Goal: Entertainment & Leisure: Consume media (video, audio)

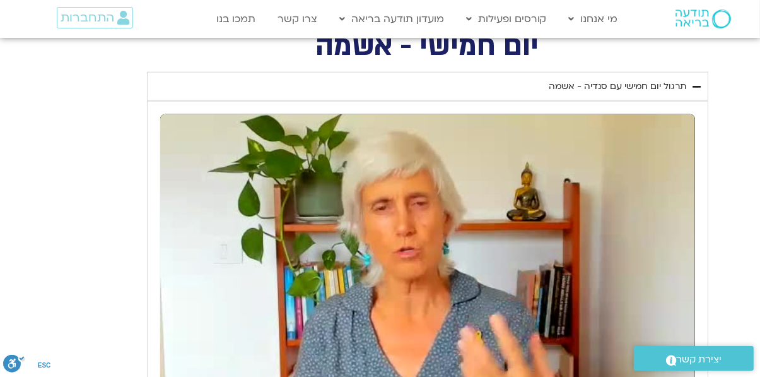
type input "1.504978"
type input "0.076434"
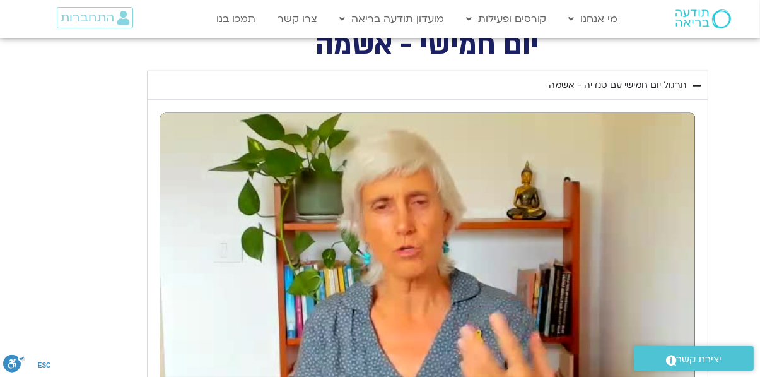
type input "1.636818"
type input "0.090937"
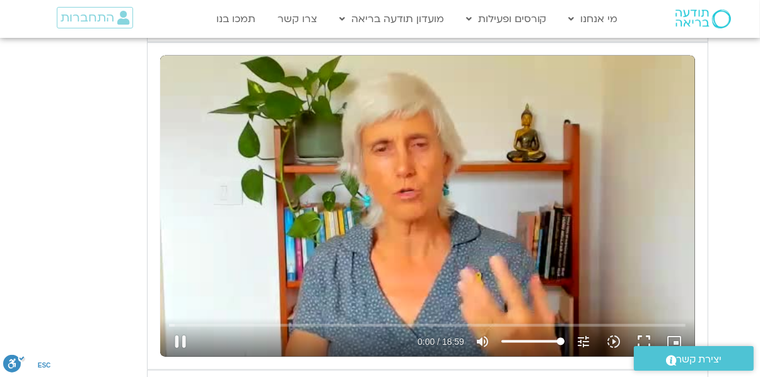
type input "1.899356"
type input "0.201471"
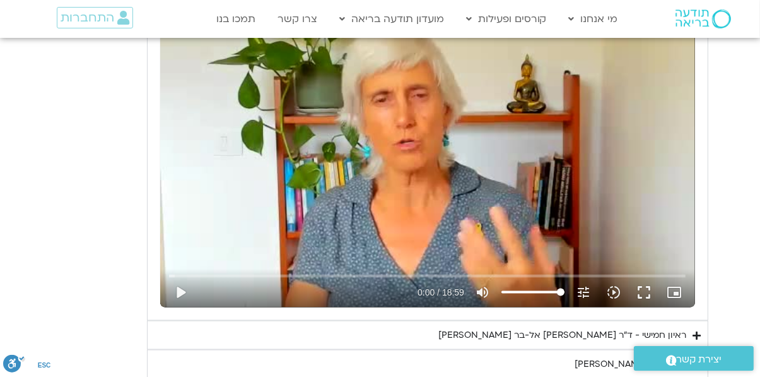
type input "2.690323"
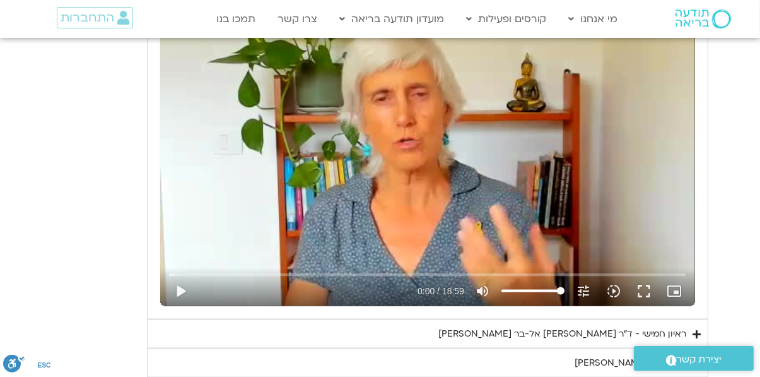
type input "0.490667"
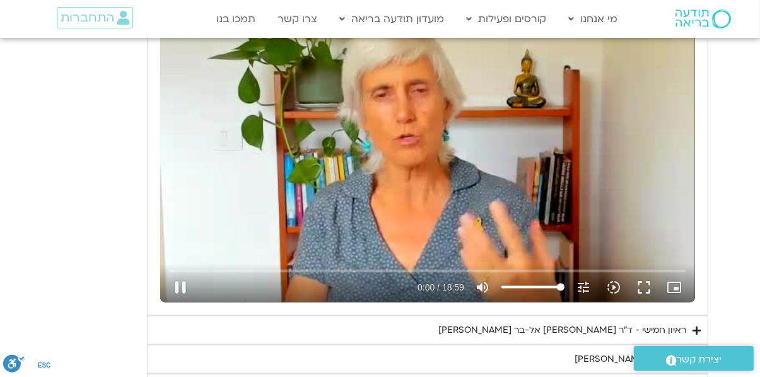
type input "2.824747"
type input "0.590012"
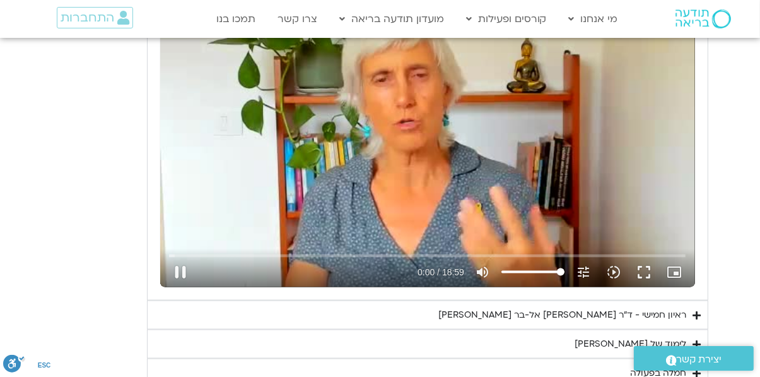
type input "3.088069"
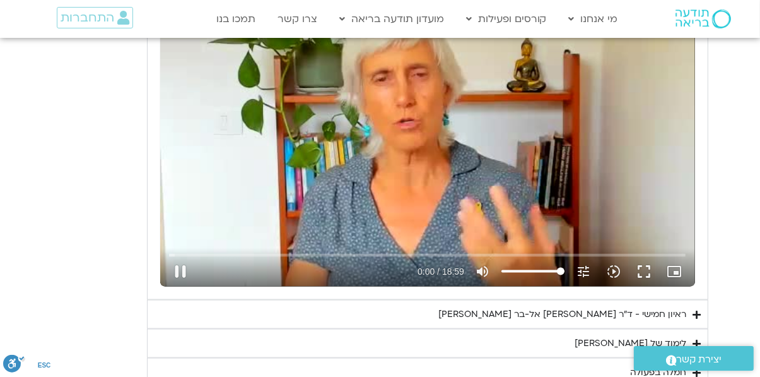
type input "0.597673"
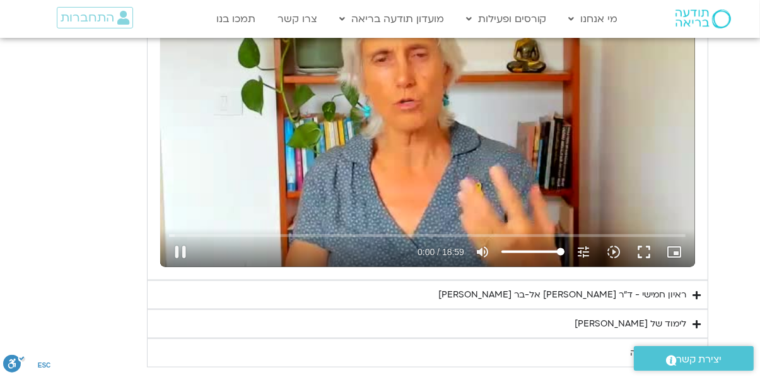
type input "3.221919"
type input "0.732698"
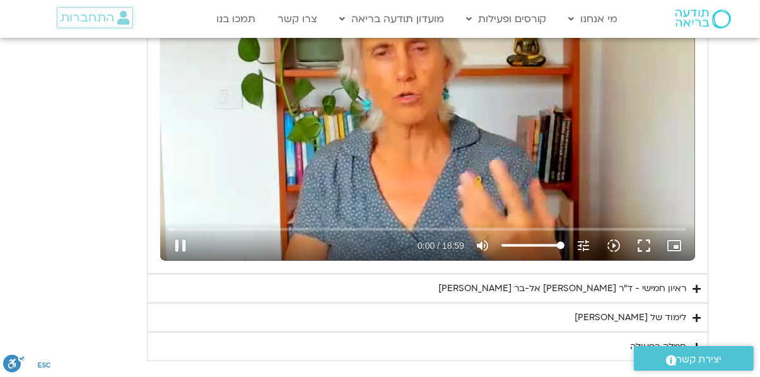
type input "3.356679"
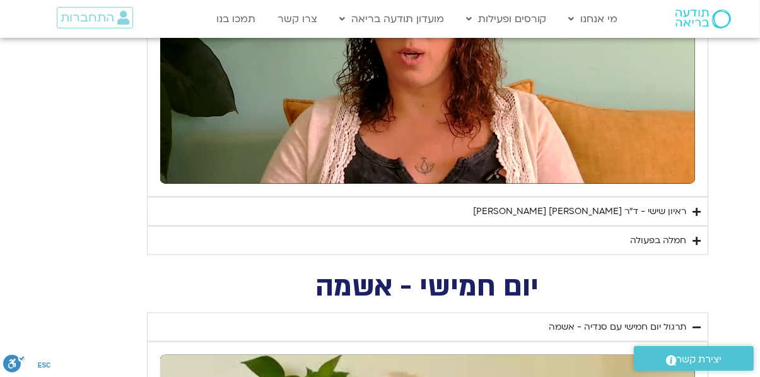
type input "1.463668"
type input "9.014821"
type input "1.634953"
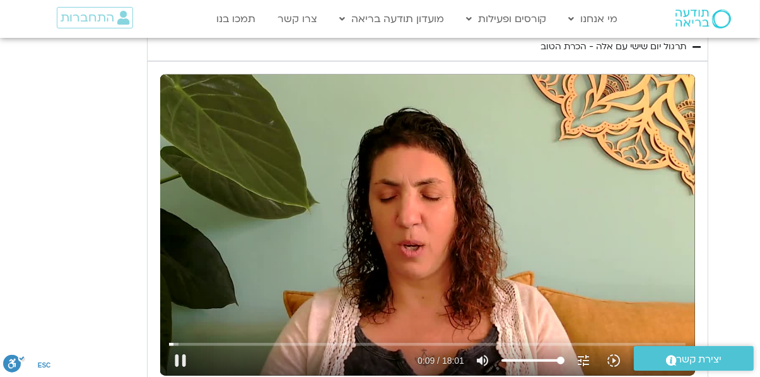
type input "9.13711"
type input "1.757961"
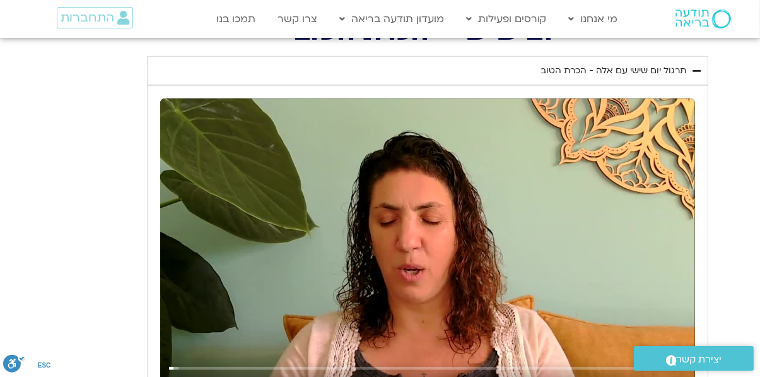
type input "9.282962"
type input "1.903408"
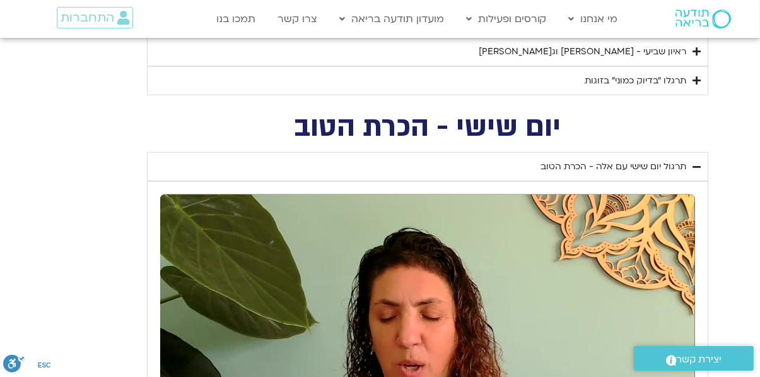
type input "9.417937"
type input "2.0383"
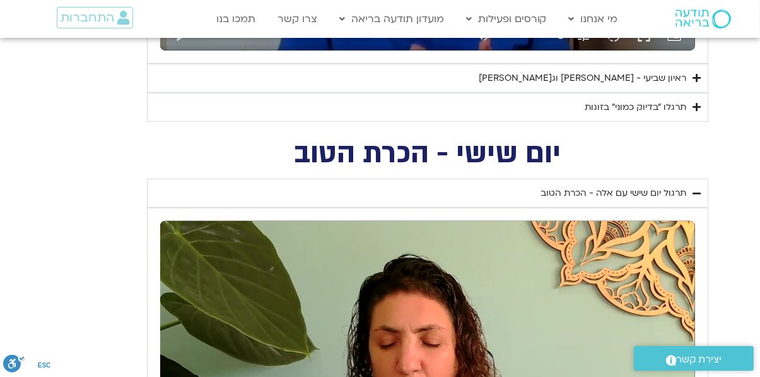
type input "9.550892"
type input "2.172813"
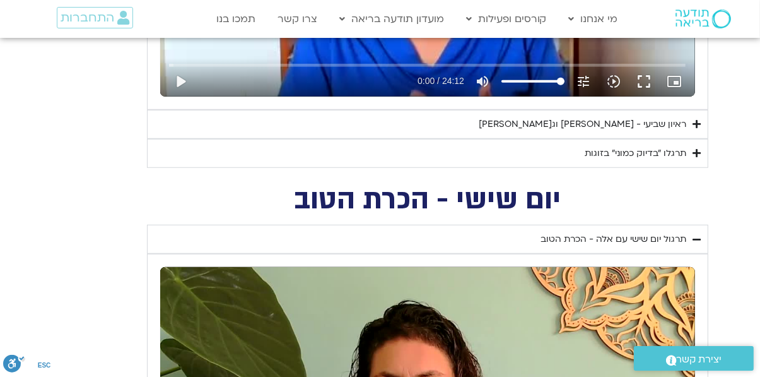
type input "9.682594"
type input "2.310509"
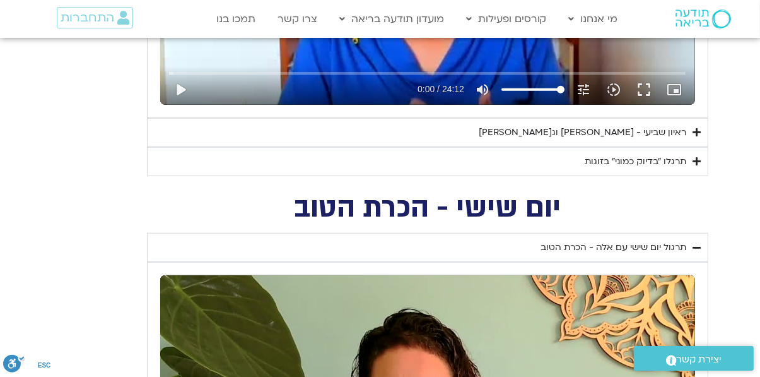
type input "9.813806"
type input "2.446991"
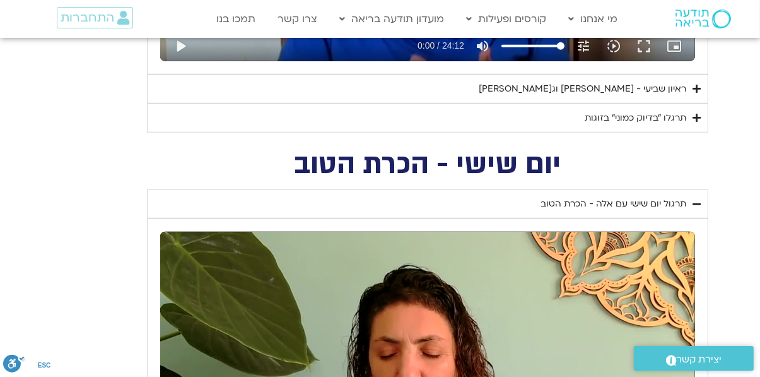
type input "9.936432"
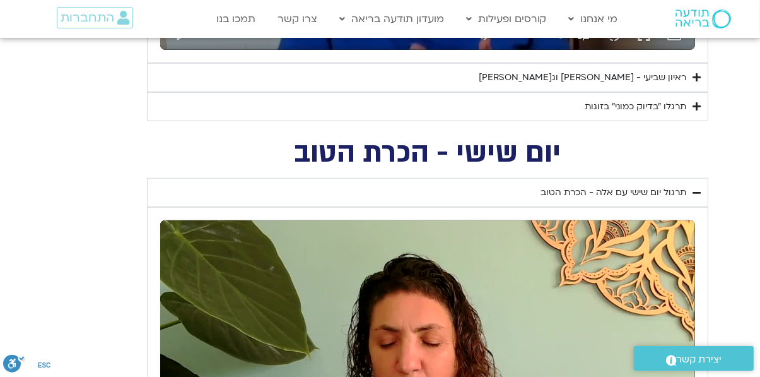
type input "2.574985"
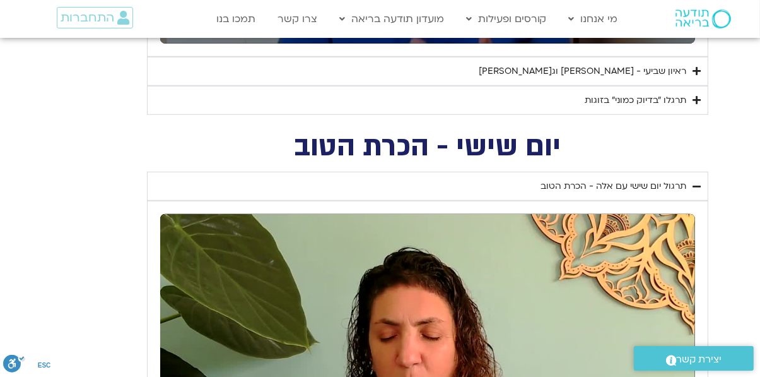
type input "10.066034"
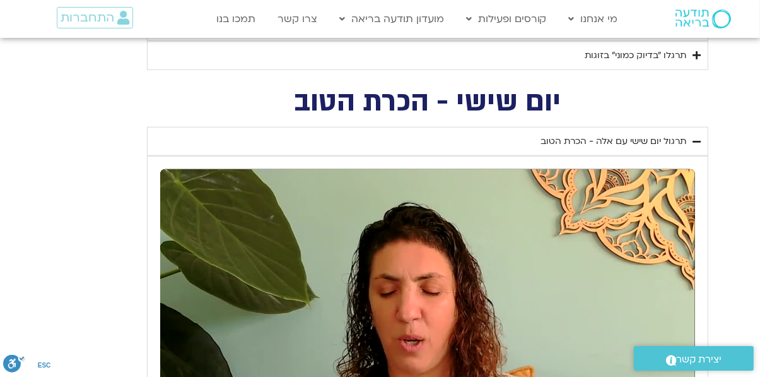
type input "2.706185"
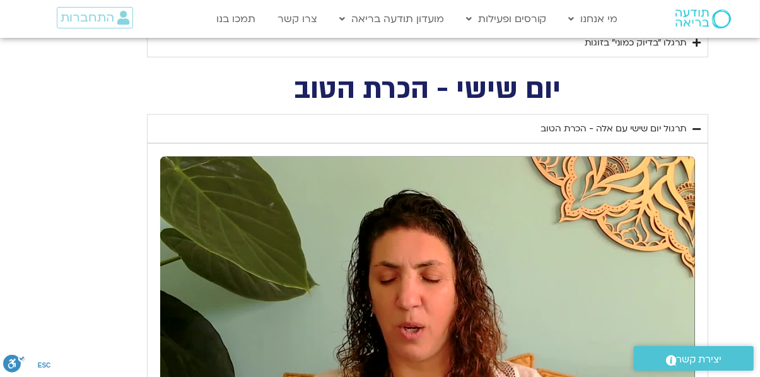
type input "10.195535"
type input "2.840476"
type input "10.321218"
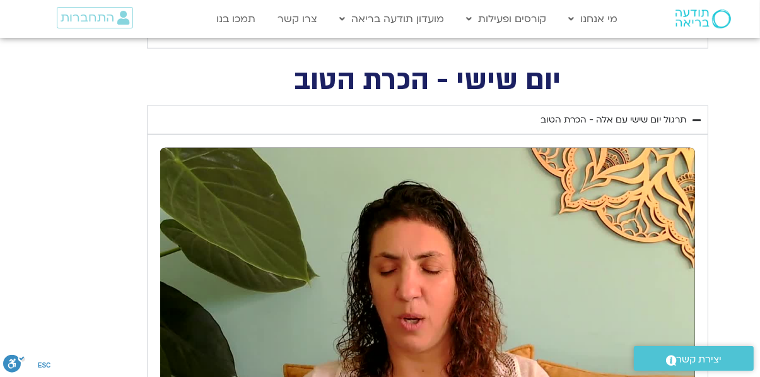
type input "2.966446"
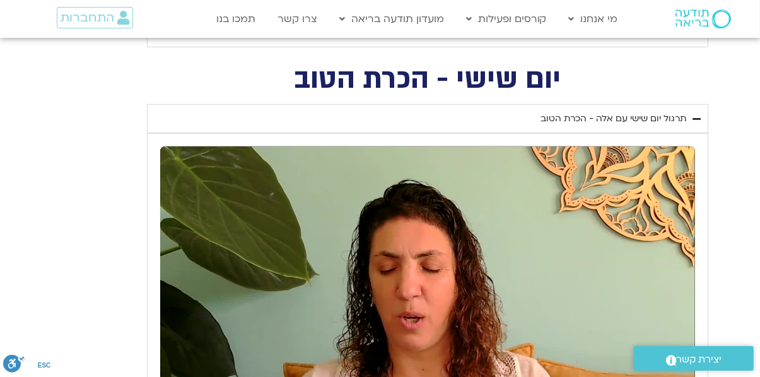
type input "10.446134"
type input "3.091081"
type input "10.623412"
type input "3.243353"
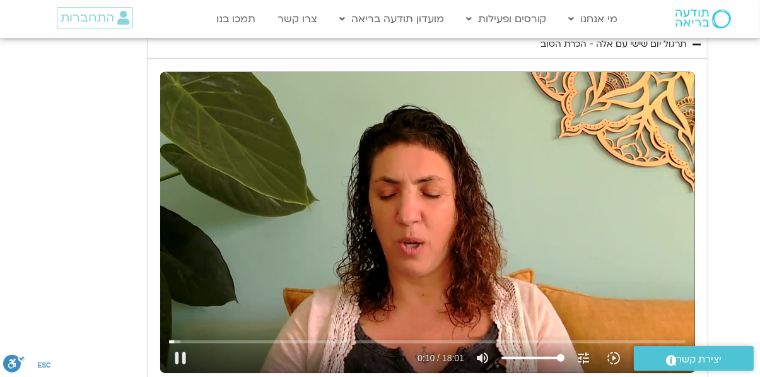
type input "10.757055"
type input "3.38416"
type input "10.826722"
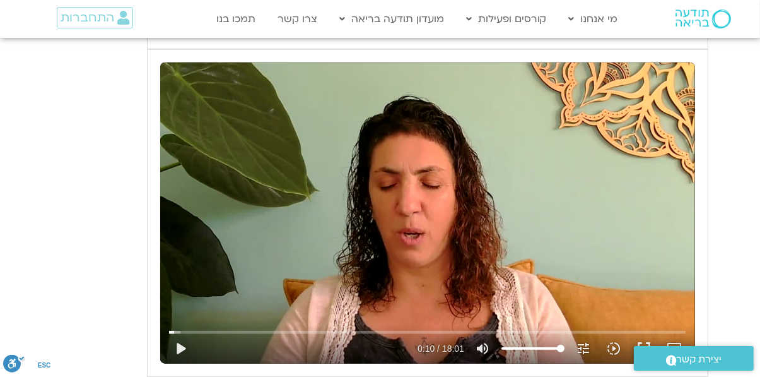
type input "3.911427"
click at [186, 356] on button "play_arrow" at bounding box center [180, 348] width 30 height 30
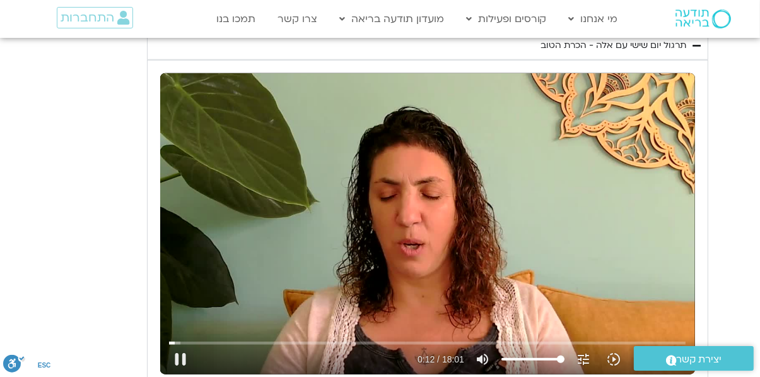
type input "12.415674"
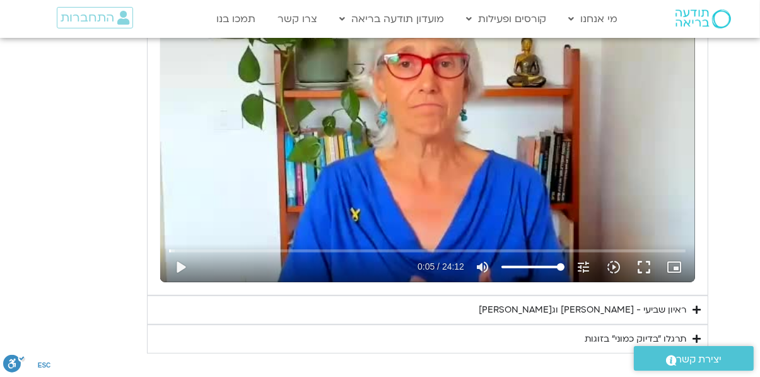
scroll to position [677, 0]
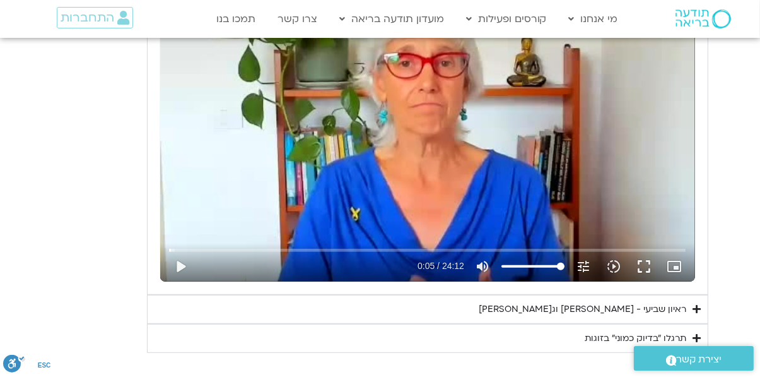
click at [180, 267] on button "play_arrow" at bounding box center [180, 266] width 30 height 30
type input "8.163244"
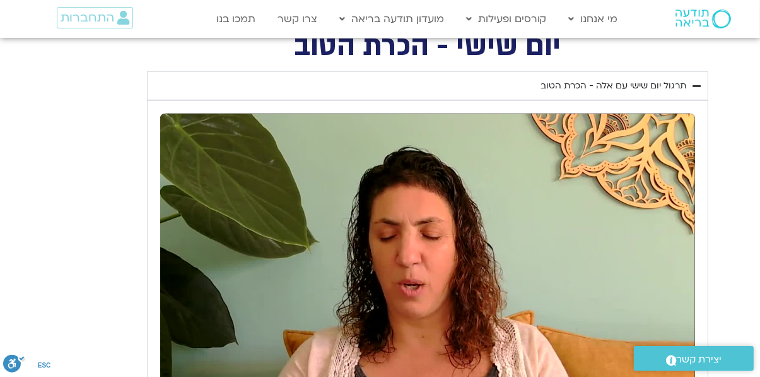
scroll to position [1025, 0]
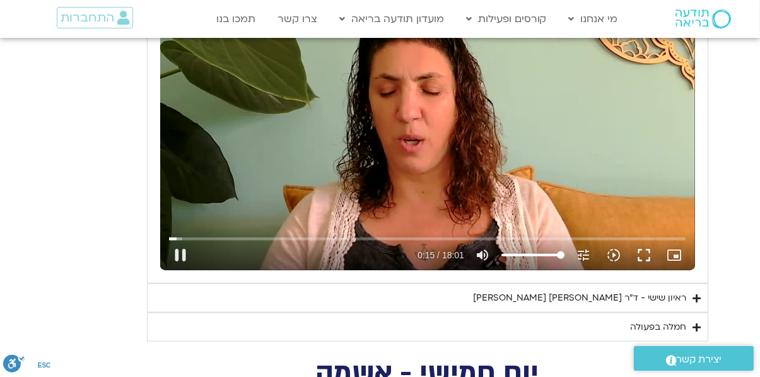
type input "15.440856"
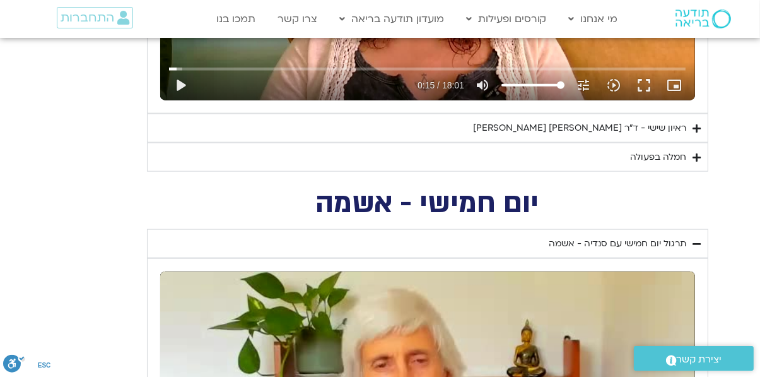
scroll to position [1333, 0]
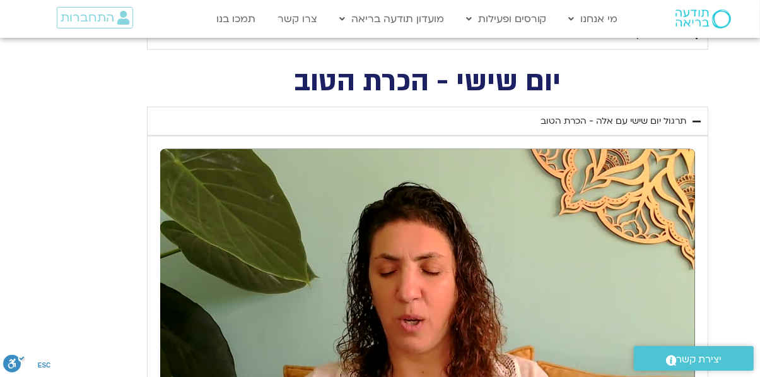
type input "32.668521"
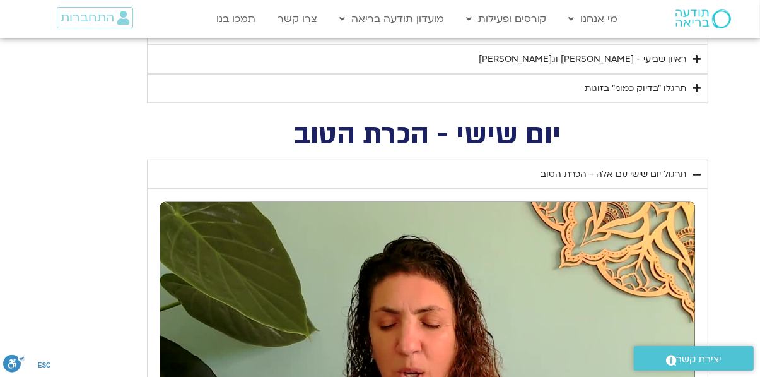
type input "15.75971"
type input "32.802395"
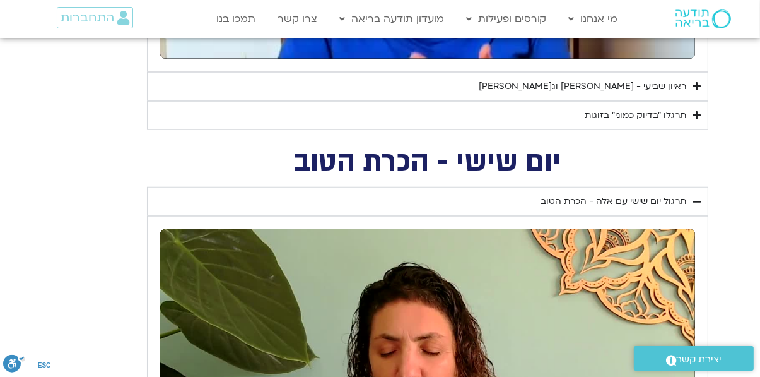
type input "15.793264"
type input "32.935023"
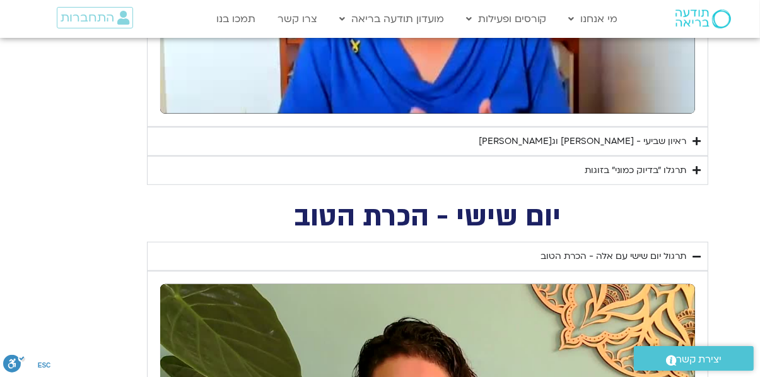
type input "15.819579"
type input "33.063659"
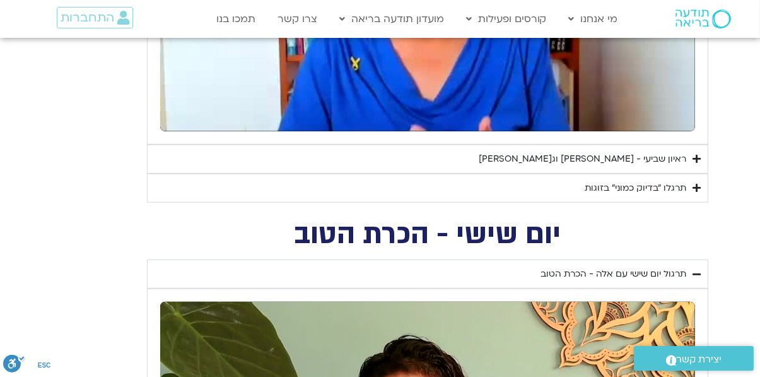
type input "15.897395"
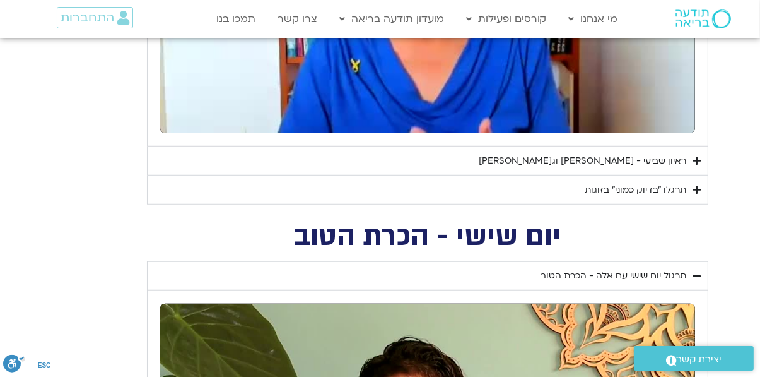
type input "33.194291"
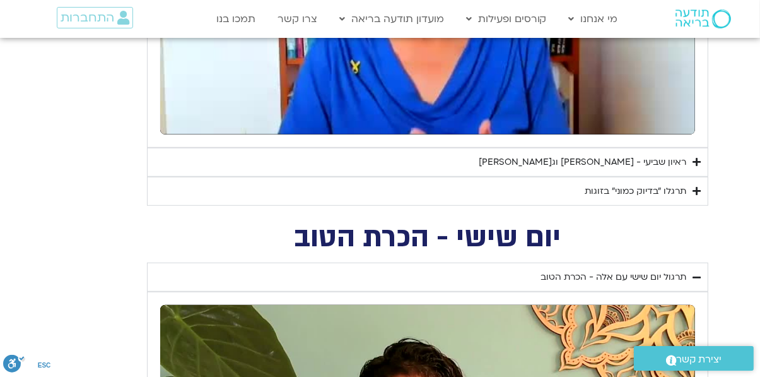
type input "16.026499"
type input "33.324788"
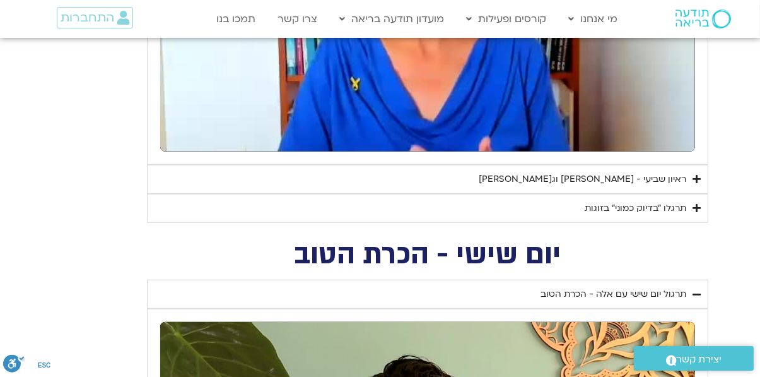
type input "16.157731"
type input "33.457041"
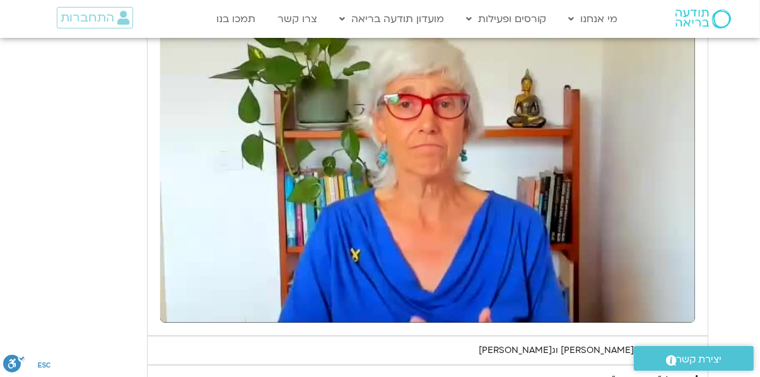
type input "16.946249"
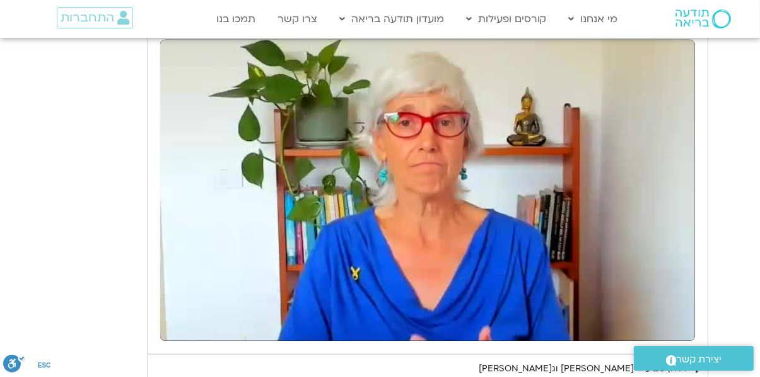
type input "23.862501"
type input "17.087923"
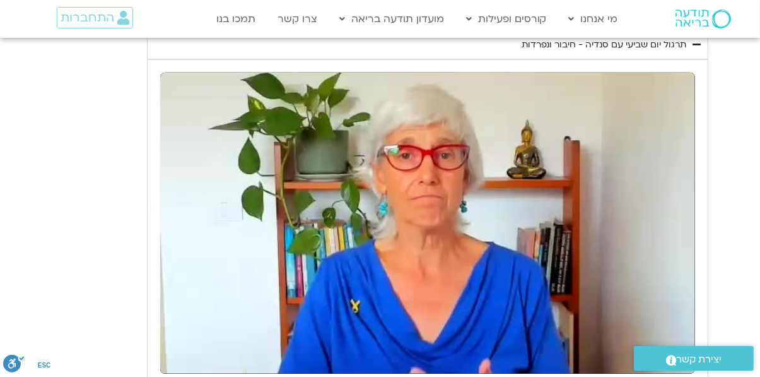
type input "23.890988"
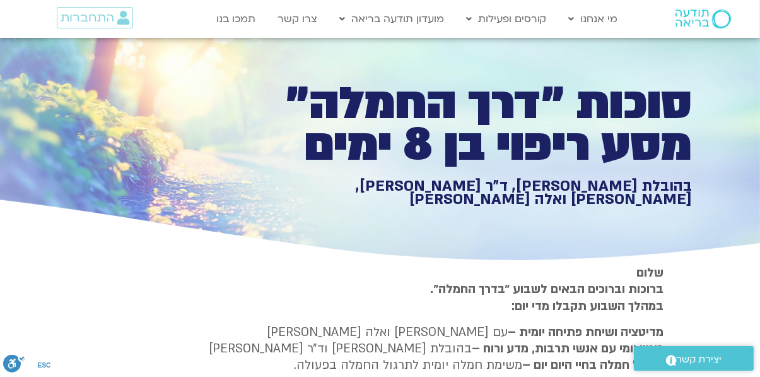
scroll to position [0, 0]
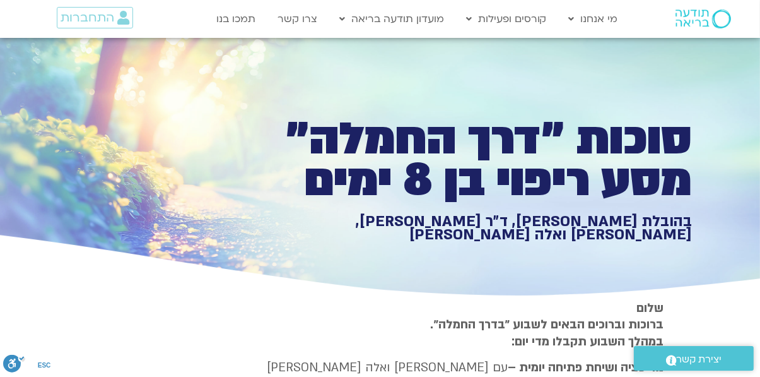
type input "18.386528"
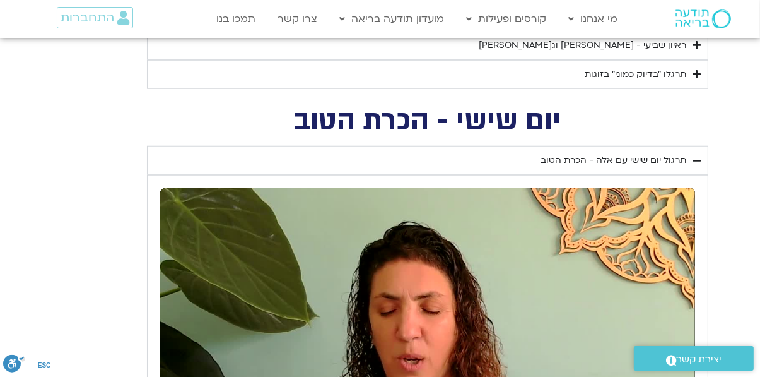
type input "24.279677"
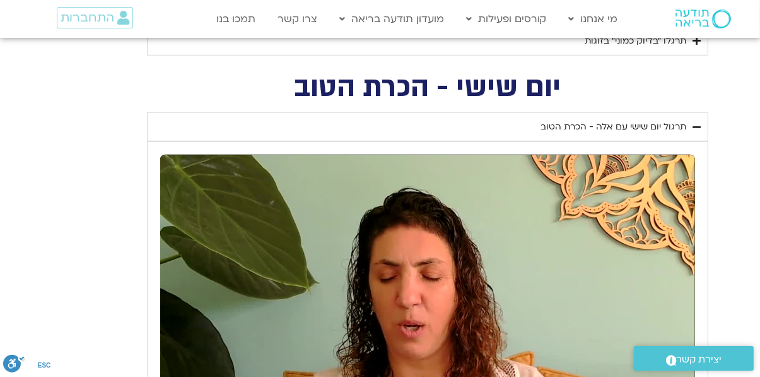
type input "19.659703"
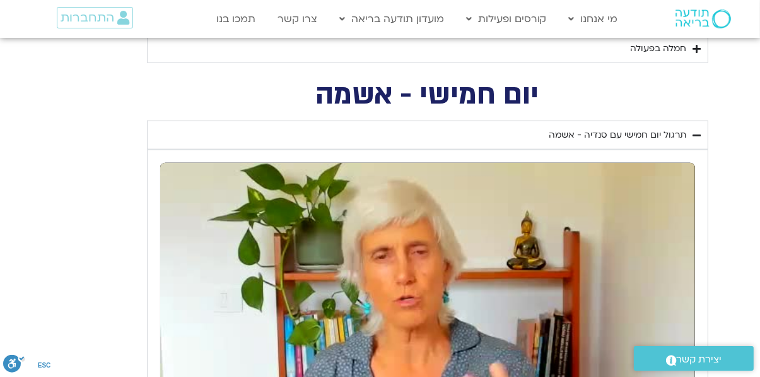
type input "24.636519"
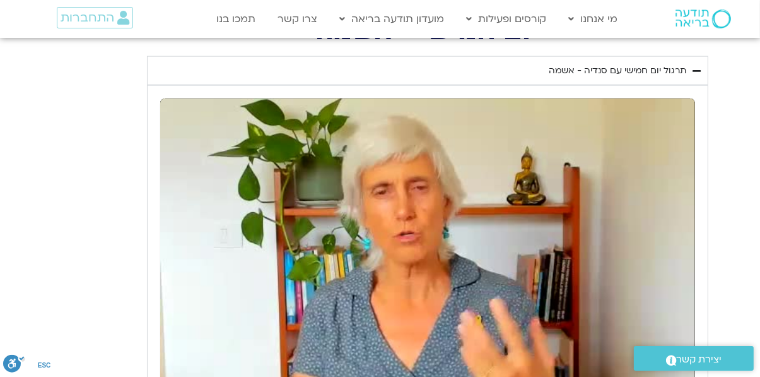
type input "37.301869"
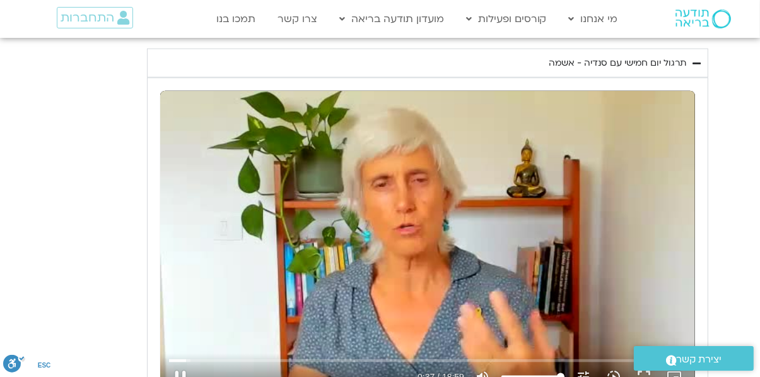
type input "24.779834"
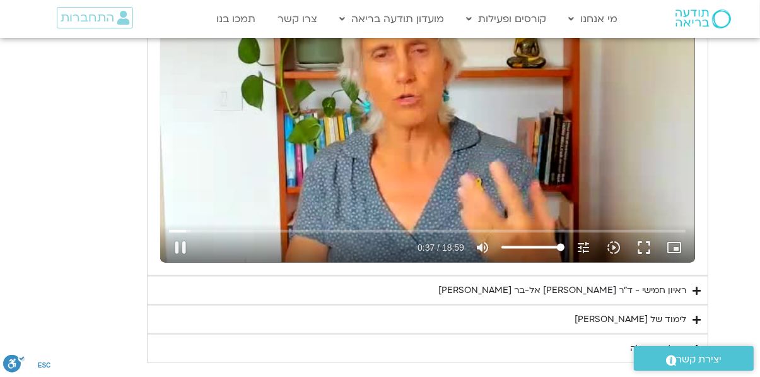
type input "37.452828"
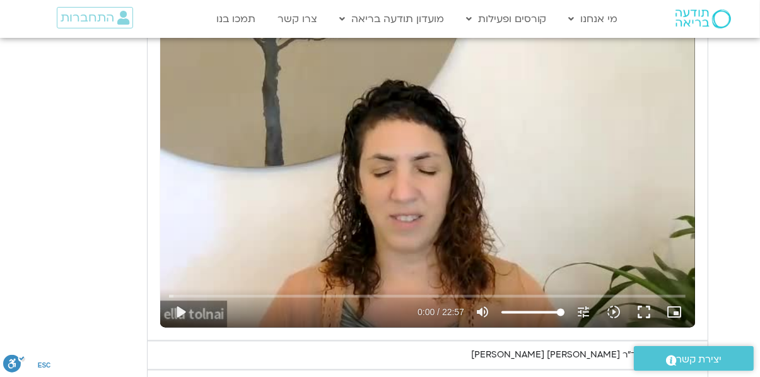
type input "25.714311"
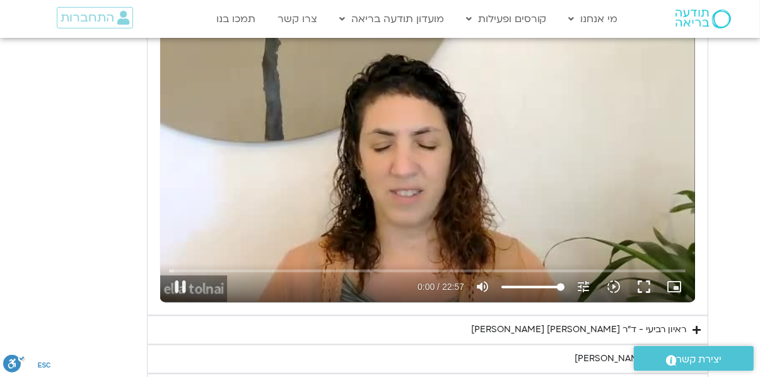
type input "0.010166"
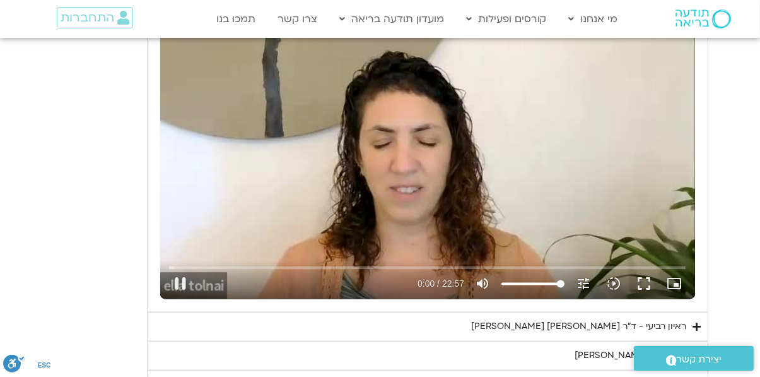
type input "25.846374"
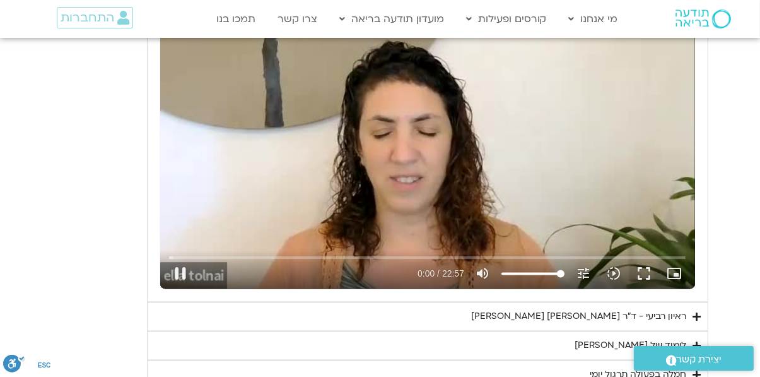
type input "0.042468"
type input "25.977515"
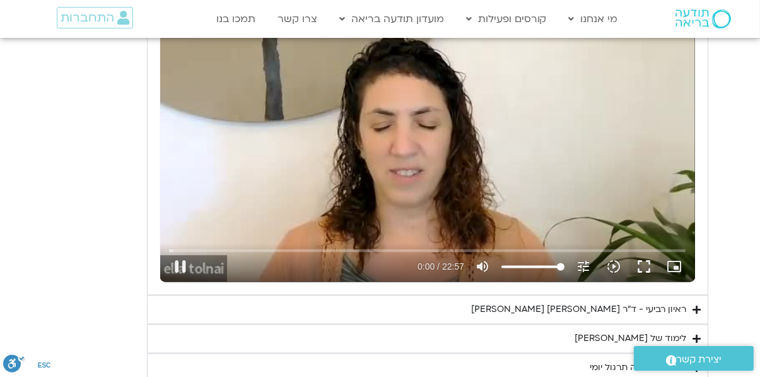
type input "0.117238"
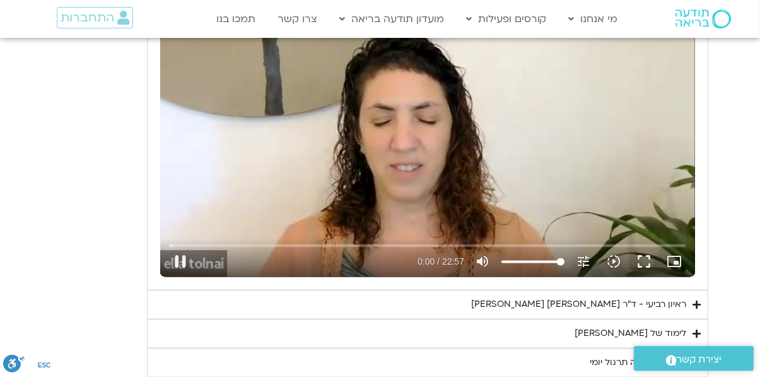
type input "26.102983"
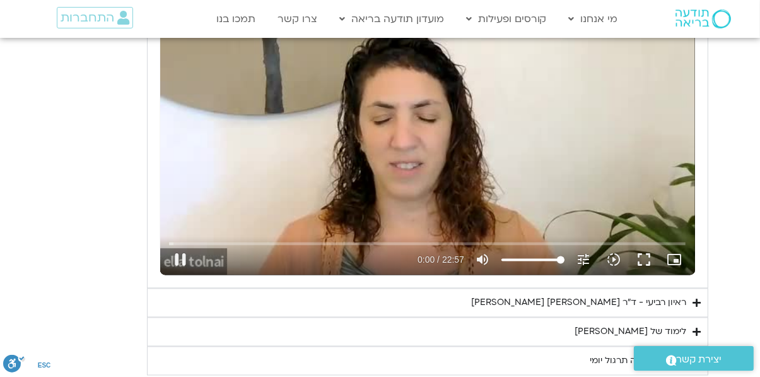
type input "0.239328"
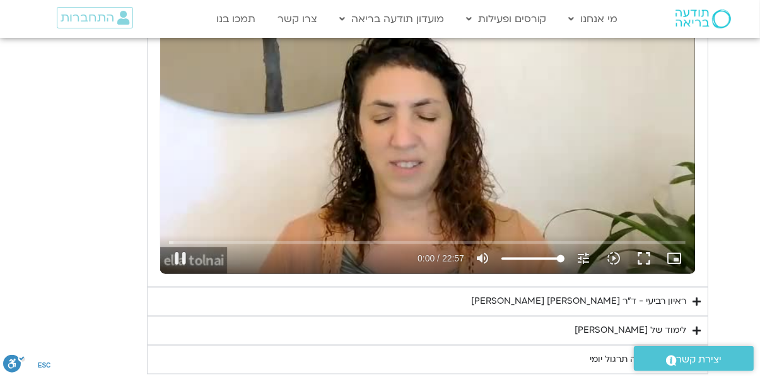
type input "26.23789"
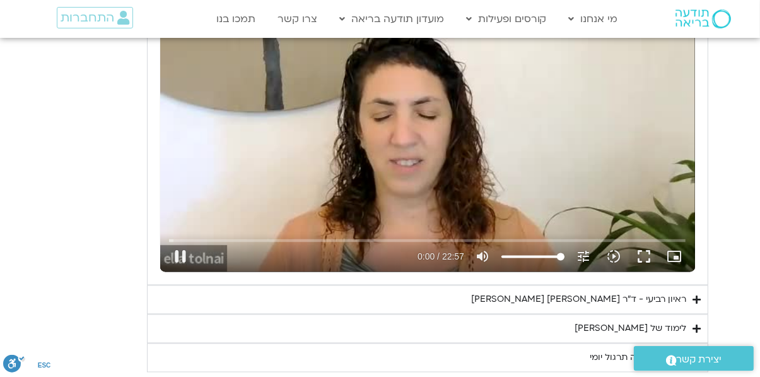
type input "0.368194"
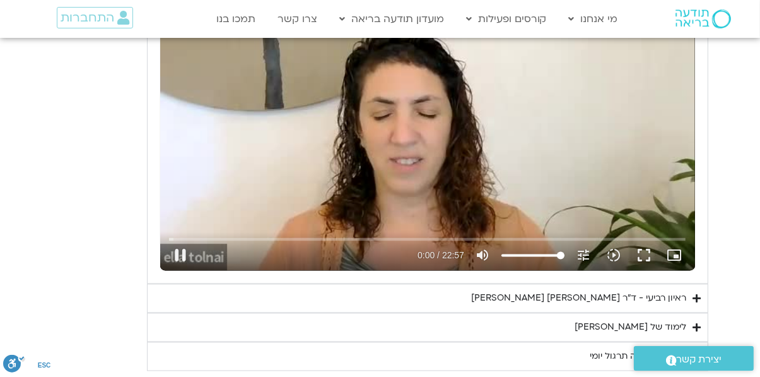
type input "26.364679"
type input "0.49689"
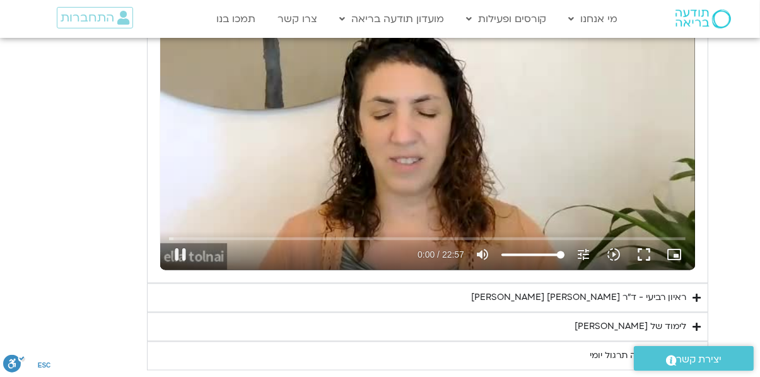
type input "26.493851"
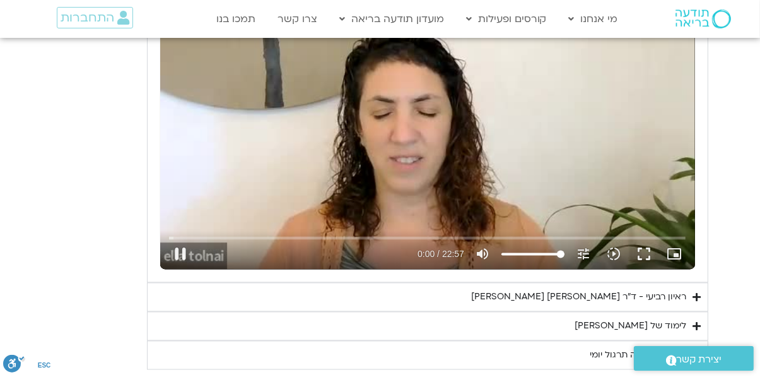
type input "0.631503"
type input "26.622548"
type input "0.75729"
type input "26.750813"
type input "0.882578"
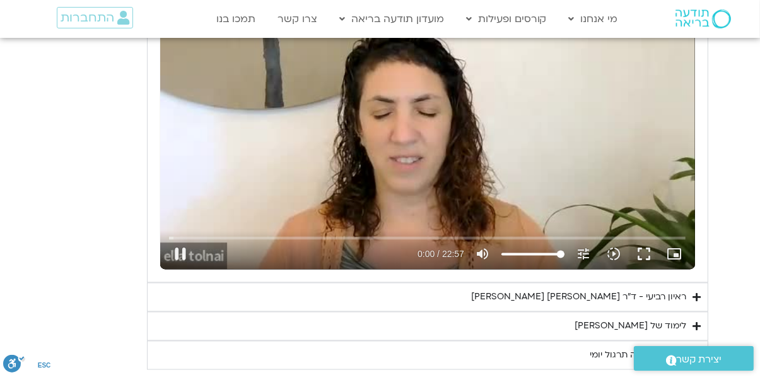
type input "26.875945"
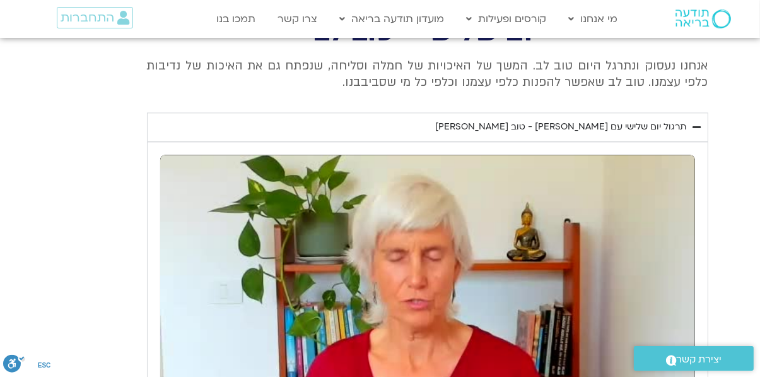
type input "2.575165"
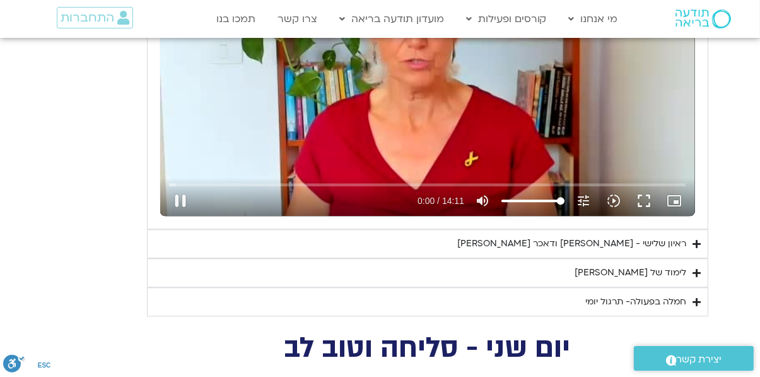
type input "0.380499"
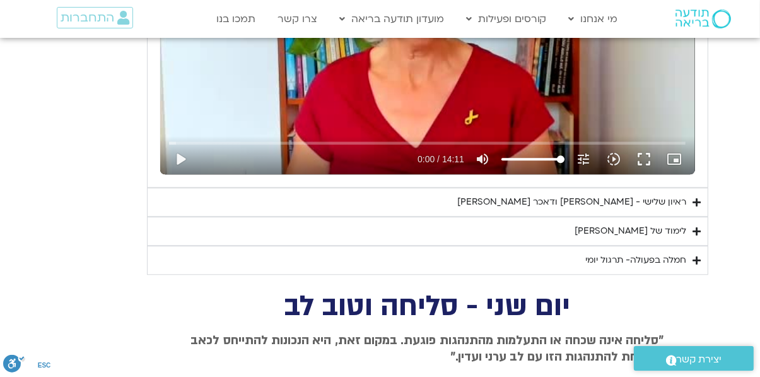
scroll to position [2788, 0]
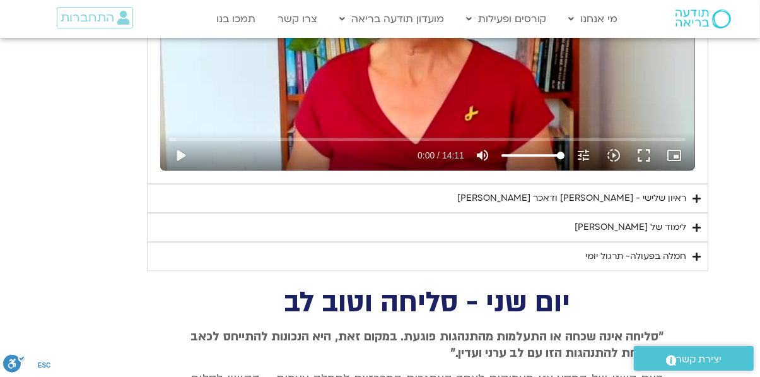
click at [585, 195] on div "ראיון שלישי - [PERSON_NAME] ודאכר [PERSON_NAME]" at bounding box center [572, 198] width 229 height 15
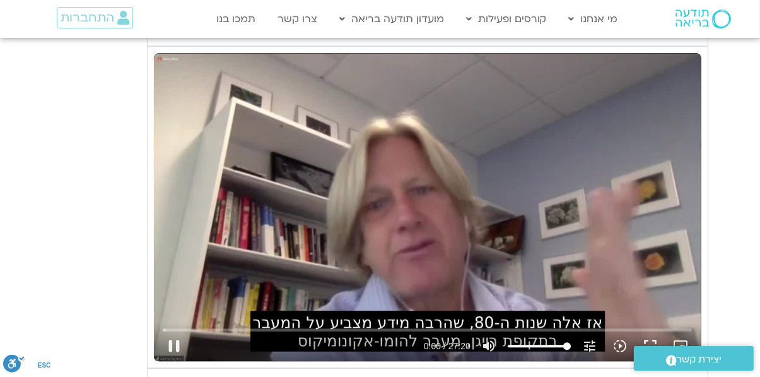
scroll to position [2956, 0]
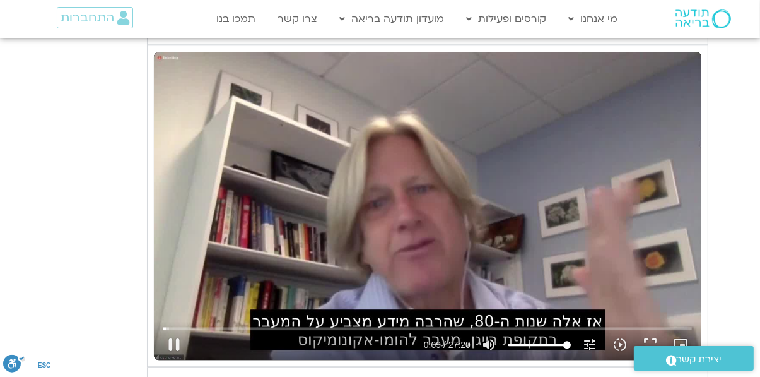
click at [617, 343] on icon "slow_motion_video" at bounding box center [620, 344] width 15 height 15
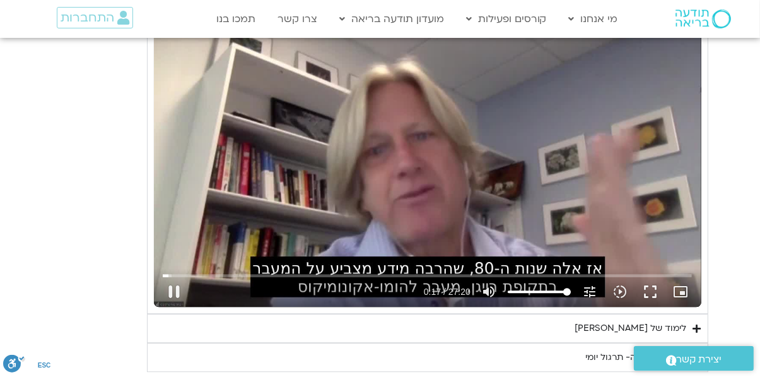
scroll to position [3022, 0]
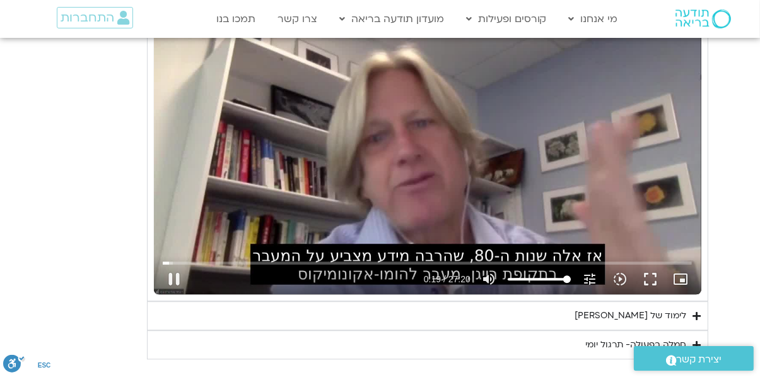
click at [680, 278] on icon "picture_in_picture_alt" at bounding box center [680, 278] width 15 height 15
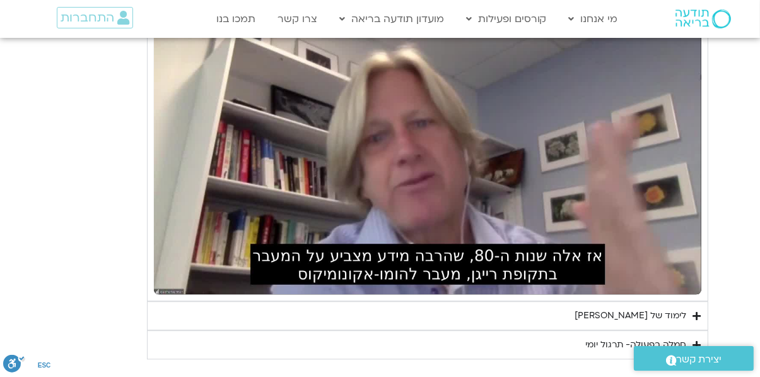
type input "34.990523"
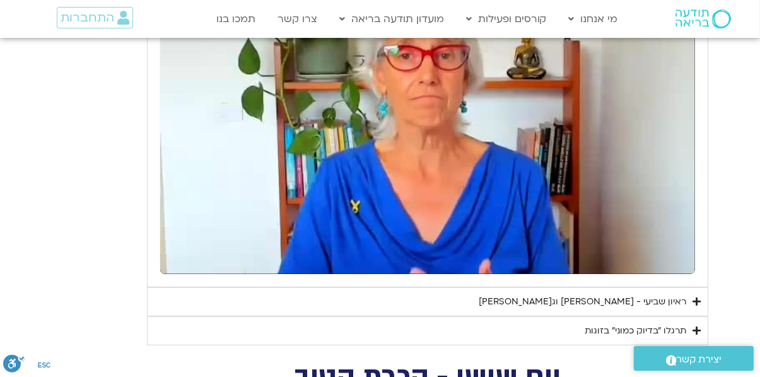
type input "37.510925"
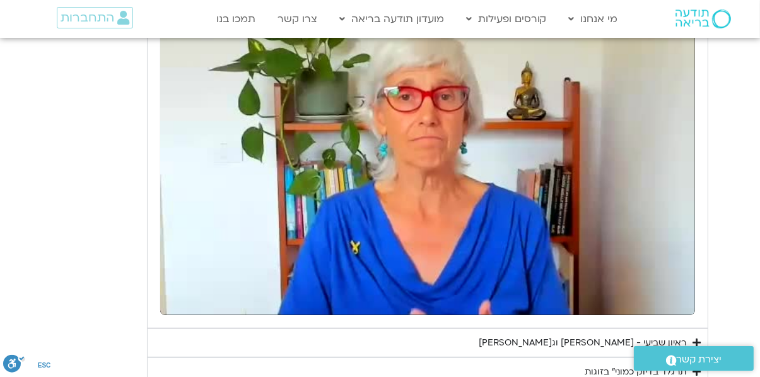
type input "83.126713"
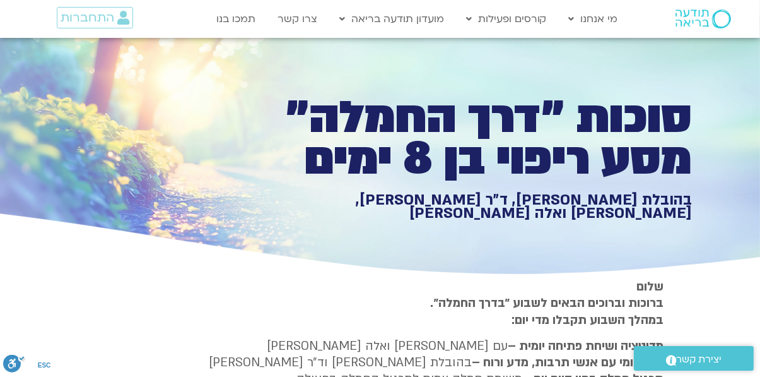
scroll to position [0, 0]
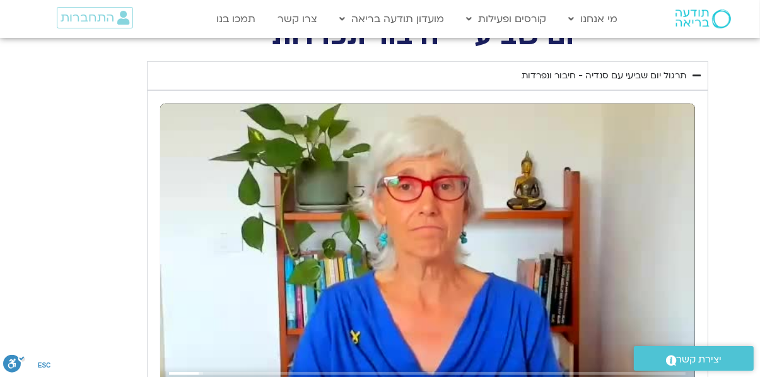
type input "39.599273"
type input "83.434667"
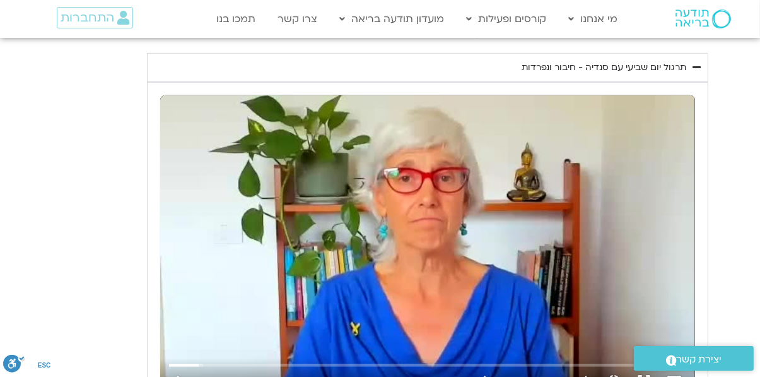
type input "39.720748"
type input "83.515571"
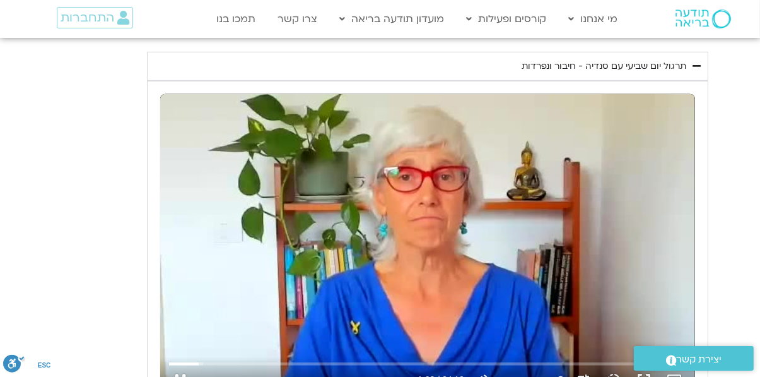
type input "39.856162"
type input "83.527468"
type input "39.98395"
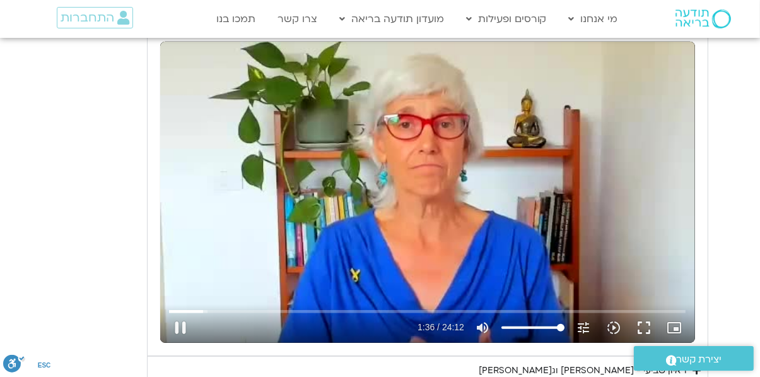
scroll to position [608, 0]
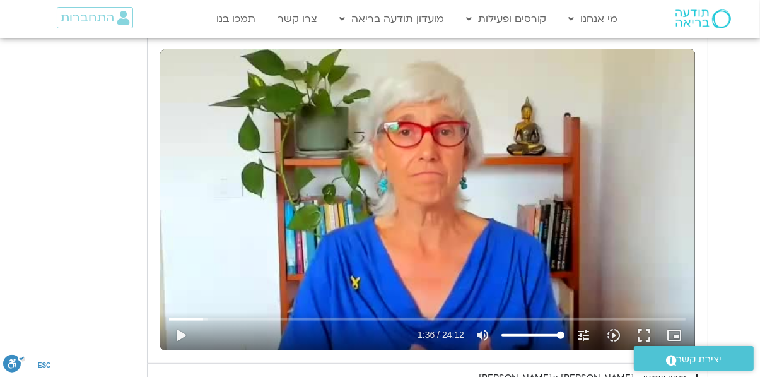
click at [613, 330] on icon "slow_motion_video" at bounding box center [613, 335] width 15 height 15
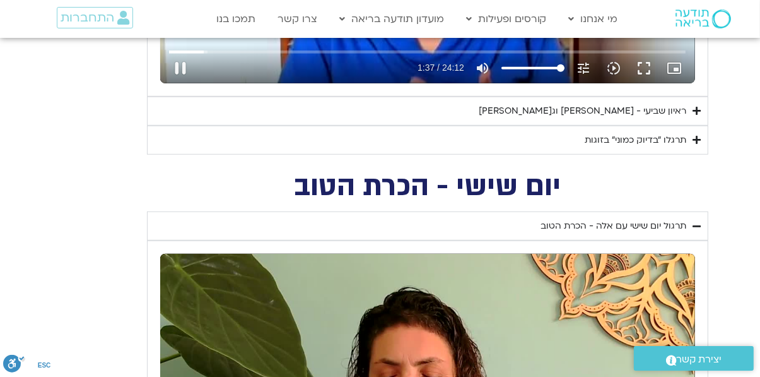
scroll to position [986, 0]
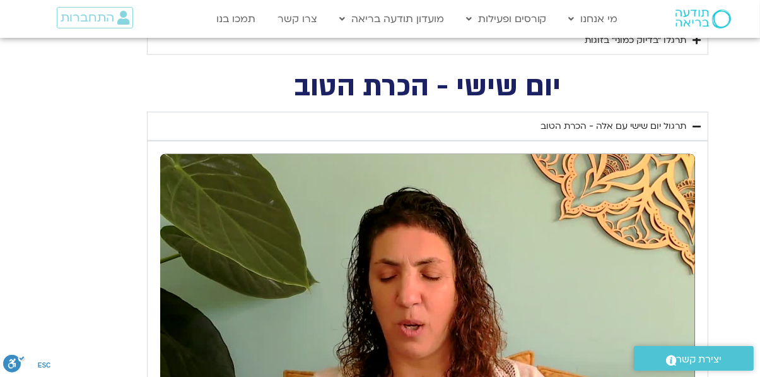
type input "97.391353"
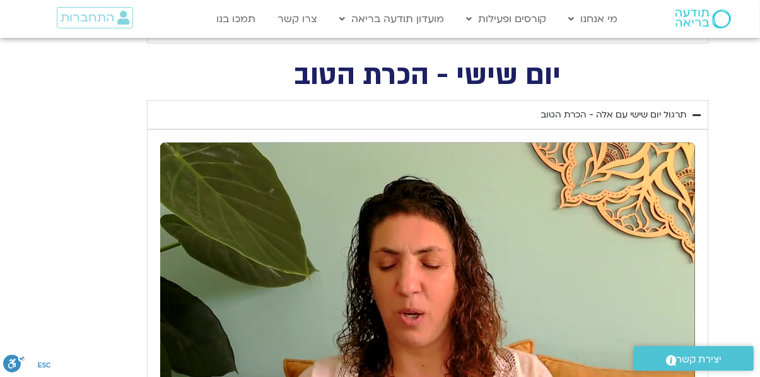
type input "19.659736"
type input "97.649937"
type input "19.732405"
type input "97.778365"
type input "19.758566"
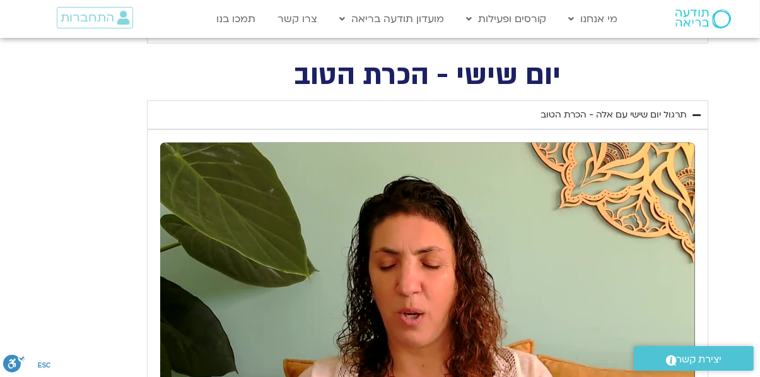
type input "98.038022"
type input "19.863036"
type input "98.159788"
type input "19.983708"
type input "98.291339"
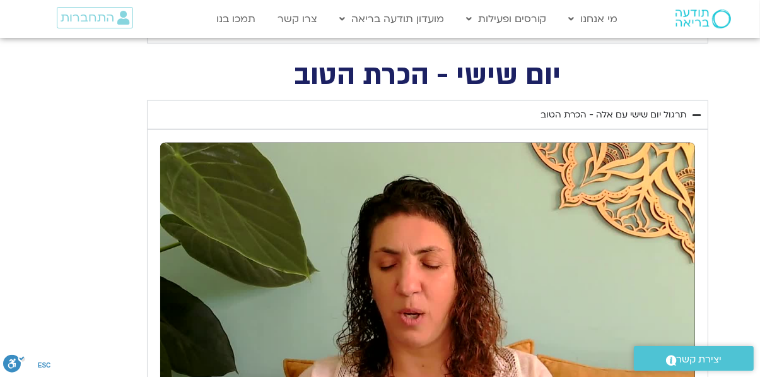
type input "20.11519"
type input "98.415431"
type input "20.241669"
type input "98.540554"
type input "20.366761"
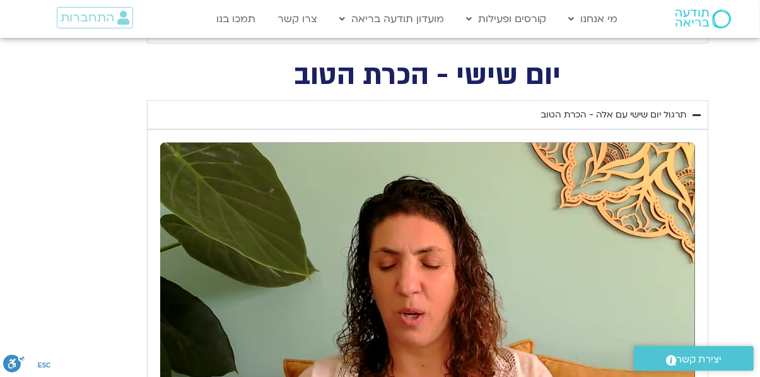
type input "98.664797"
type input "20.49087"
type input "98.789311"
type input "20.616724"
type input "98.91882"
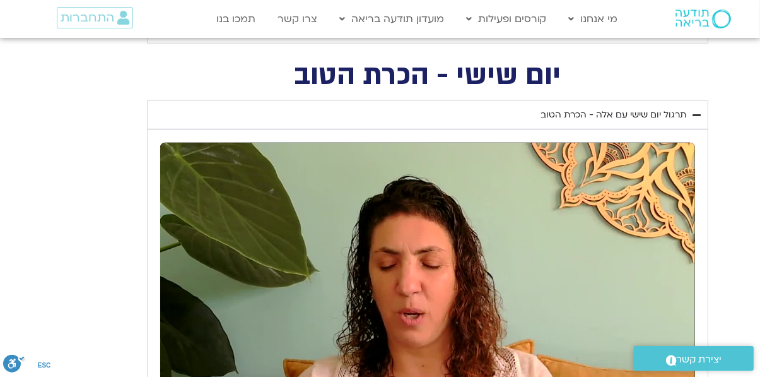
type input "20.74385"
type input "99.043594"
type input "20.867011"
type input "99.170487"
type input "20.993876"
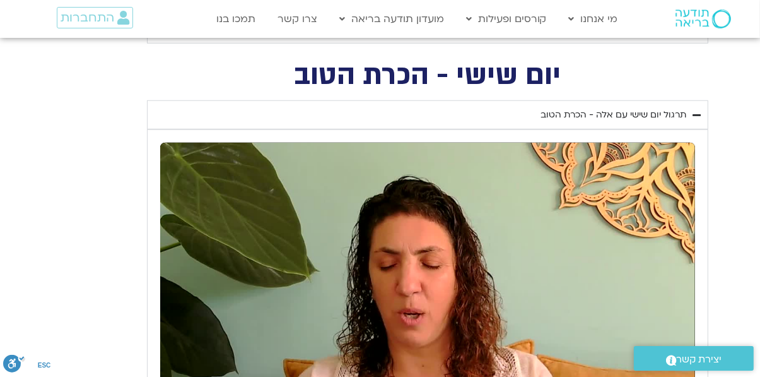
type input "99.297353"
type input "21.12015"
type input "99.425198"
type input "21.246337"
type input "99.563365"
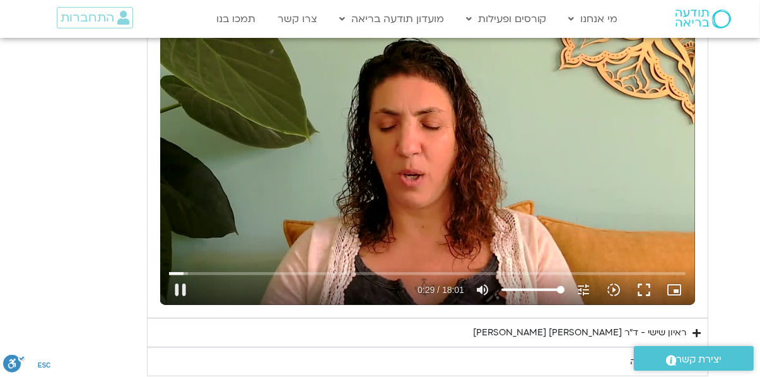
scroll to position [1130, 0]
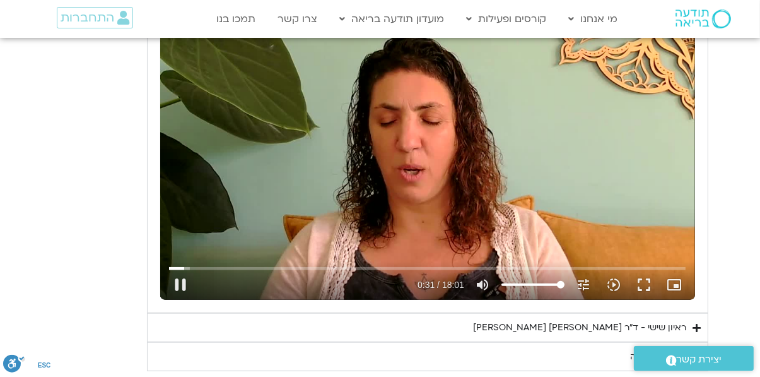
click at [675, 286] on icon "picture_in_picture_alt" at bounding box center [674, 284] width 15 height 15
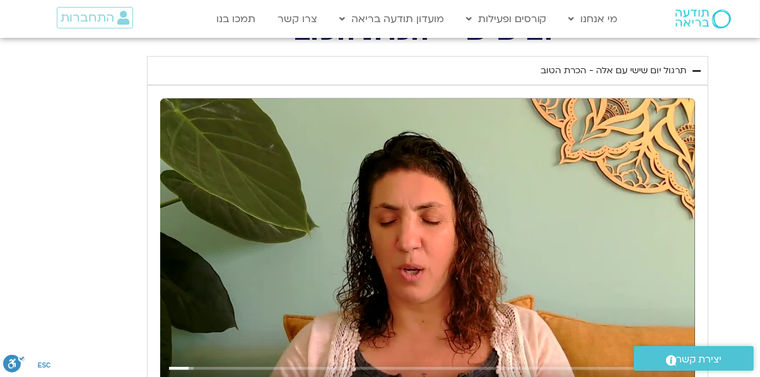
scroll to position [1032, 0]
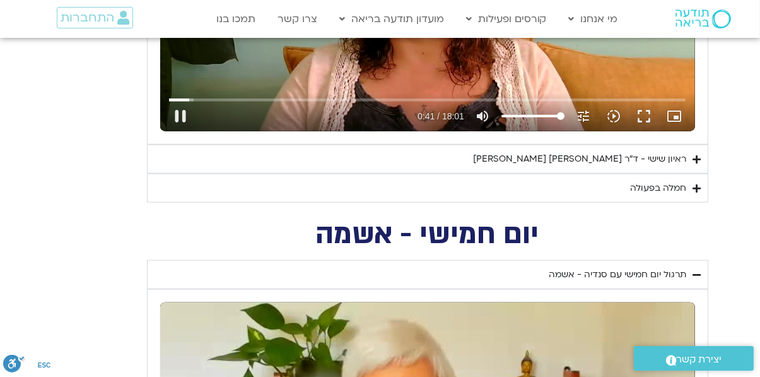
type input "41.958091"
type input "95.557319"
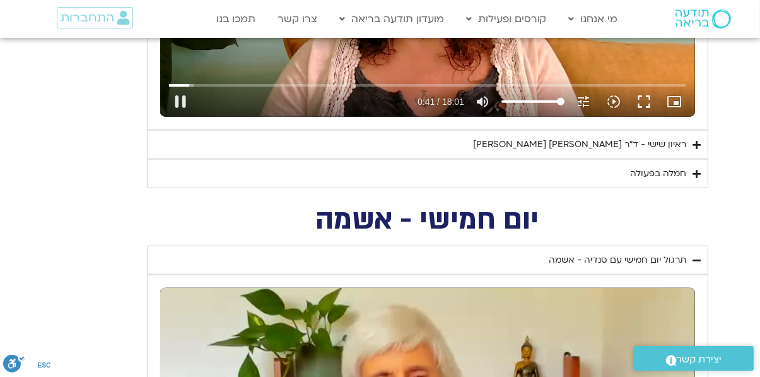
type input "42.09285"
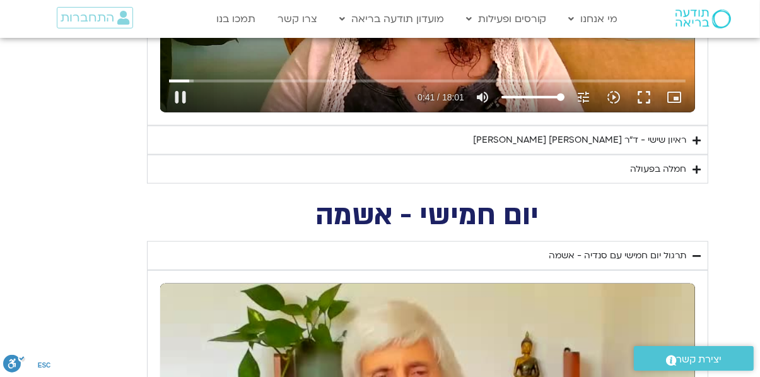
type input "95.607205"
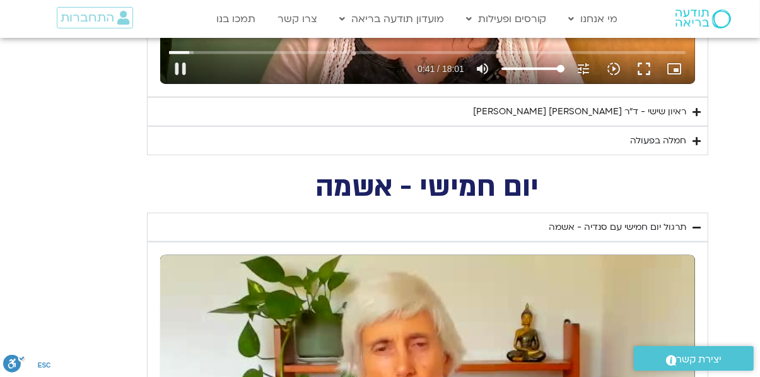
type input "42.21711"
type input "95.739365"
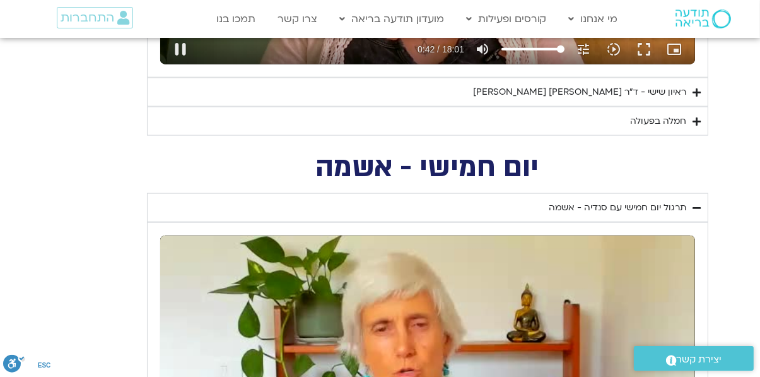
type input "42.347771"
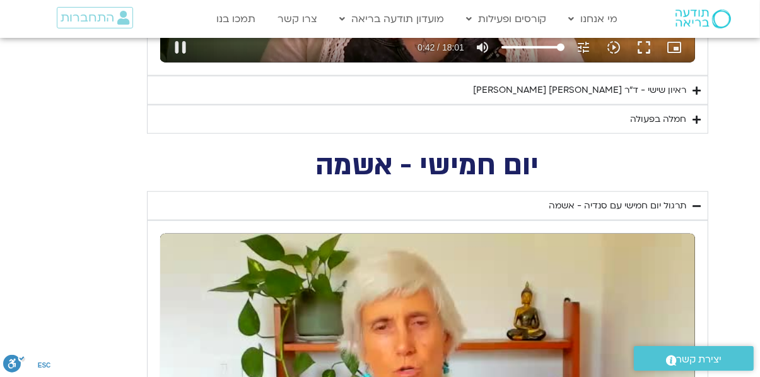
type input "95.871984"
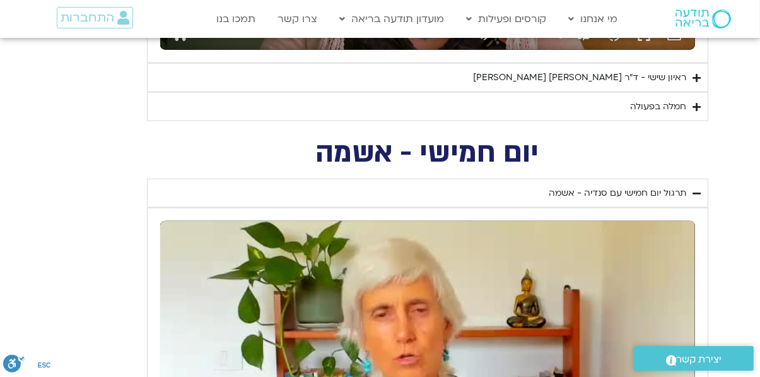
type input "42.49351"
type input "96.020961"
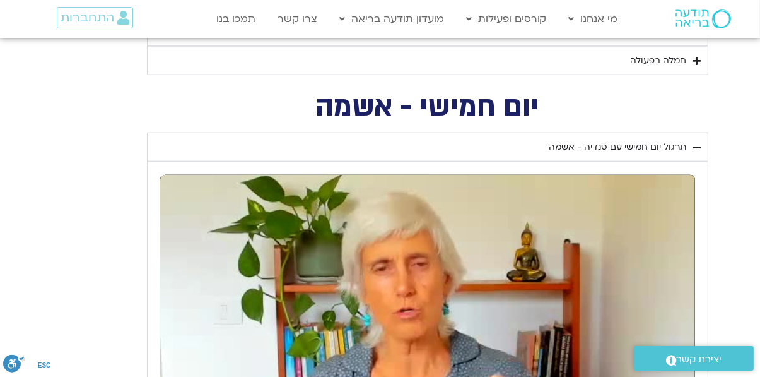
type input "42.647953"
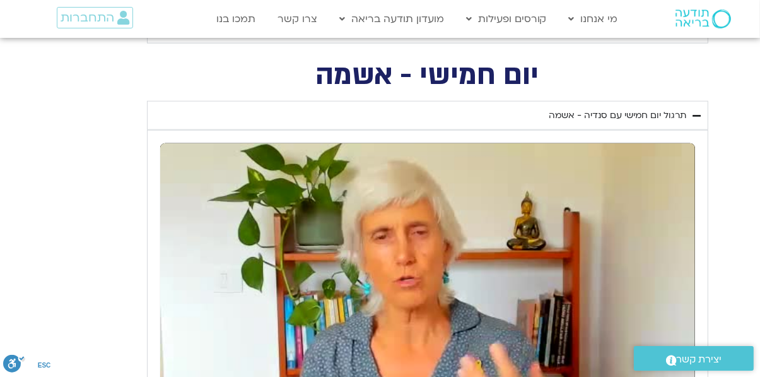
type input "96.228663"
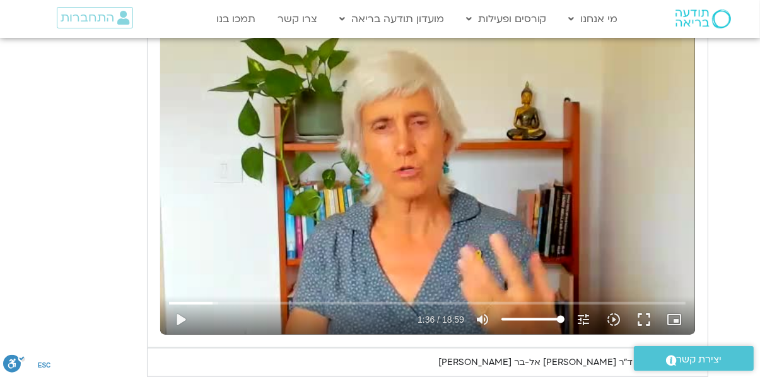
type input "43.425518"
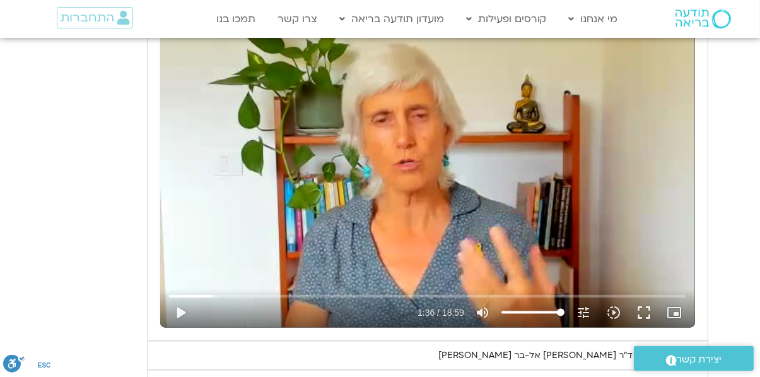
scroll to position [1576, 0]
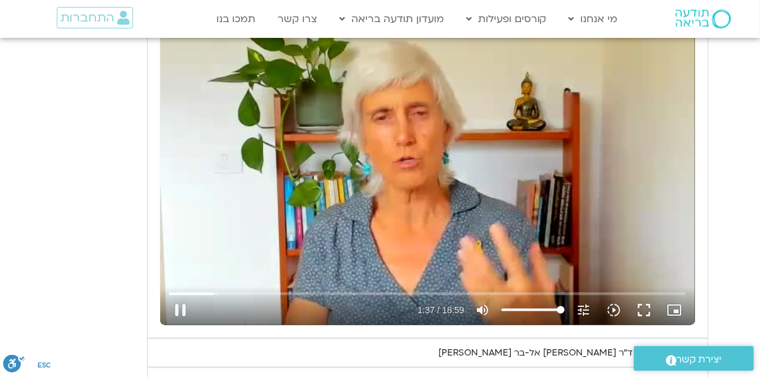
click at [673, 312] on icon "picture_in_picture_alt" at bounding box center [674, 309] width 15 height 15
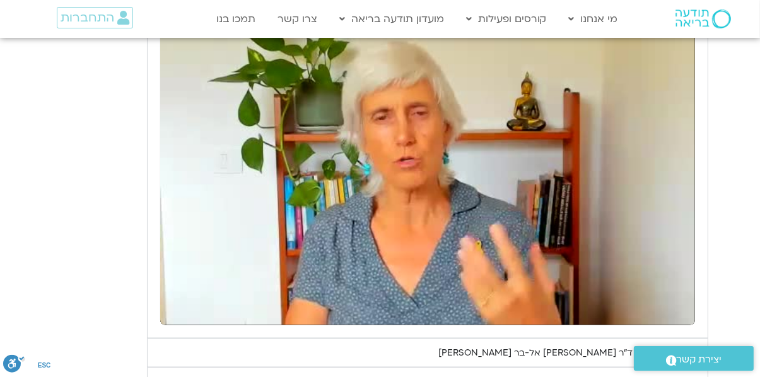
type input "101.744627"
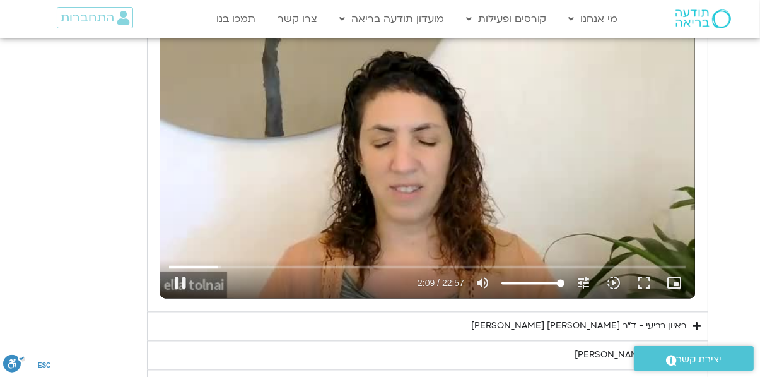
scroll to position [2111, 0]
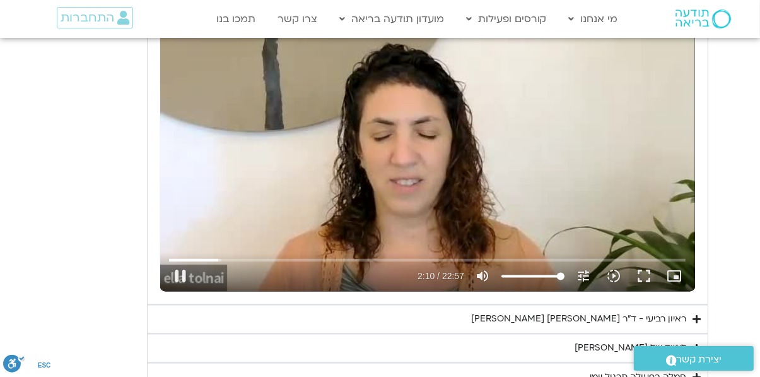
click at [671, 275] on icon "picture_in_picture_alt" at bounding box center [674, 276] width 15 height 15
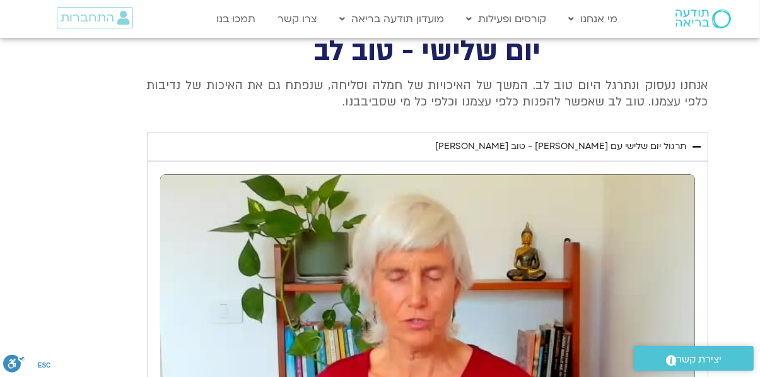
type input "1311.224261"
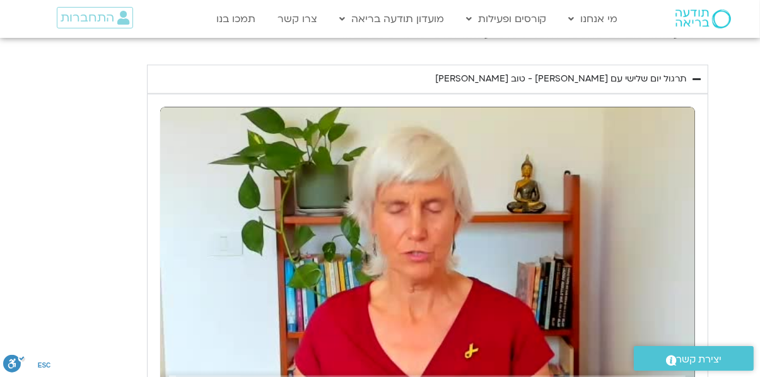
type input "0.38055"
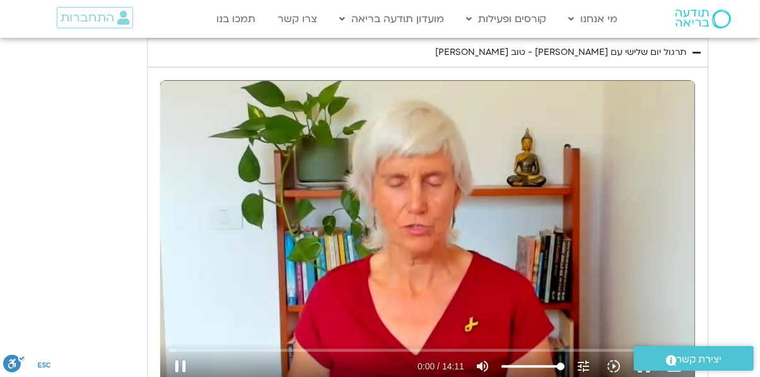
type input "1311.631899"
type input "0.461286"
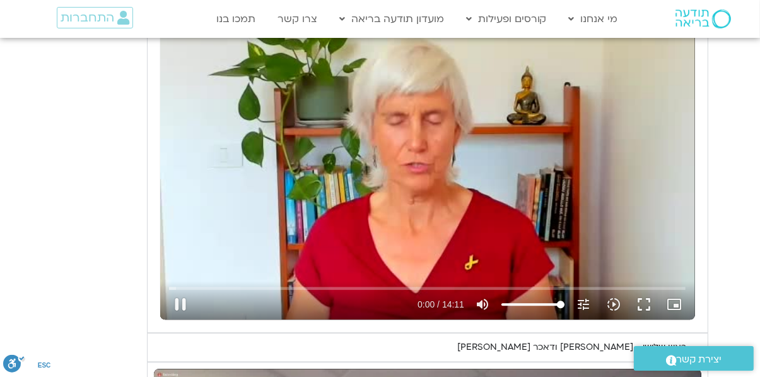
type input "1311.892666"
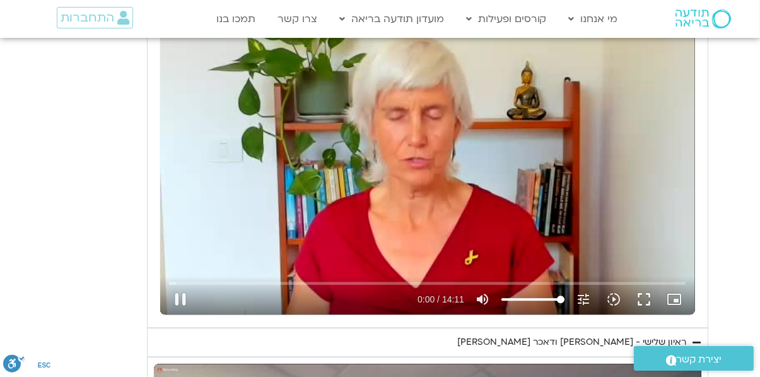
type input "0.468815"
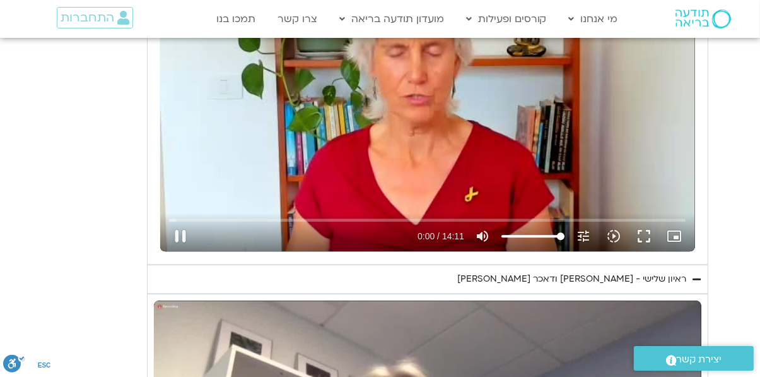
type input "1312.023062"
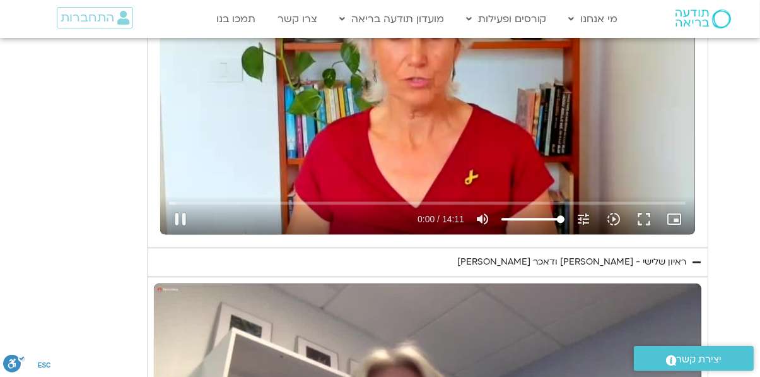
type input "0.694264"
type input "1312.674541"
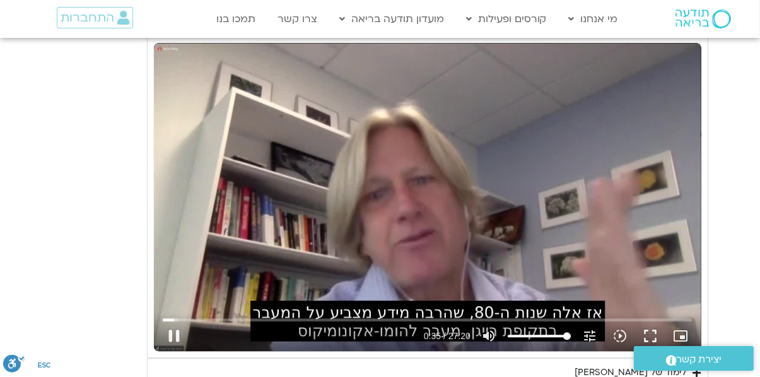
type input "35.3669"
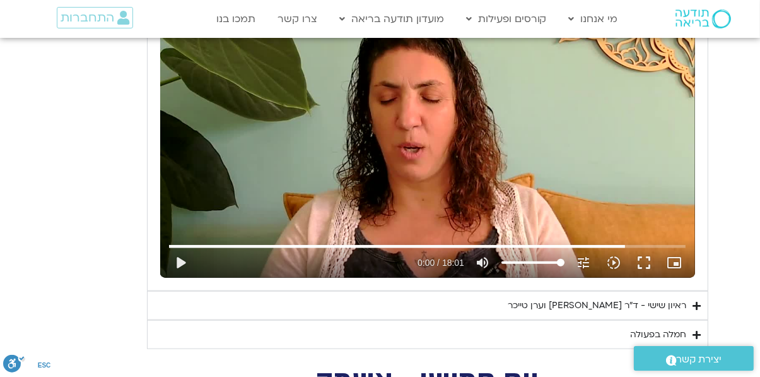
type input "962"
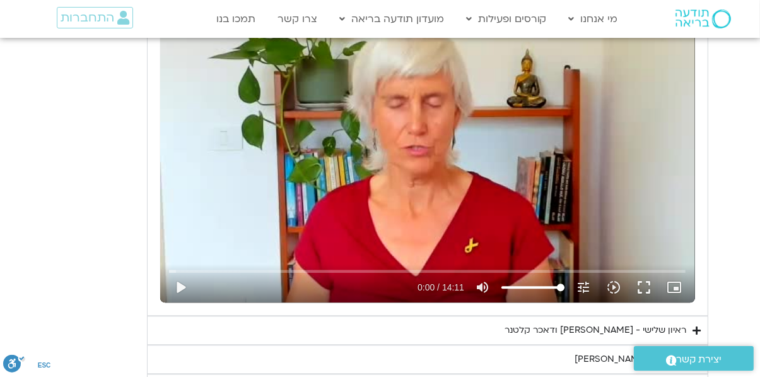
scroll to position [2752, 0]
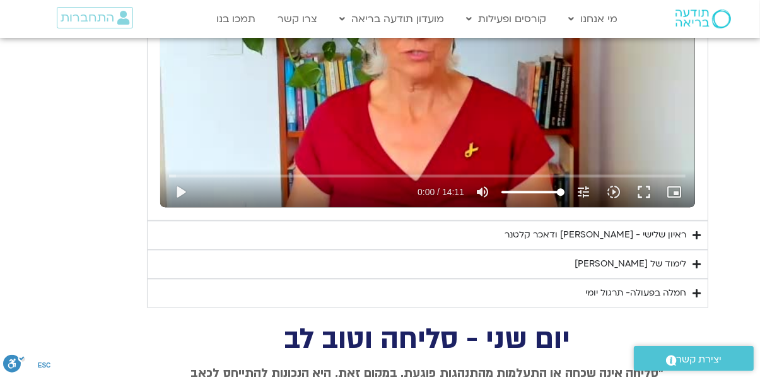
click at [624, 237] on div "ראיון שלישי - [PERSON_NAME] ודאכר [PERSON_NAME]" at bounding box center [597, 234] width 182 height 15
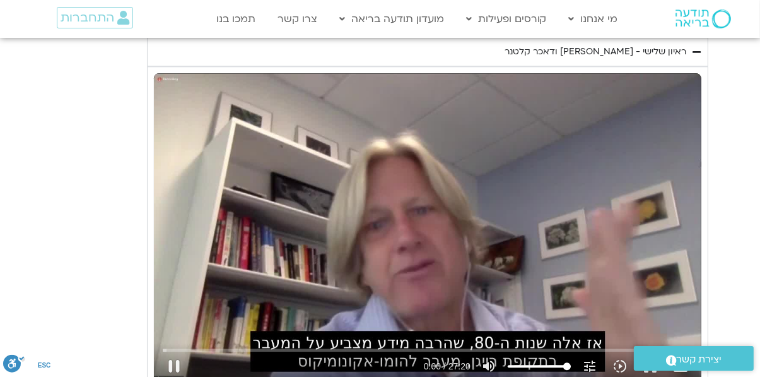
scroll to position [2935, 0]
click at [649, 362] on button "fullscreen" at bounding box center [651, 366] width 30 height 30
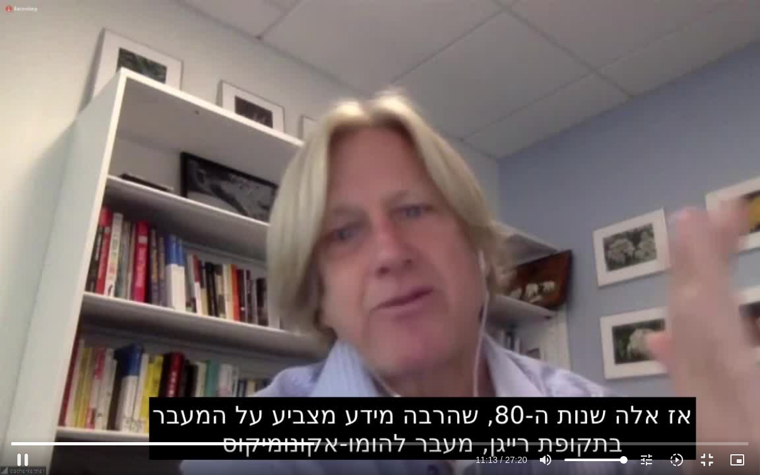
click at [707, 376] on button "fullscreen_exit" at bounding box center [707, 460] width 30 height 30
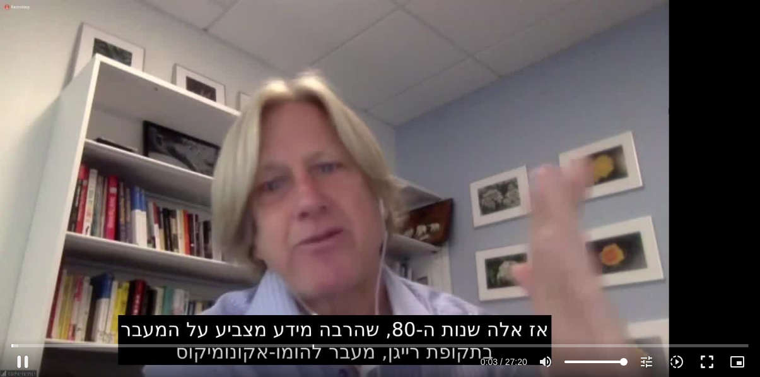
scroll to position [3330, 0]
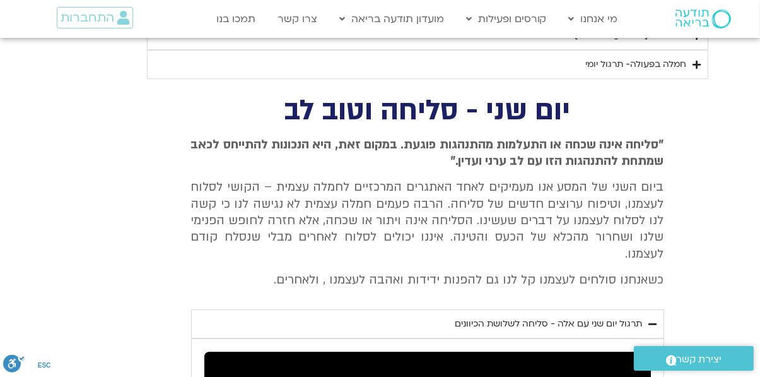
type input "5.296844"
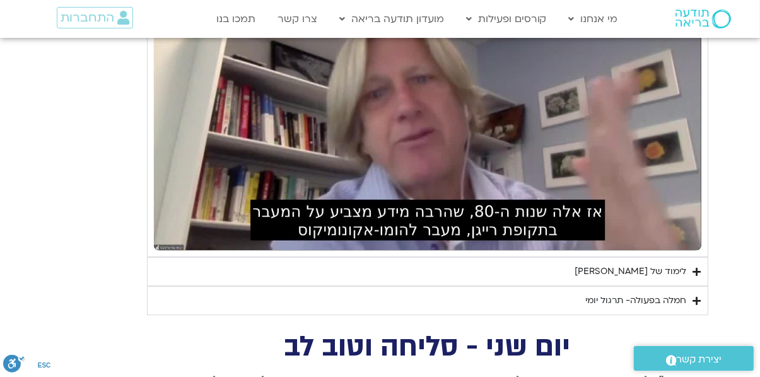
scroll to position [3065, 0]
type input "2.443566"
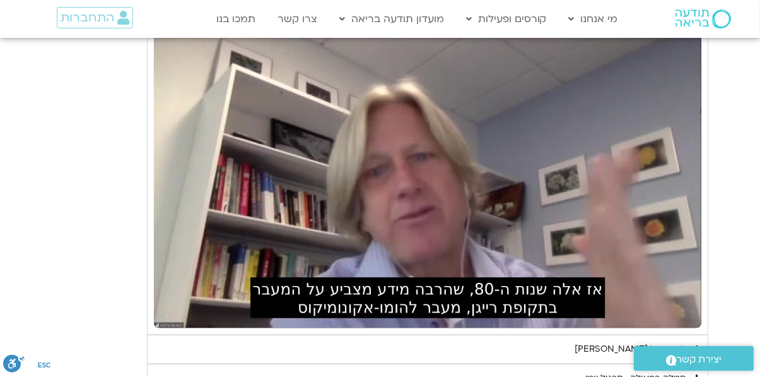
scroll to position [2985, 0]
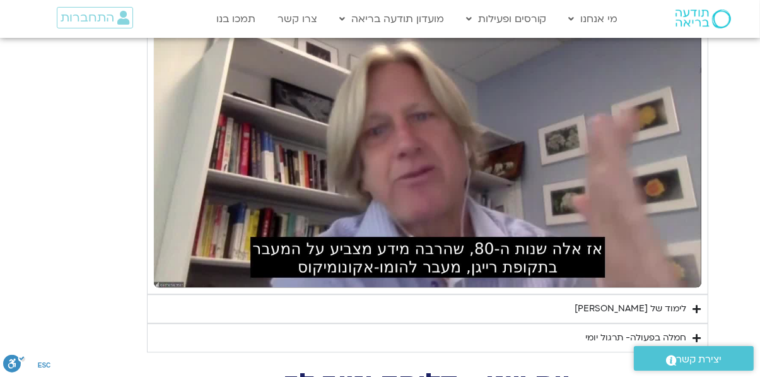
type input "11.494074"
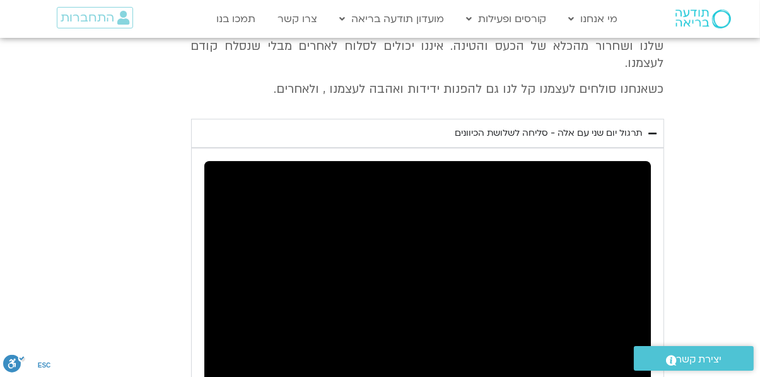
scroll to position [3501, 0]
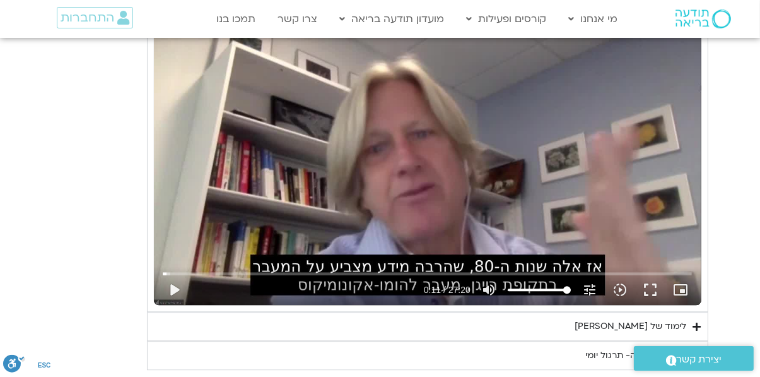
type input "10.597832"
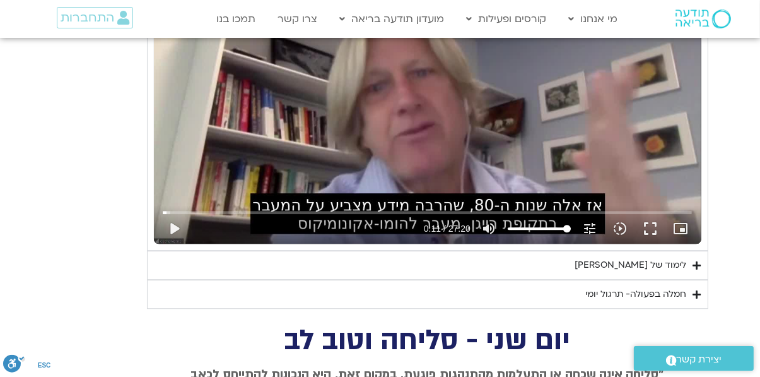
type input "11.776"
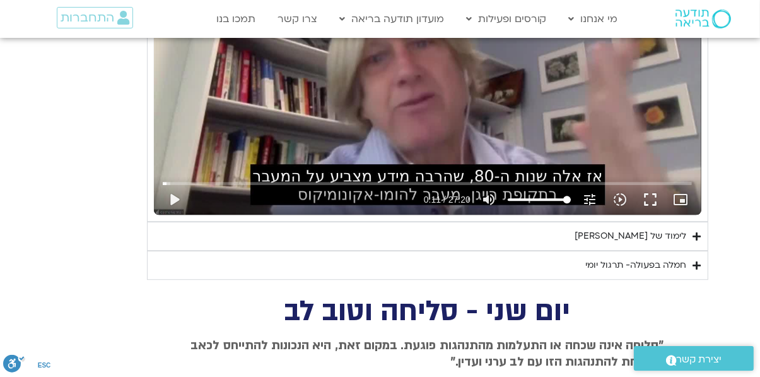
type input "10.727193"
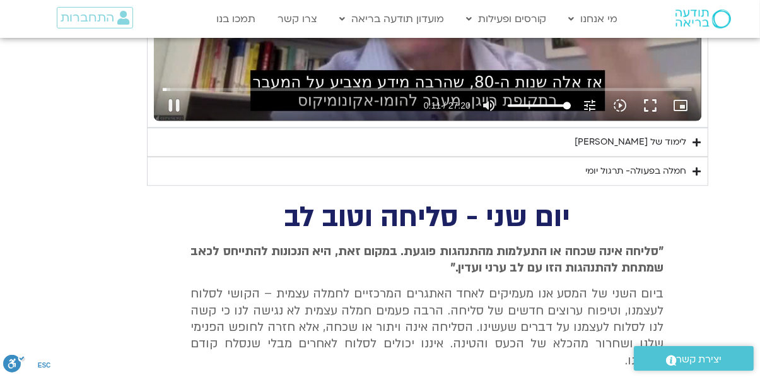
type input "11.807747"
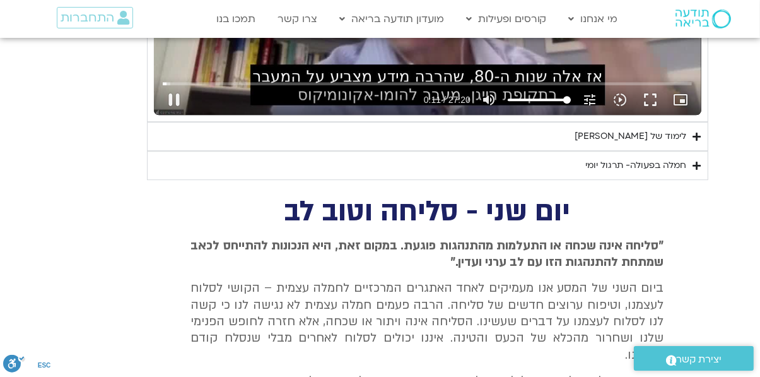
type input "10.852413"
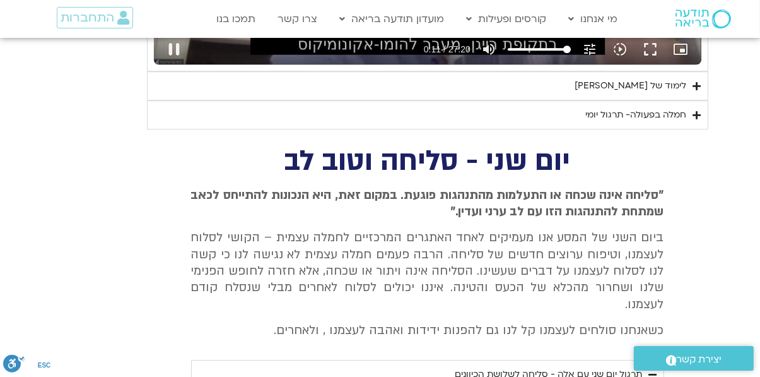
type input "11.810617"
type input "10.982071"
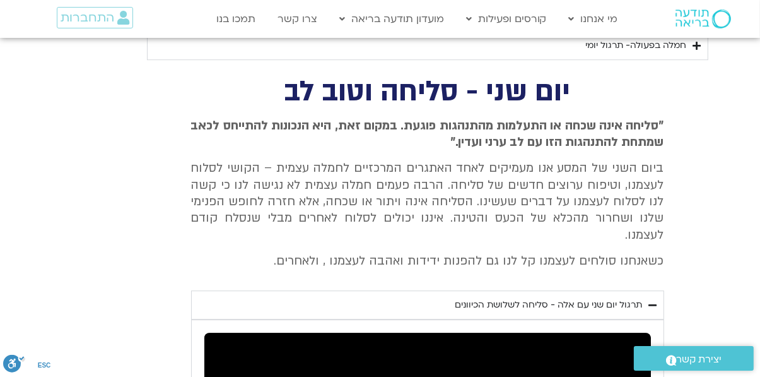
type input "11.886794"
type input "11.108906"
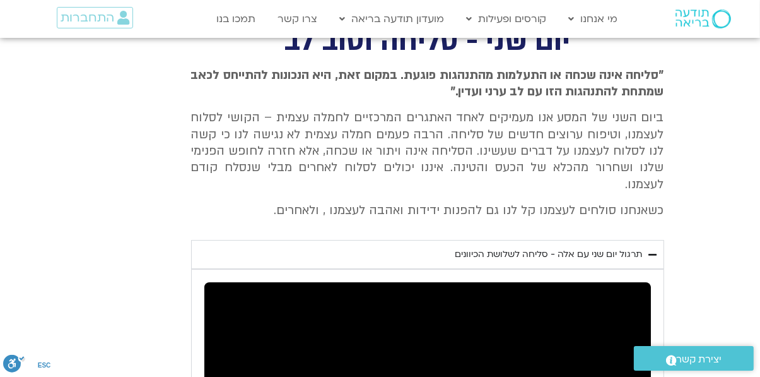
type input "12.034435"
type input "11.246032"
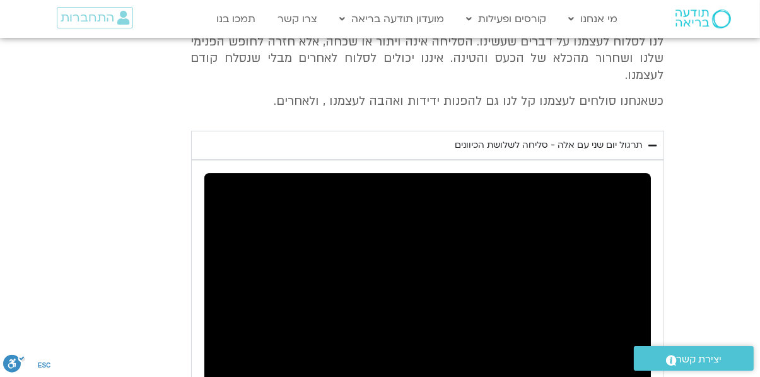
type input "12.165263"
type input "11.376893"
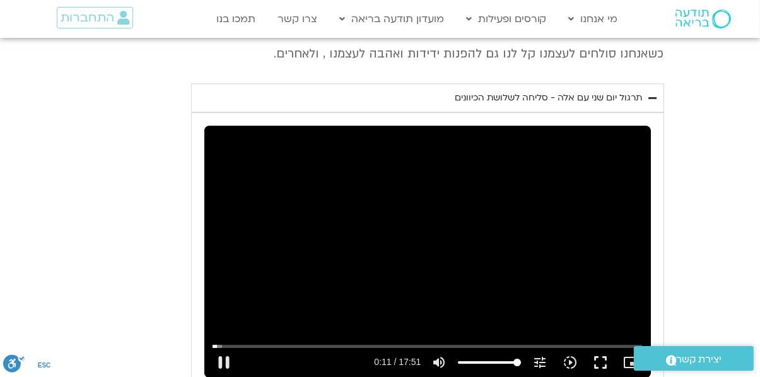
type input "12.291528"
type input "11.567884"
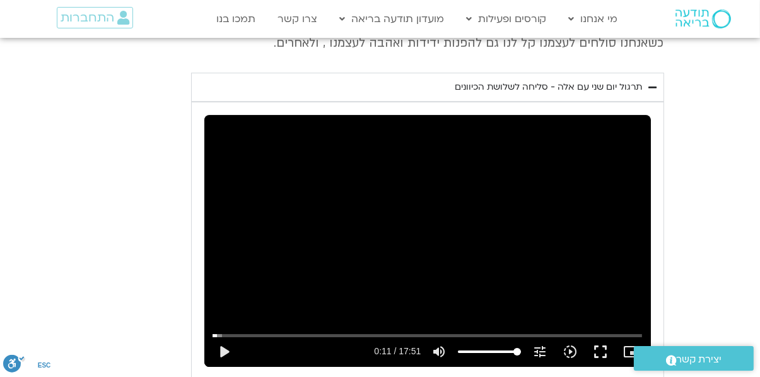
type input "12.93237"
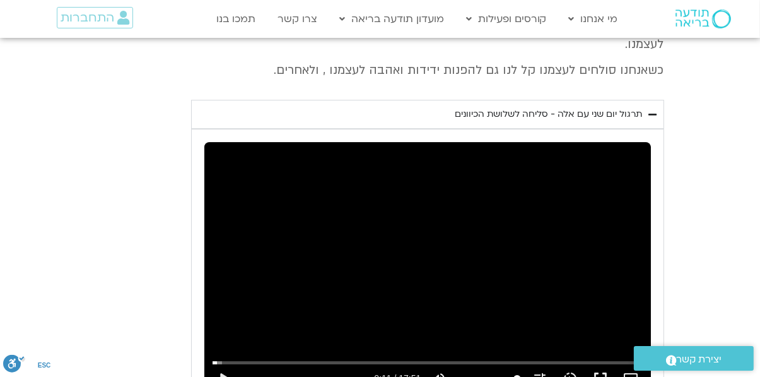
type input "11.882667"
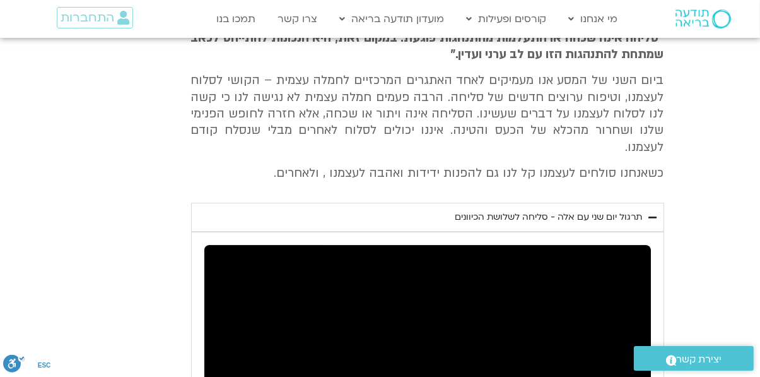
type input "13.06174"
type input "11.923547"
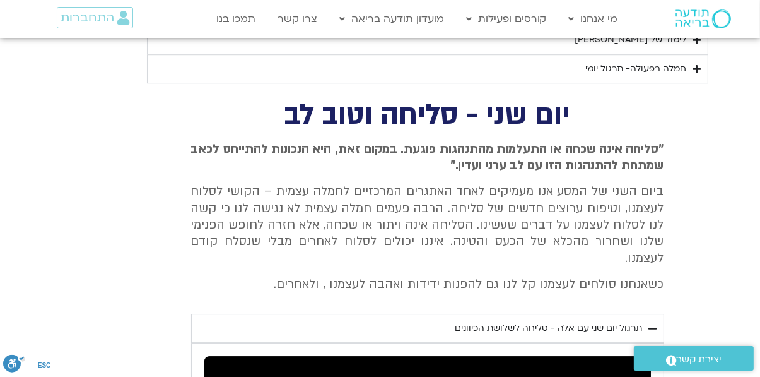
type input "13.183974"
type input "11.950034"
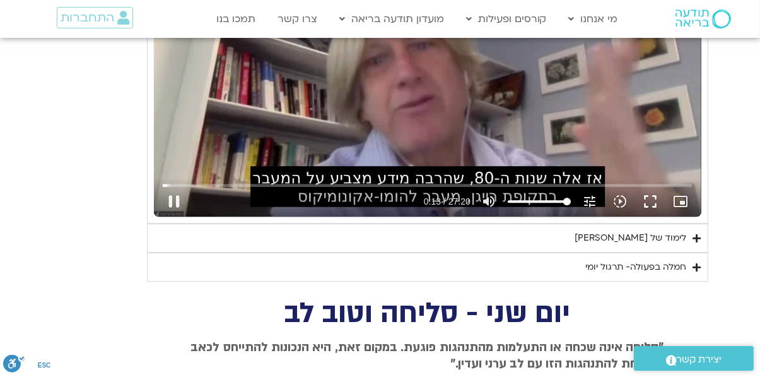
type input "13.317143"
type input "11.970457"
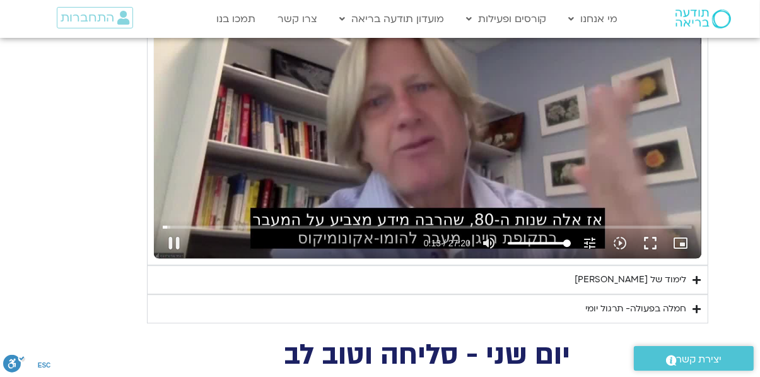
type input "13.443125"
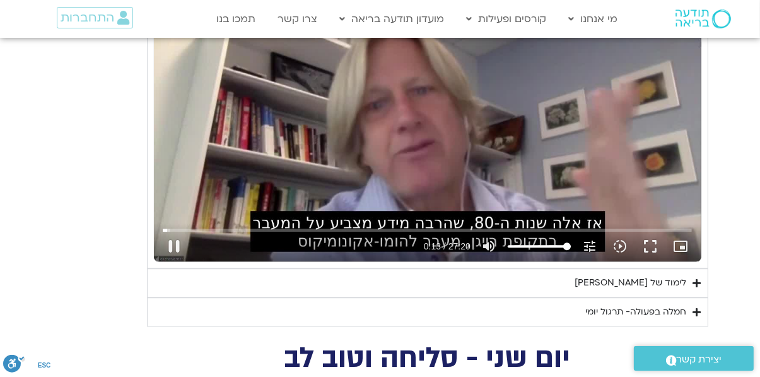
type input "12.066152"
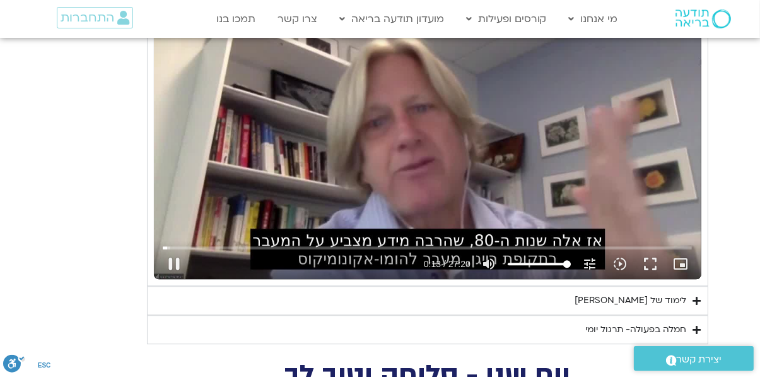
type input "13.566519"
type input "12.189769"
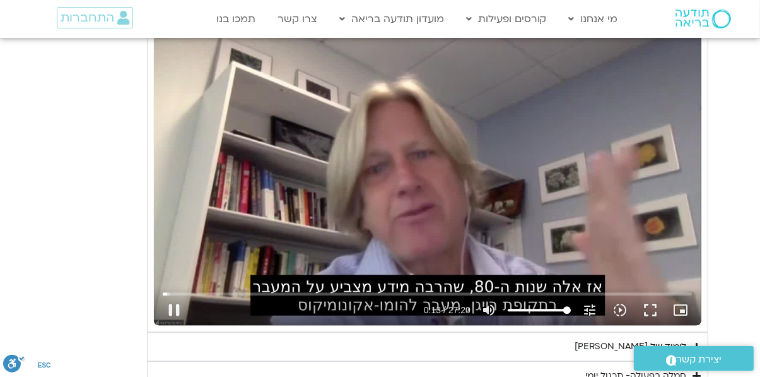
type input "13.702192"
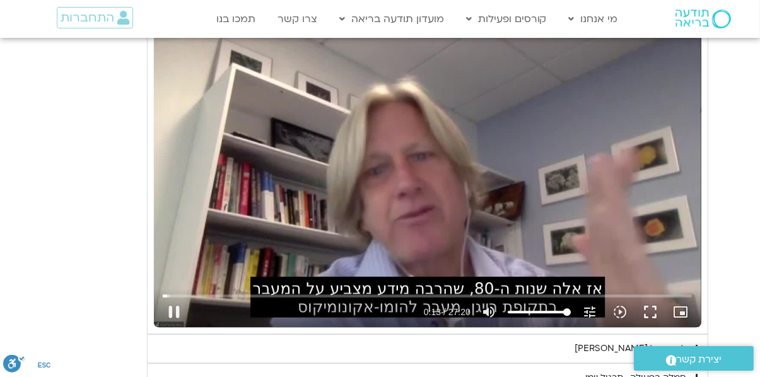
type input "12.32034"
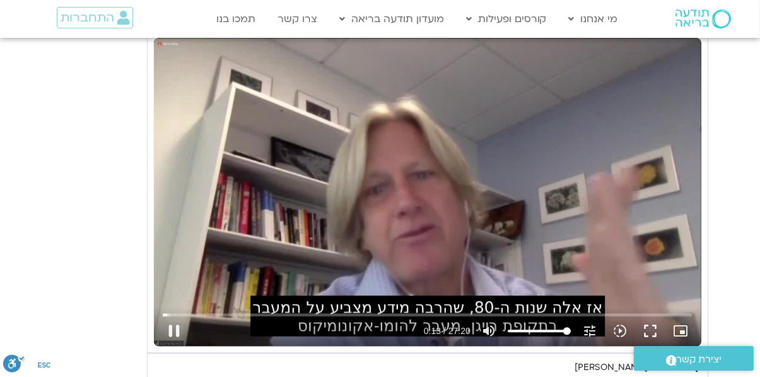
type input "13.827916"
type input "12.439797"
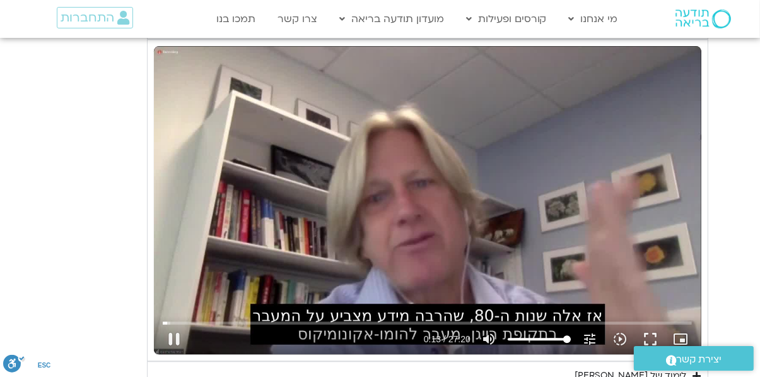
type input "13.952742"
type input "12.575089"
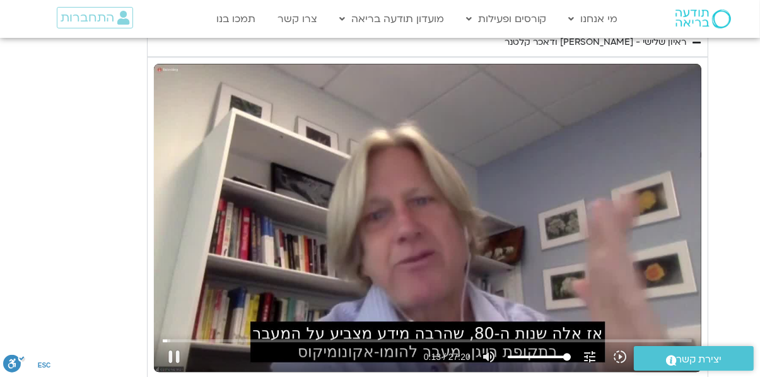
type input "14.07972"
type input "12.705494"
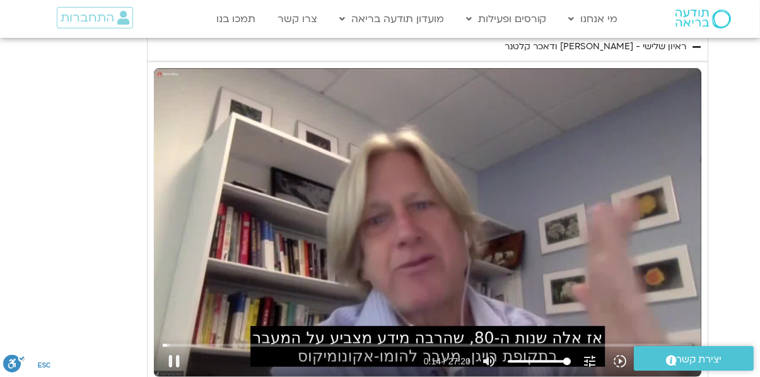
type input "14.206692"
type input "12.831225"
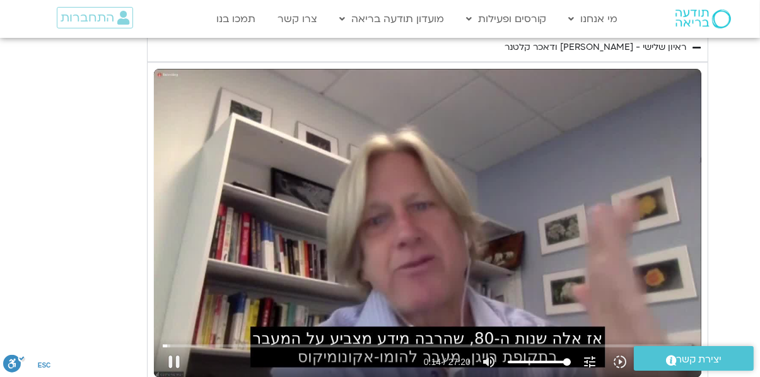
type input "14.338592"
type input "12.963117"
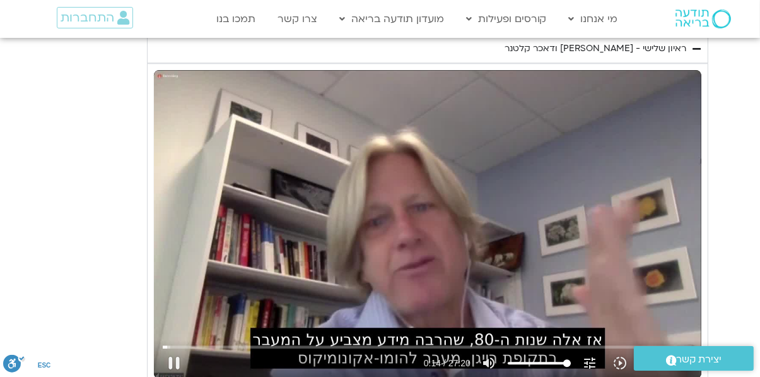
scroll to position [2938, 0]
type input "14.464901"
type input "13.089654"
type input "14.592194"
type input "13.218031"
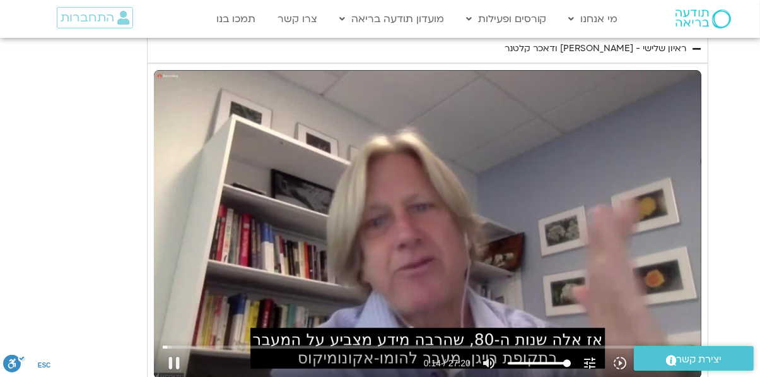
type input "14.714649"
type input "13.344358"
type input "14.846638"
type input "13.467224"
type input "14.978382"
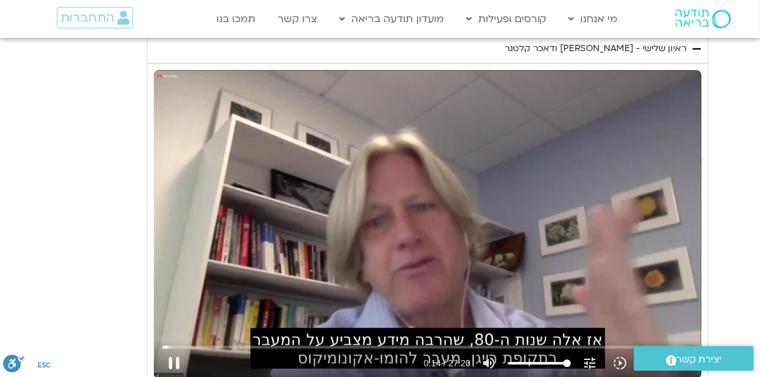
type input "13.596928"
type input "15.101763"
type input "13.725549"
type input "15.227799"
type input "13.85342"
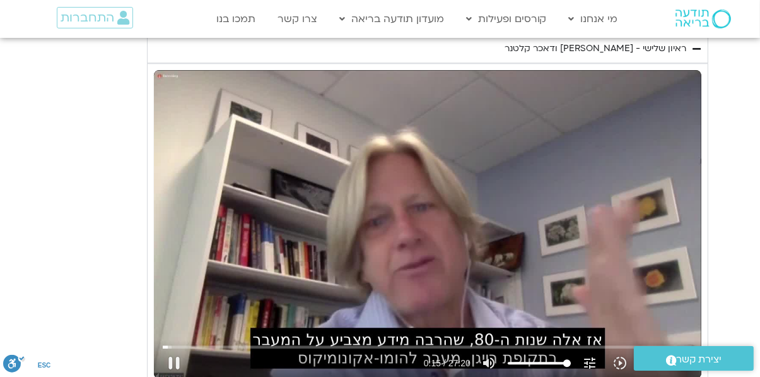
type input "15.349269"
type input "13.977157"
type input "15.485873"
type input "14.112943"
type input "15.607603"
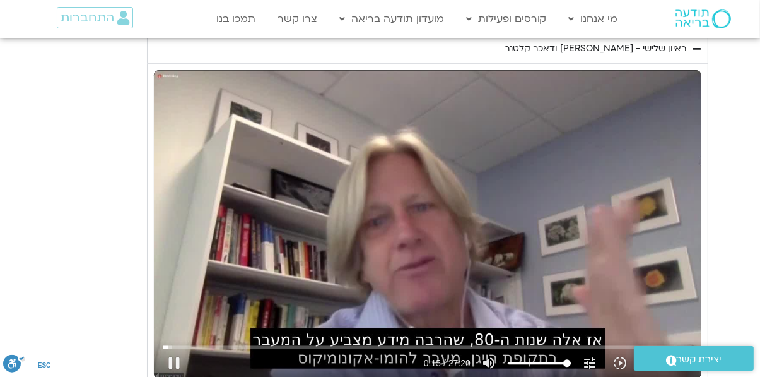
type input "14.239195"
type input "15.73711"
type input "14.36343"
type input "15.866768"
type input "14.49436"
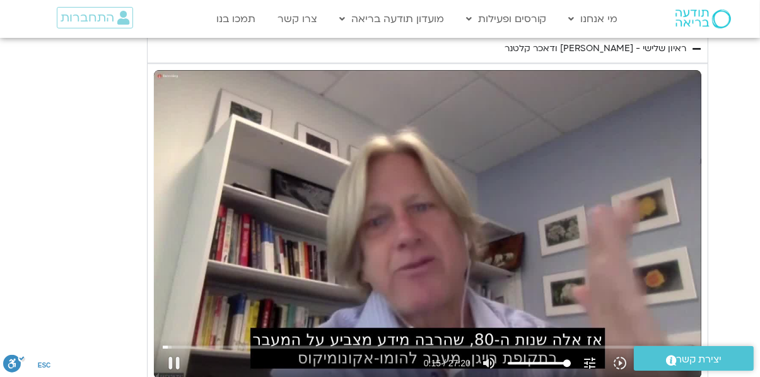
type input "15.992191"
type input "14.617491"
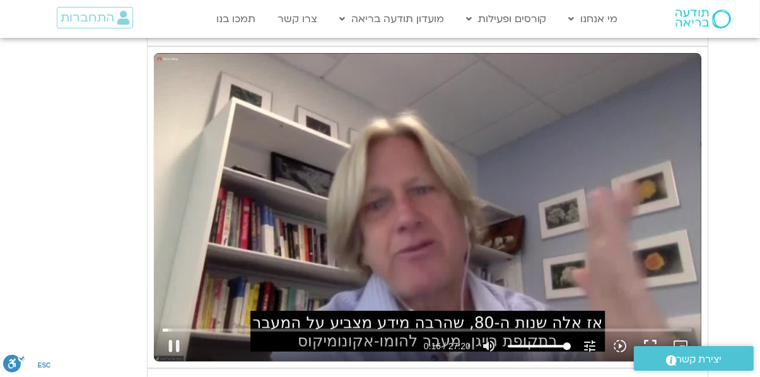
type input "16.490579"
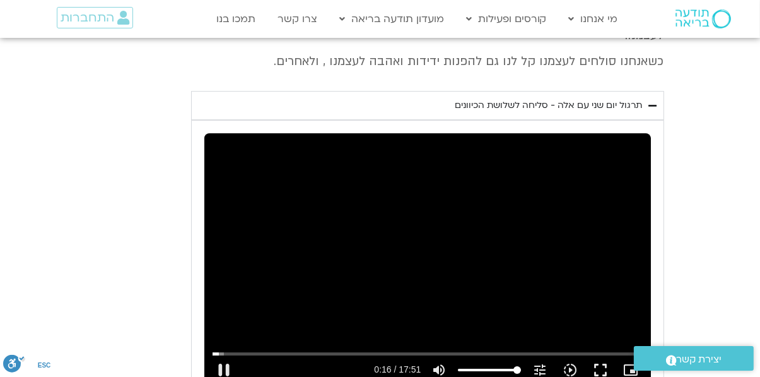
scroll to position [3587, 0]
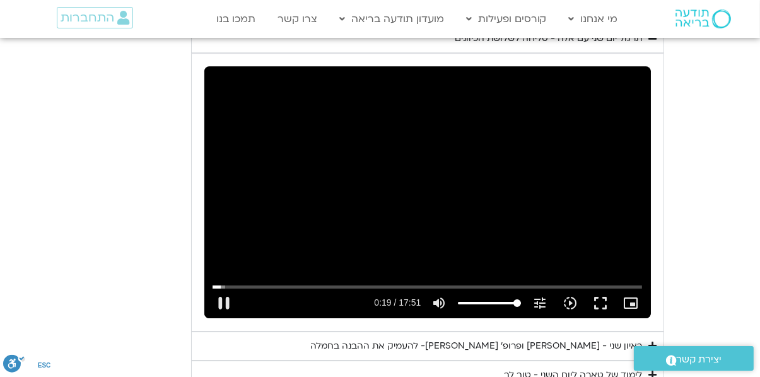
click at [239, 288] on button "pause" at bounding box center [224, 303] width 30 height 30
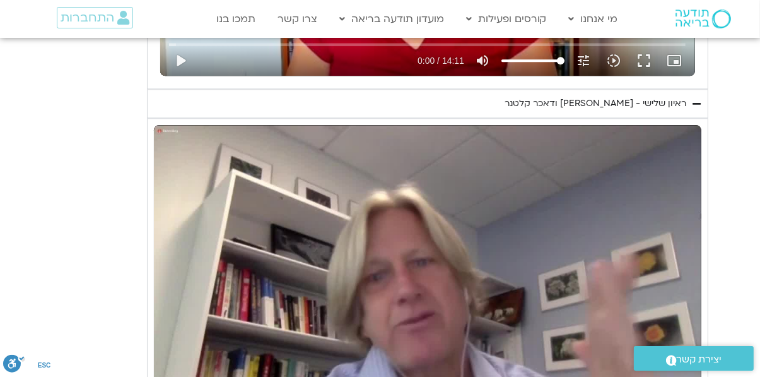
scroll to position [2883, 0]
type input "24.368447"
type input "16.768"
type input "24.494053"
type input "16.836079"
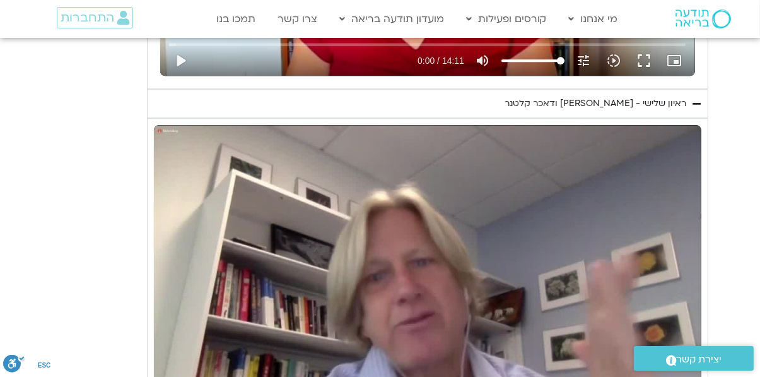
type input "24.750685"
type input "16.879521"
type input "24.874539"
type input "17.006556"
type input "25.001685"
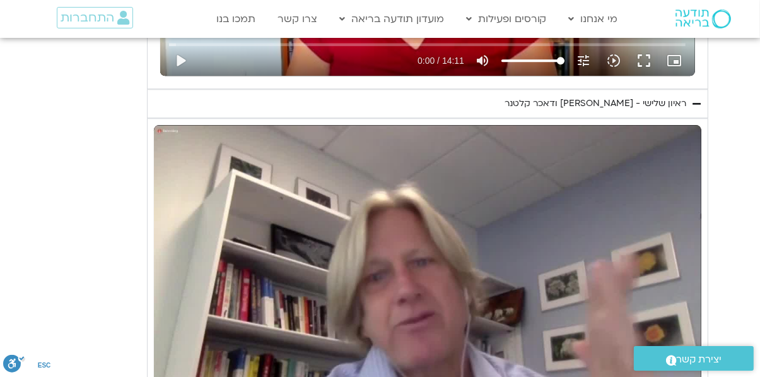
type input "17.125751"
type input "25.12056"
type input "17.252403"
type input "25.247274"
type input "17.381489"
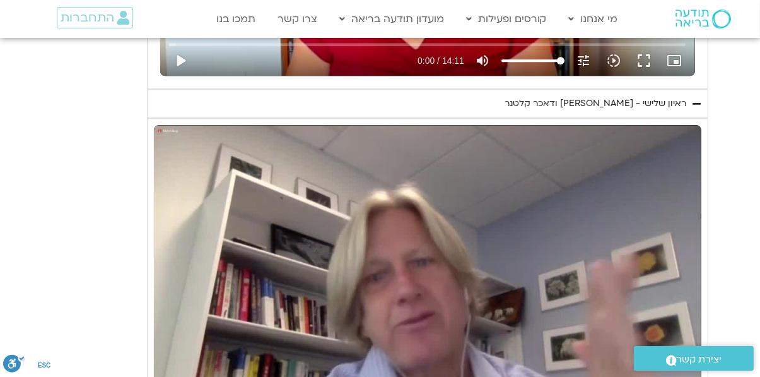
type input "25.380687"
type input "17.507168"
type input "25.507521"
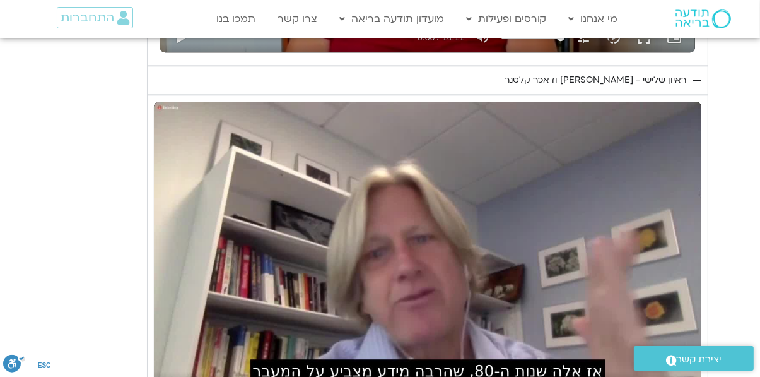
type input "17.629876"
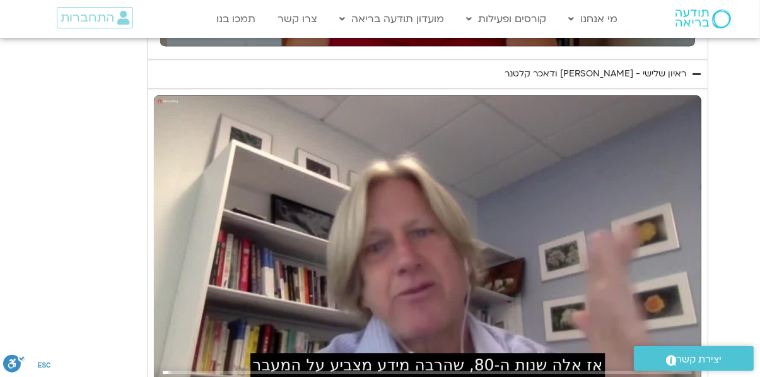
type input "25.631574"
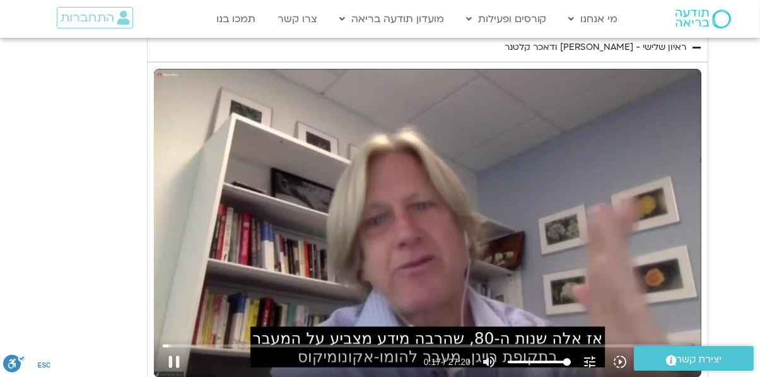
type input "17.785238"
type input "25.764376"
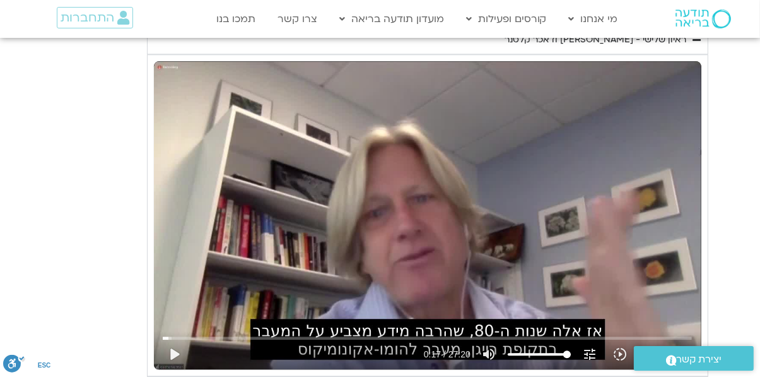
scroll to position [2950, 0]
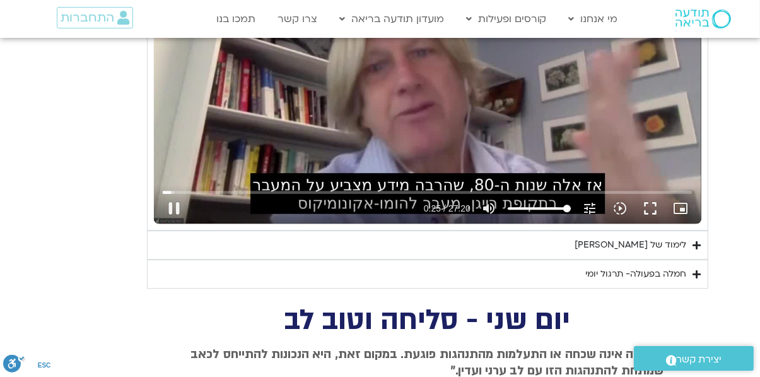
type input "25.746933"
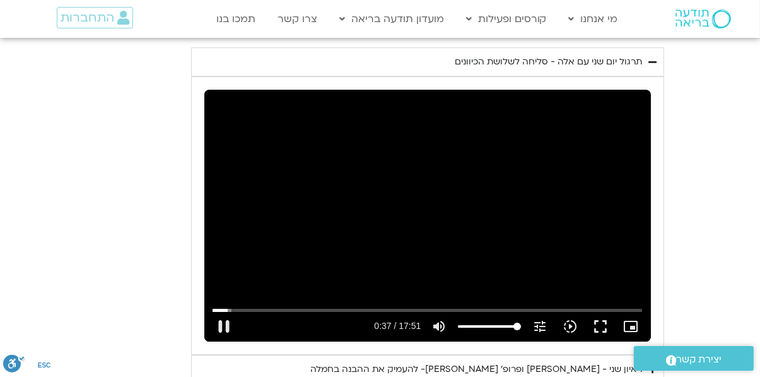
scroll to position [3592, 0]
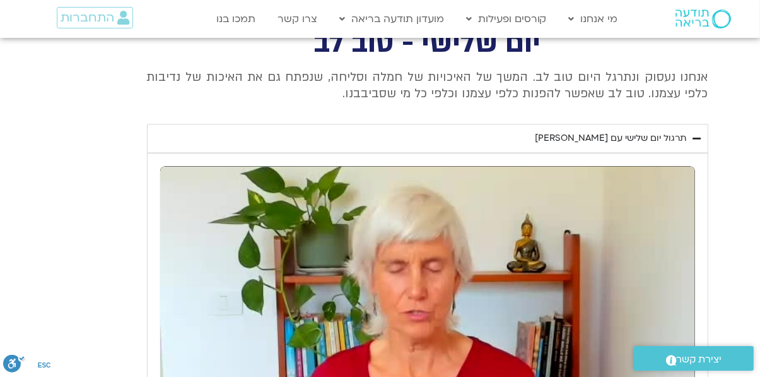
type input "39.448627"
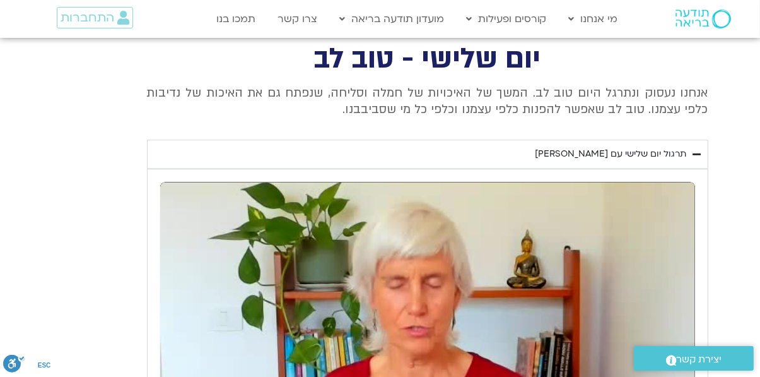
type input "0.079643"
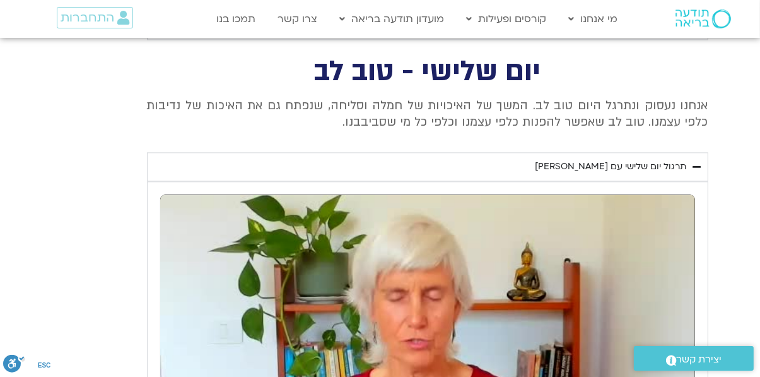
type input "39.713605"
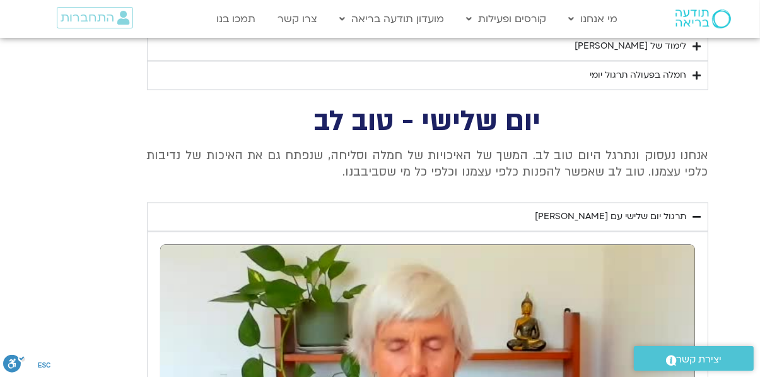
type input "0.082438"
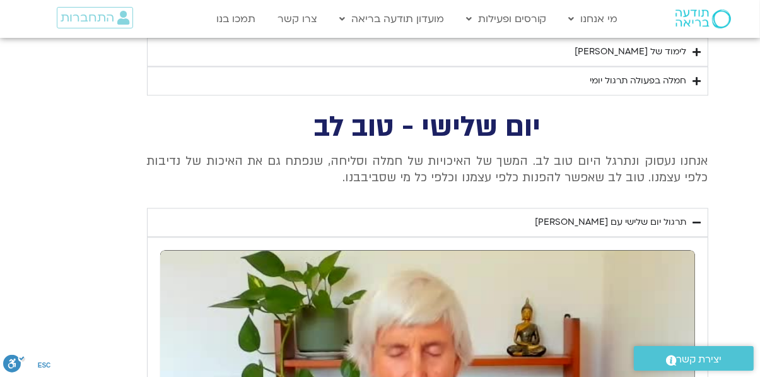
type input "39.838324"
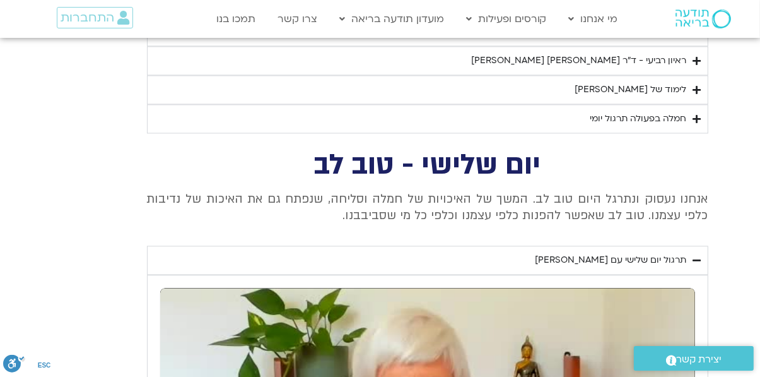
type input "0.208321"
type input "39.968277"
type input "0.268263"
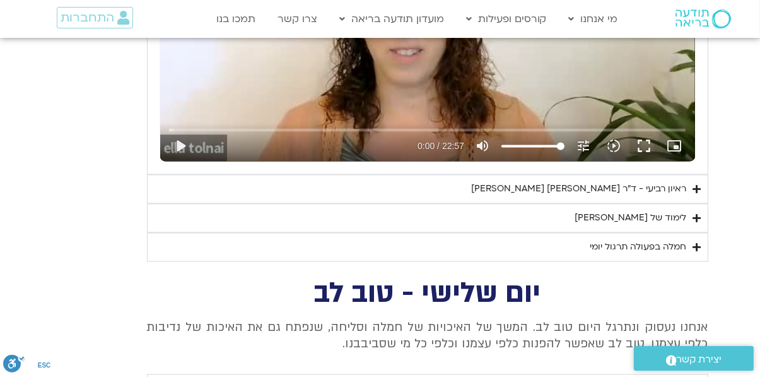
type input "40.726542"
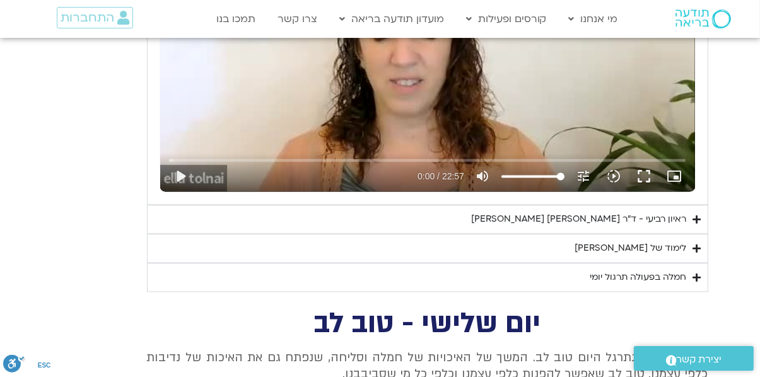
scroll to position [2209, 0]
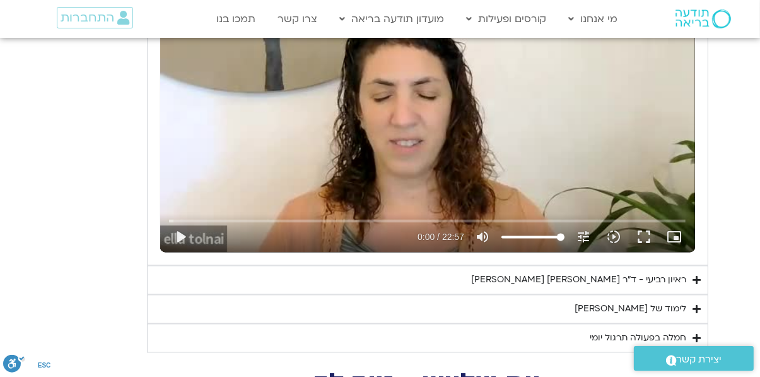
scroll to position [2151, 0]
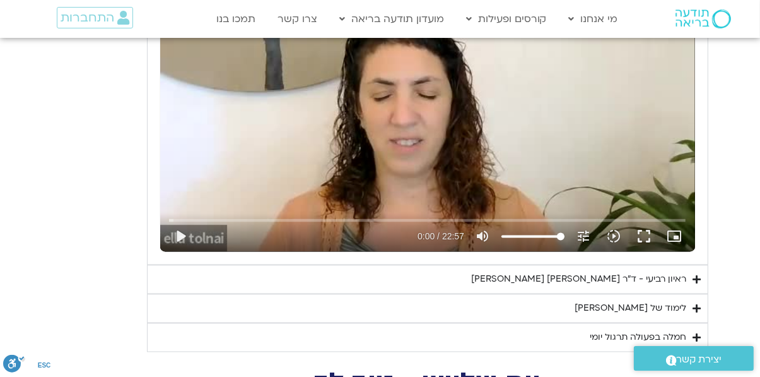
click at [583, 279] on div "ראיון רביעי - ד"ר [PERSON_NAME] [PERSON_NAME]" at bounding box center [579, 279] width 215 height 15
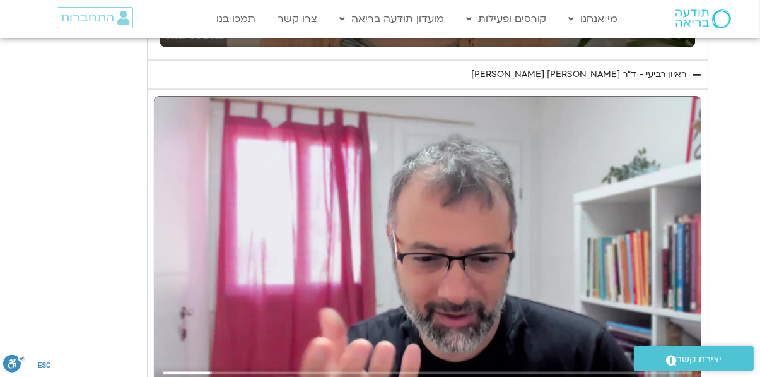
scroll to position [2354, 0]
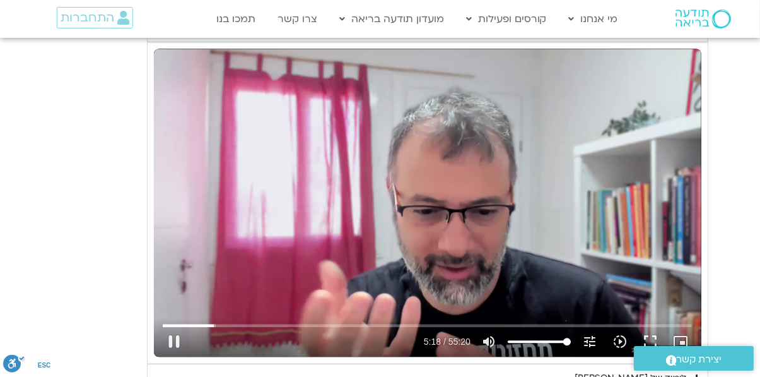
scroll to position [2387, 0]
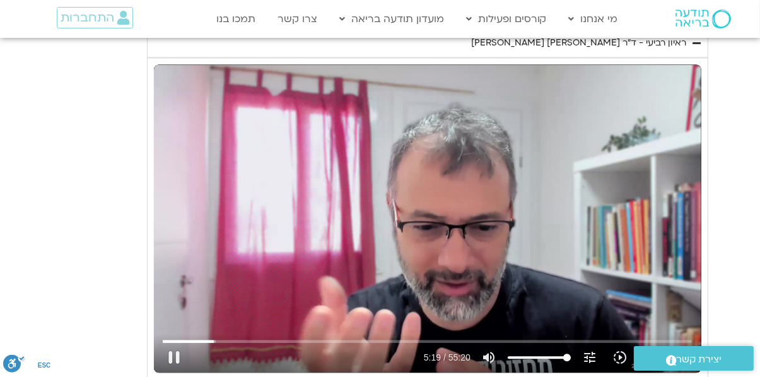
click at [649, 360] on button "fullscreen" at bounding box center [651, 357] width 30 height 30
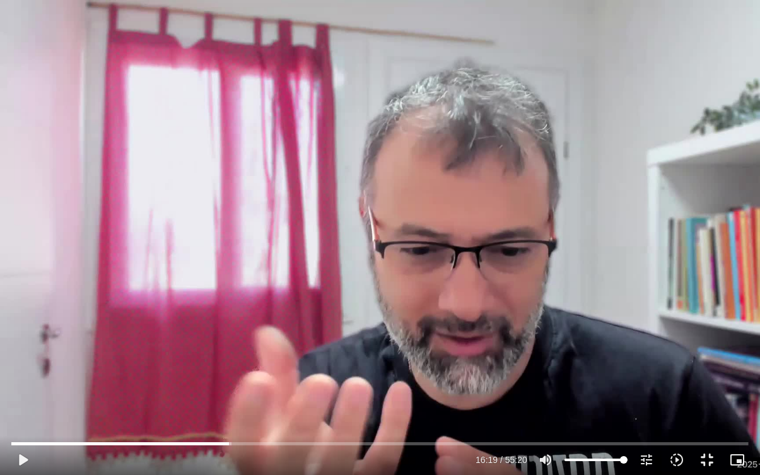
click at [21, 466] on button "play_arrow" at bounding box center [23, 460] width 30 height 30
click at [738, 464] on icon "picture_in_picture_alt" at bounding box center [737, 459] width 15 height 15
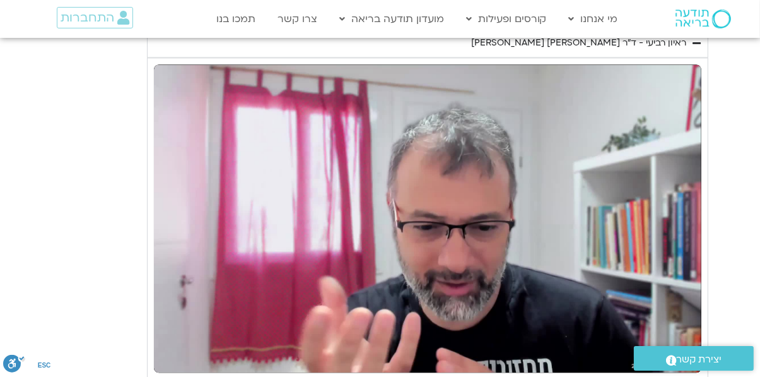
type input "1101.583316"
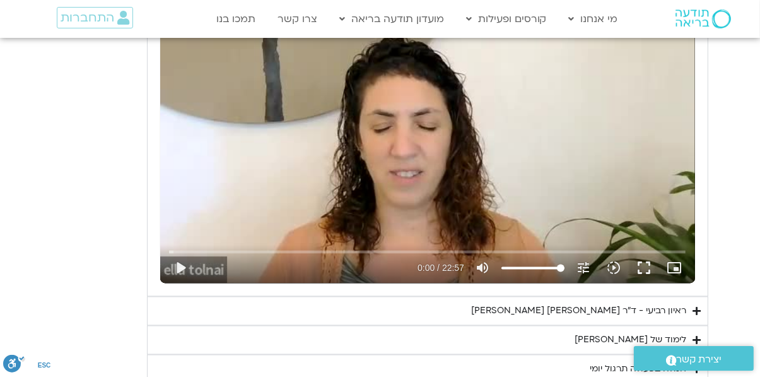
scroll to position [2203, 0]
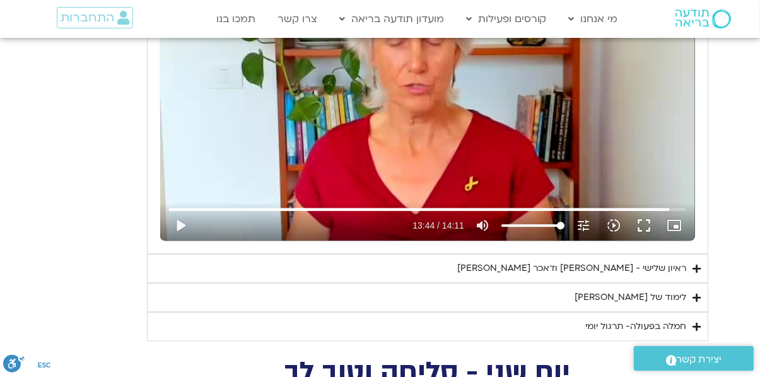
type input "824"
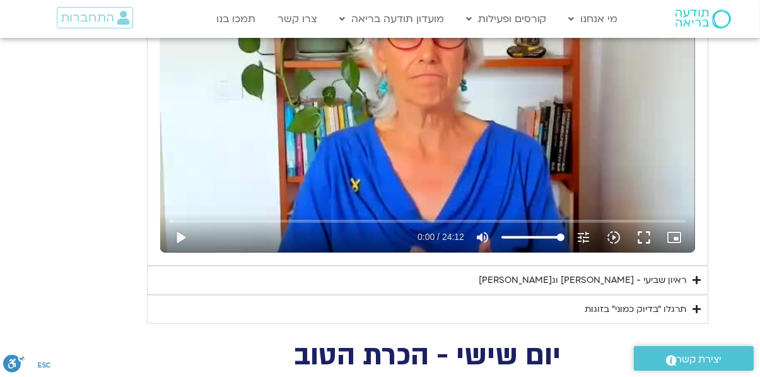
scroll to position [705, 0]
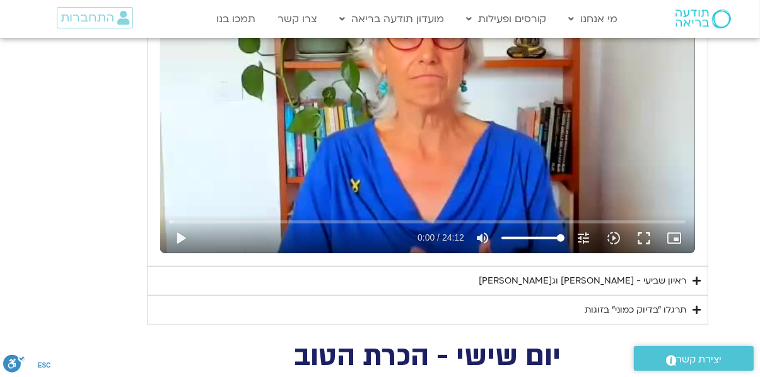
click at [613, 280] on div "ראיון שביעי - [PERSON_NAME] וג[PERSON_NAME]" at bounding box center [584, 280] width 208 height 15
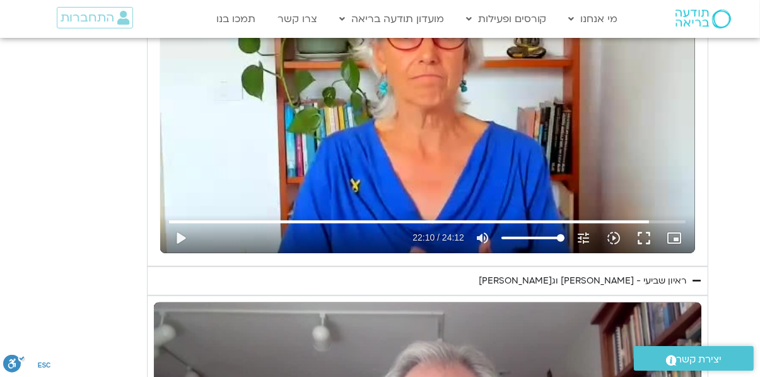
type input "1380"
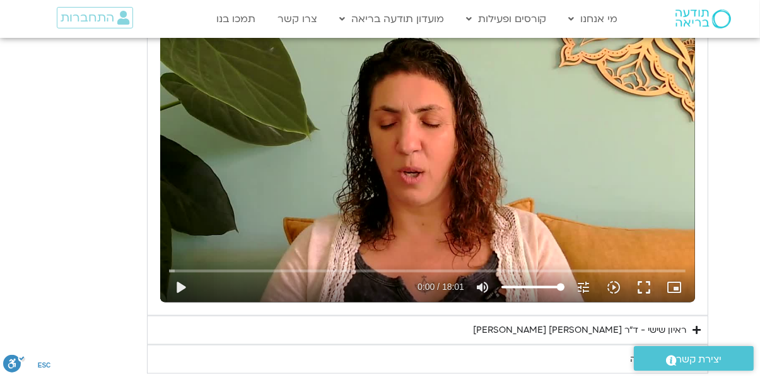
scroll to position [1486, 0]
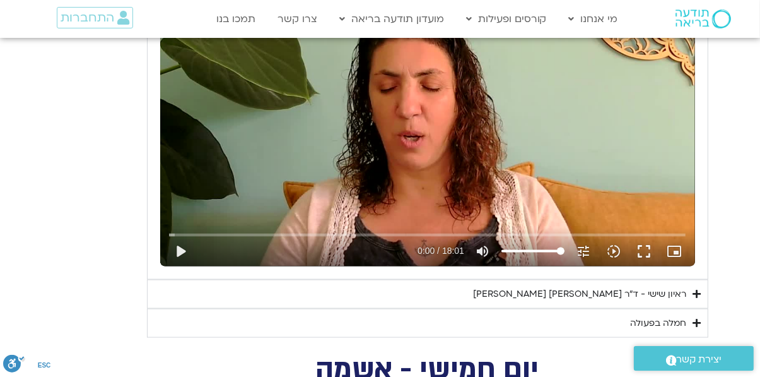
type input "9.005127"
type input "0.087433"
type input "9.257063"
type input "0.091285"
type input "9.381959"
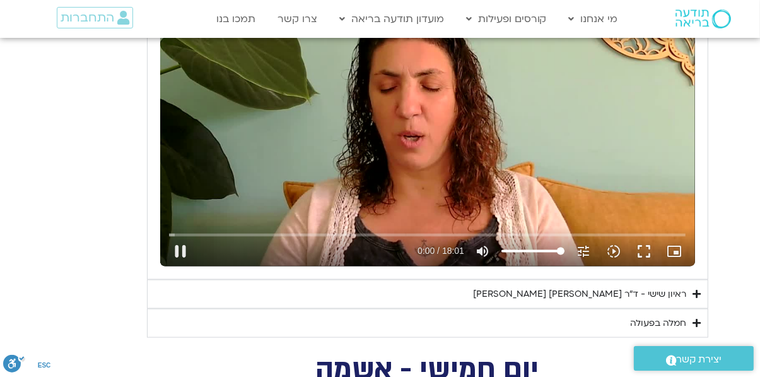
type input "0.215841"
type input "9.503148"
type input "0.341776"
type input "9.631771"
type input "0.474688"
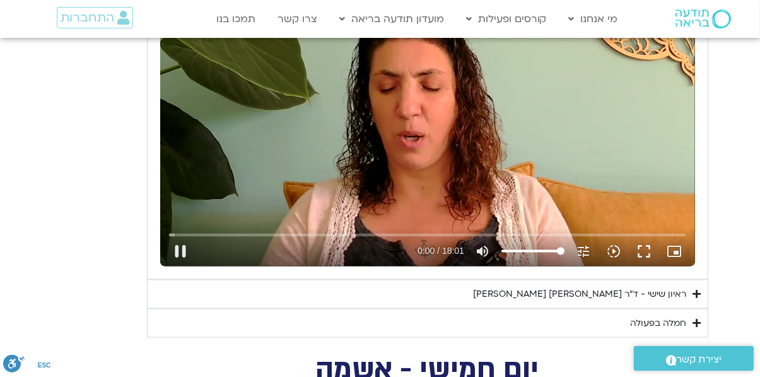
type input "9.751412"
type input "0.59154"
type input "9.887409"
type input "0.727734"
type input "10.017639"
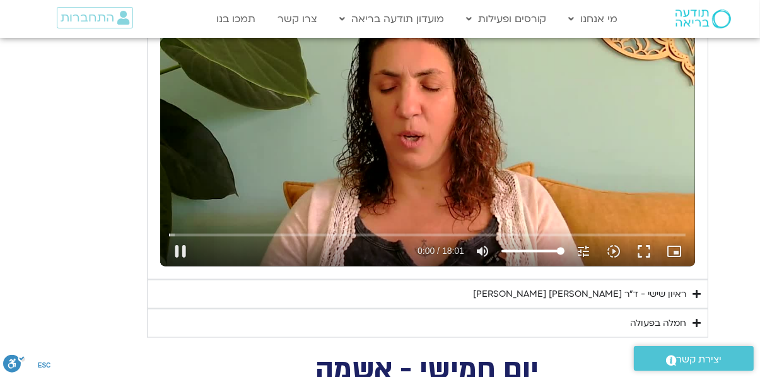
type input "0.851798"
type input "10.146315"
type input "0.980266"
type input "10.262228"
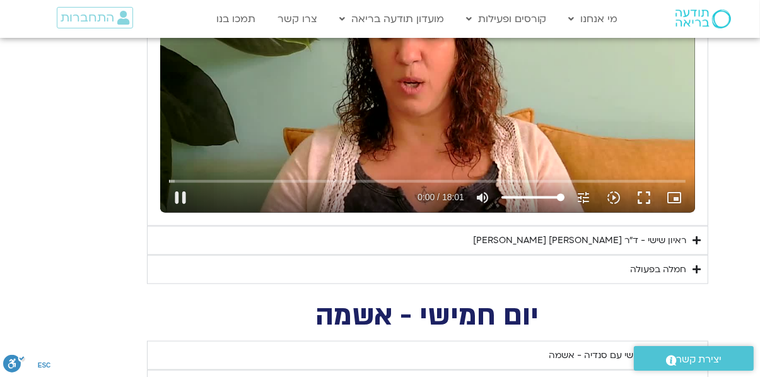
type input "1.225606"
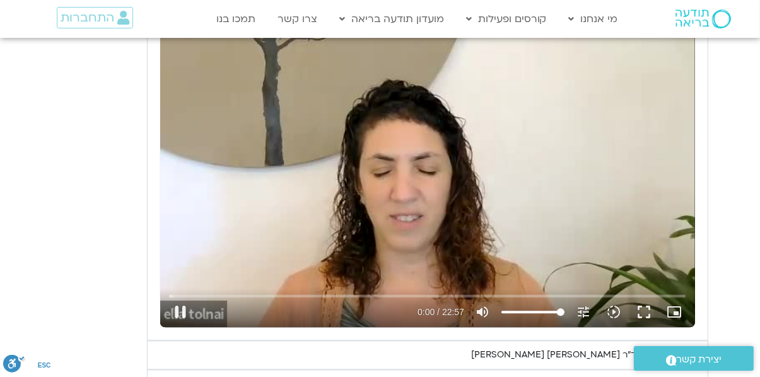
type input "1.965295"
type input "0.036743"
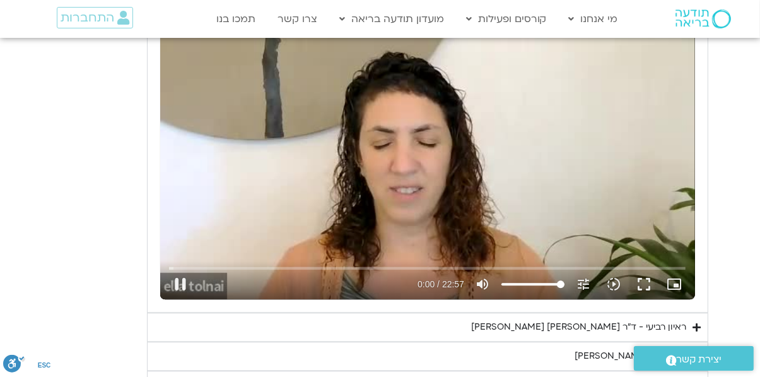
type input "2.100681"
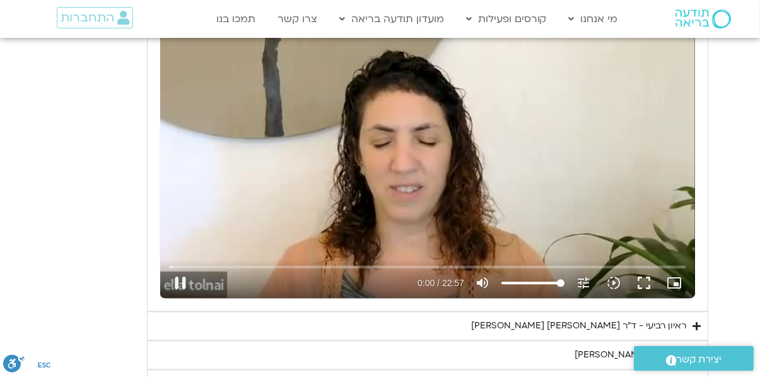
type input "0.082001"
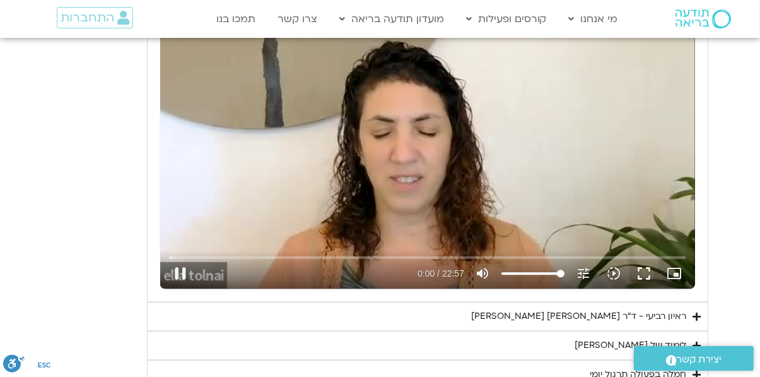
type input "2.228838"
type input "0.092068"
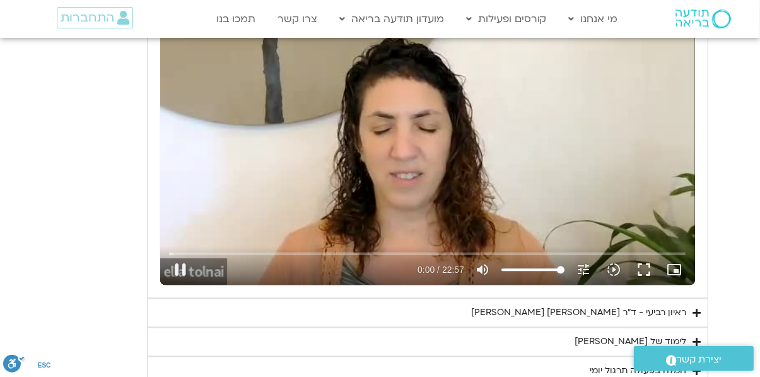
type input "2.355113"
type input "0.167961"
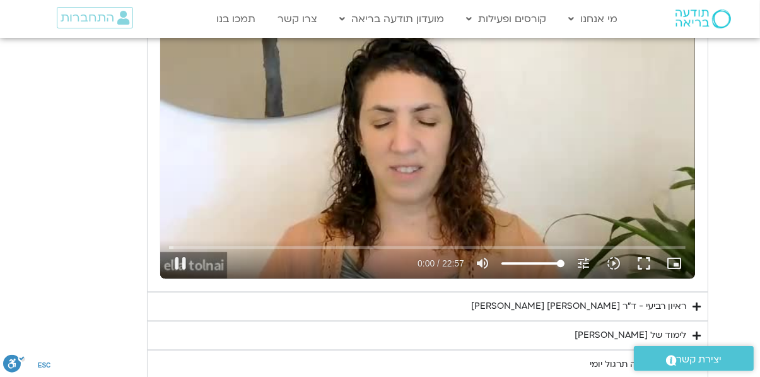
type input "2.483368"
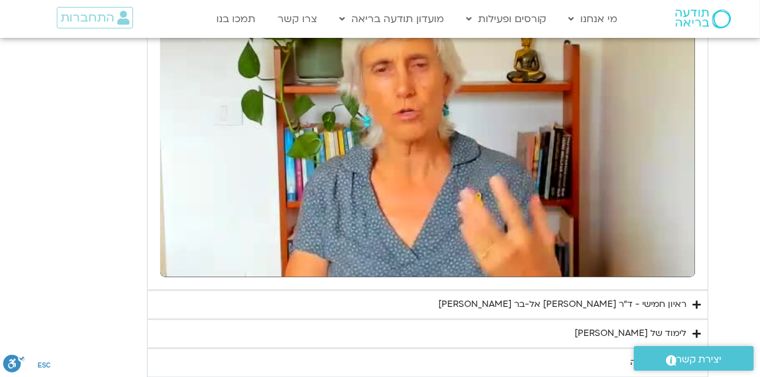
type input "1.84218"
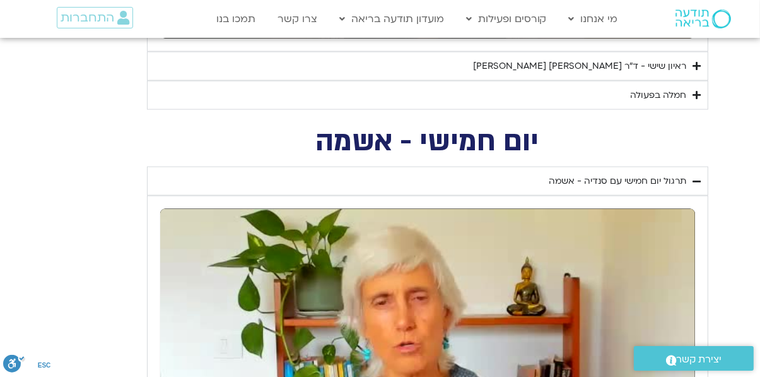
type input "4.167904"
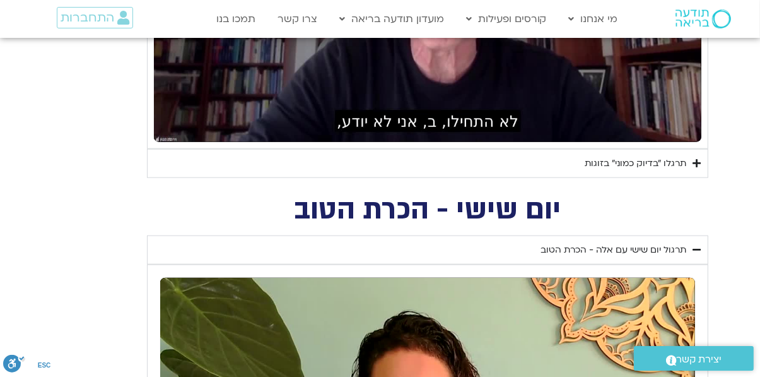
type input "2.515452"
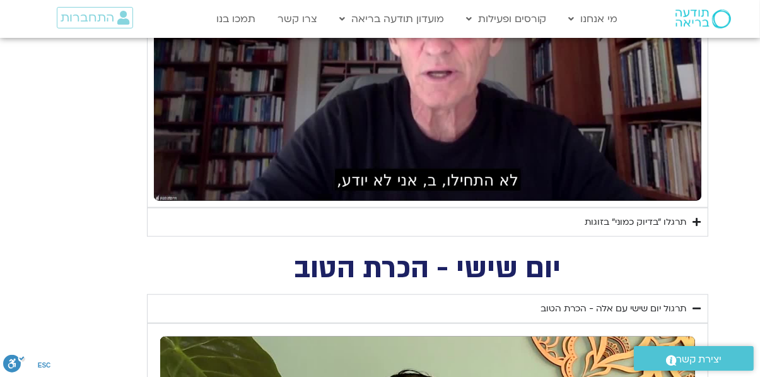
type input "1.567253"
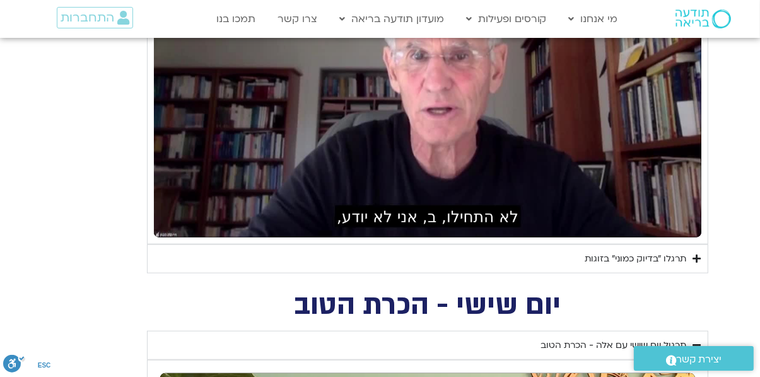
type input "2.771349"
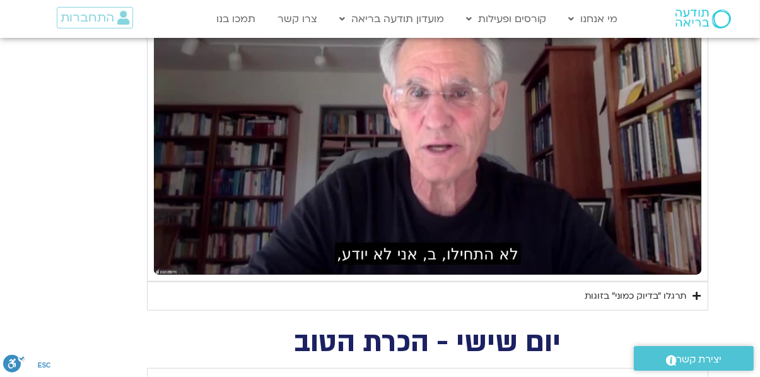
type input "1.57746"
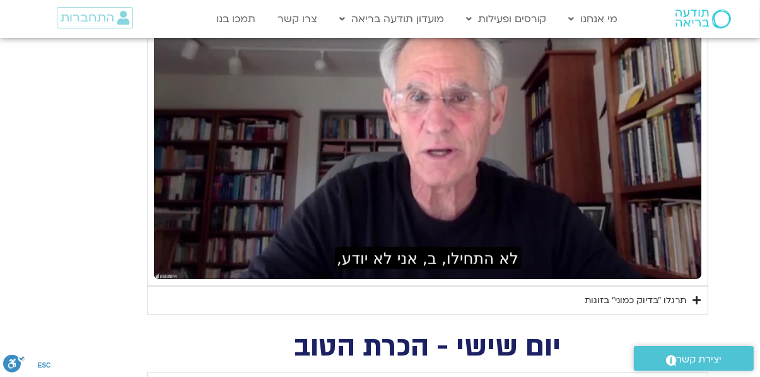
type input "2.909579"
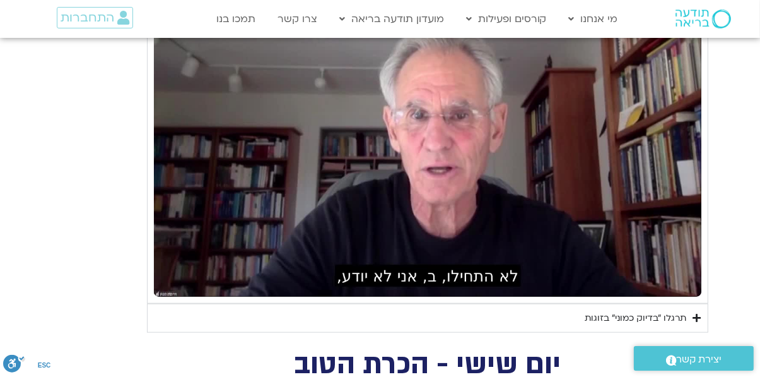
type input "1.708804"
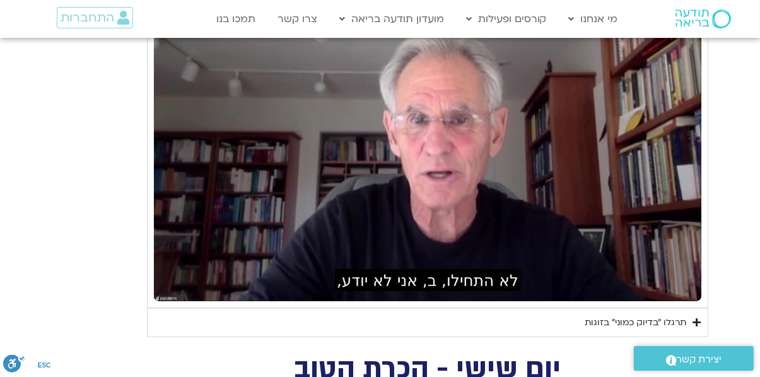
type input "16.699536"
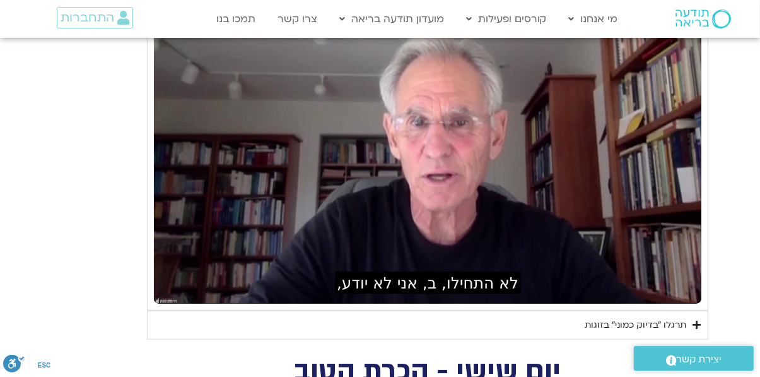
type input "3.042394"
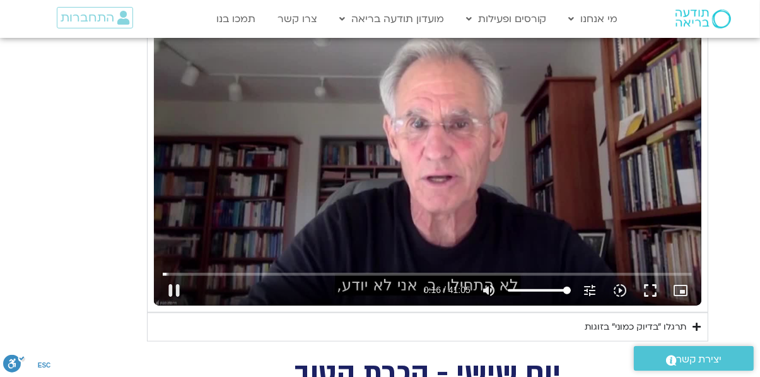
type input "16.767685"
type input "1.836825"
type input "3.17457"
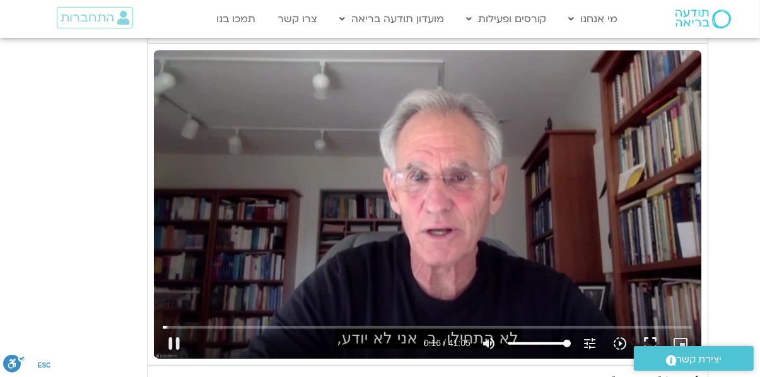
type input "16.931864"
type input "1.965507"
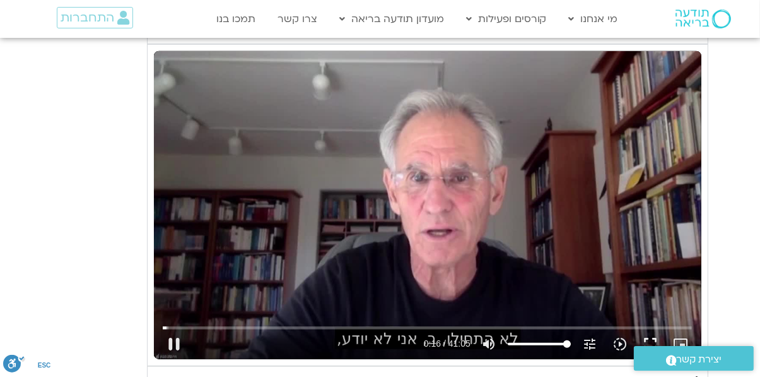
type input "3.305076"
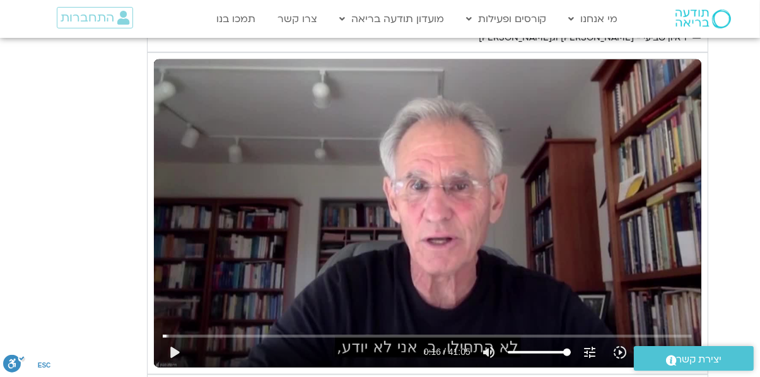
type input "2.096824"
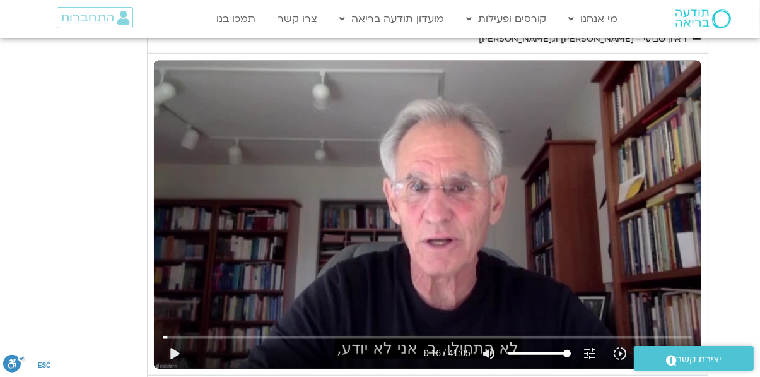
type input "3.433028"
type input "2.222823"
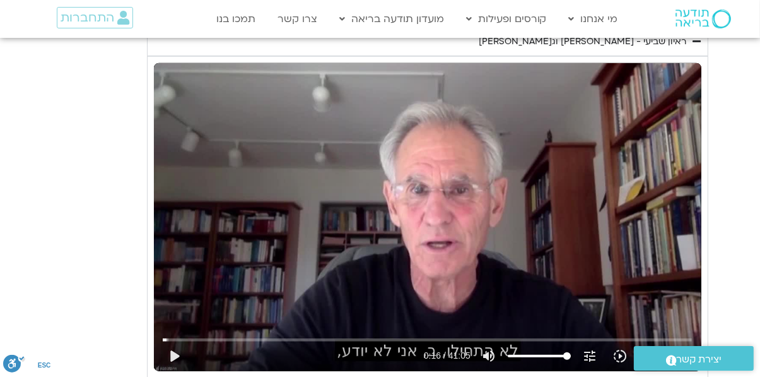
type input "3.562851"
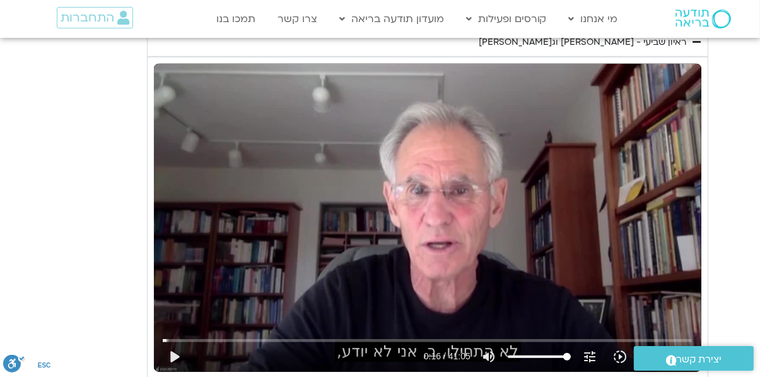
type input "2.359649"
type input "3.689807"
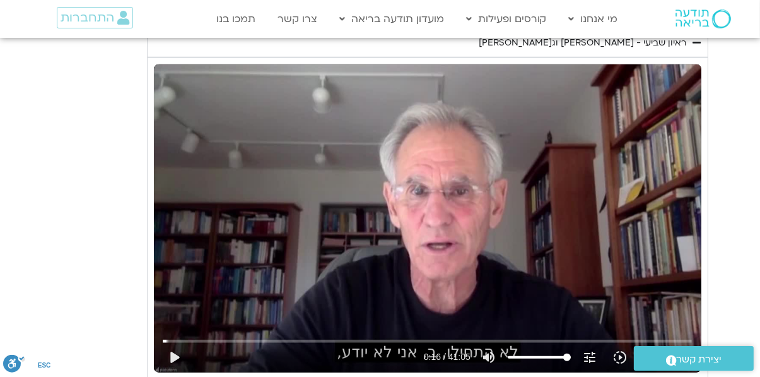
type input "17.28"
type input "2.484976"
type input "3.821103"
type input "17.349977"
type input "2.614764"
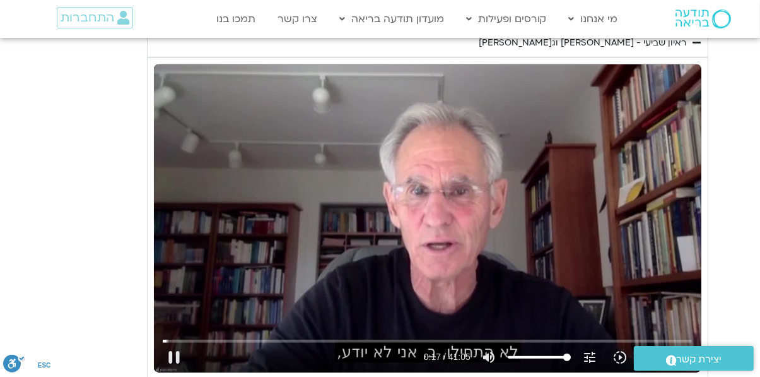
type input "3.952718"
type input "2.74068"
type input "4.076008"
type input "17.391407"
type input "2.86547"
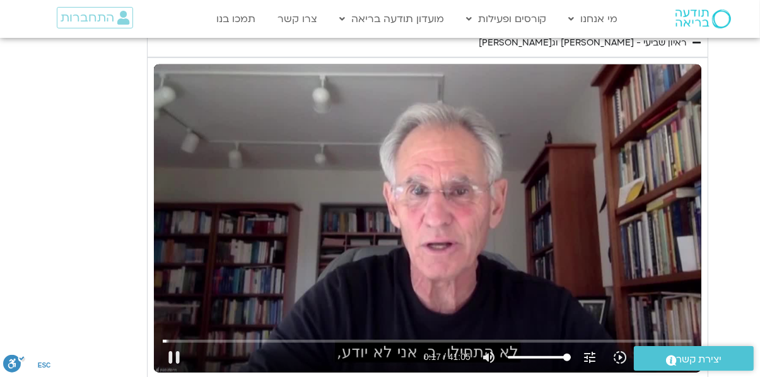
type input "4.202647"
type input "17.51884"
type input "2.990809"
type input "4.332153"
type input "17.648273"
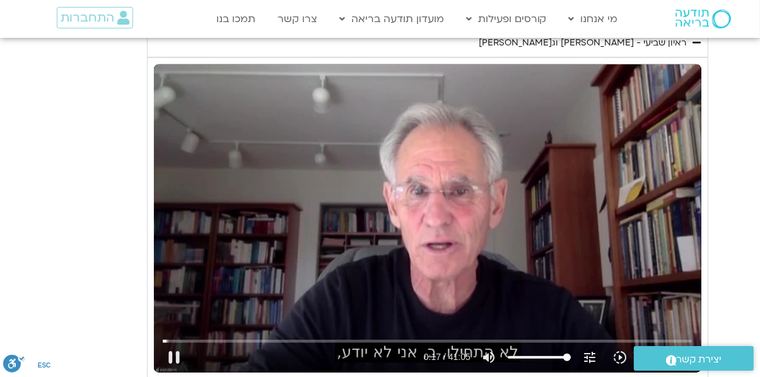
type input "3.116029"
type input "4.457302"
type input "17.779338"
type input "3.241313"
type input "4.583115"
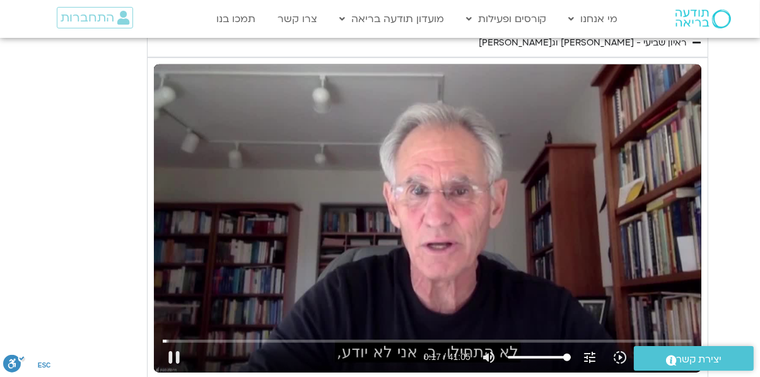
type input "17.912203"
type input "3.365157"
type input "17.954402"
type input "4.707658"
type input "3.489012"
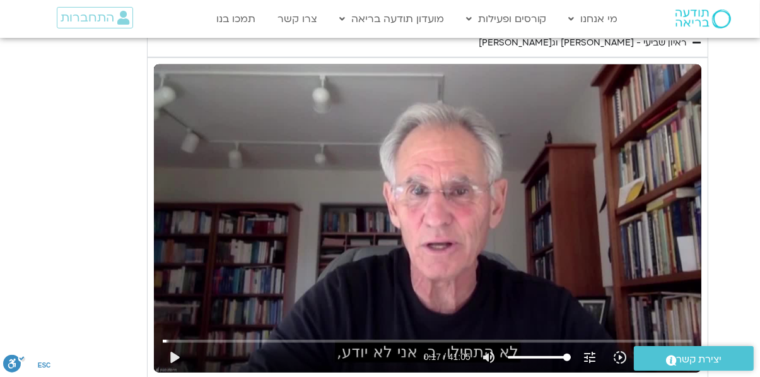
type input "4.835457"
type input "3.617478"
type input "4.964268"
type input "3.742894"
type input "5.087452"
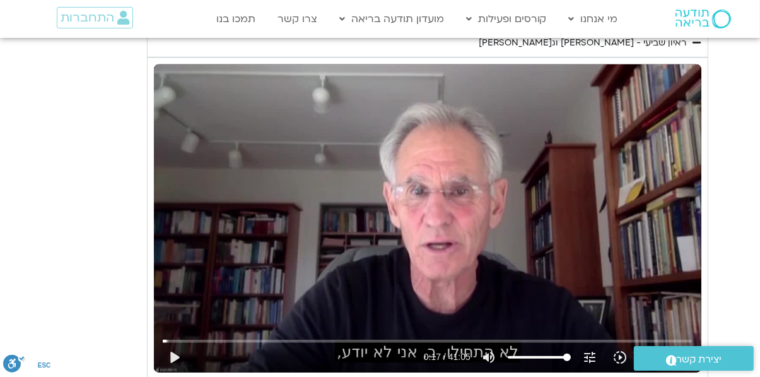
type input "3.867412"
type input "5.217384"
type input "3.992344"
type input "5.344294"
type input "4.11784"
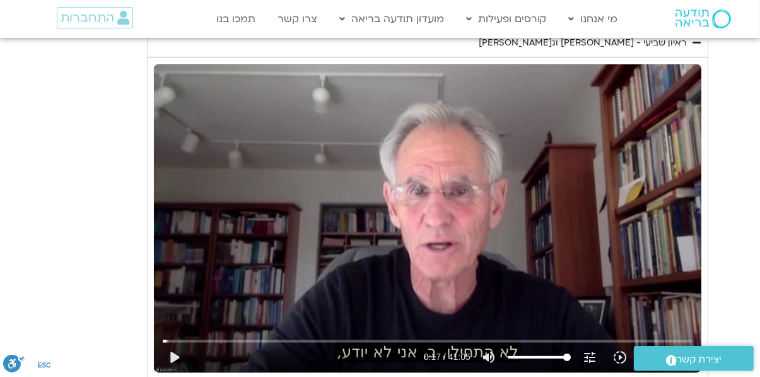
type input "9.290001"
type input "18.261333"
type input "9.43022"
type input "18.281893"
type input "9.563225"
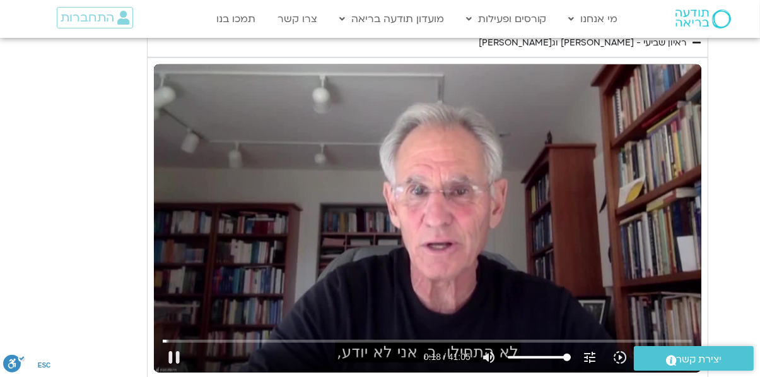
type input "18.311443"
type input "9.697893"
type input "18.342735"
type input "9.830148"
type input "18.419494"
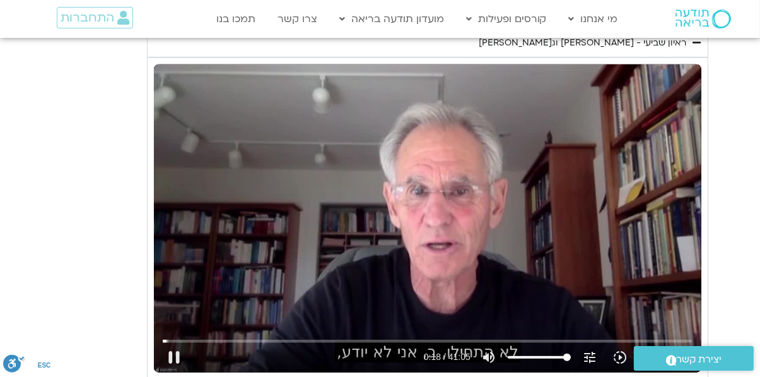
type input "9.964967"
type input "18.553581"
type input "10.09189"
type input "18.680869"
type input "10.219587"
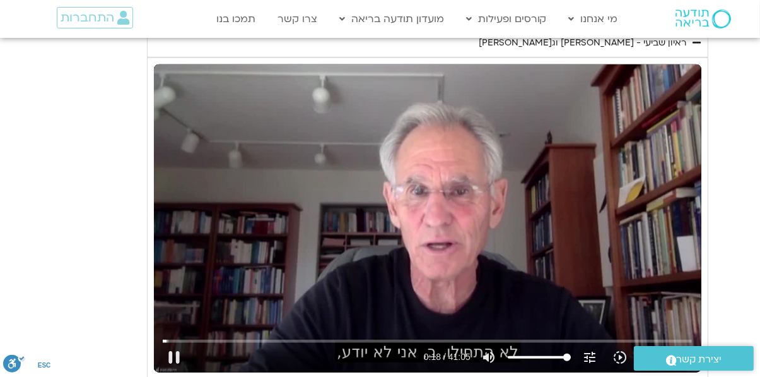
type input "18.81811"
type input "10.352334"
type input "18.944508"
type input "10.485189"
type input "19.074776"
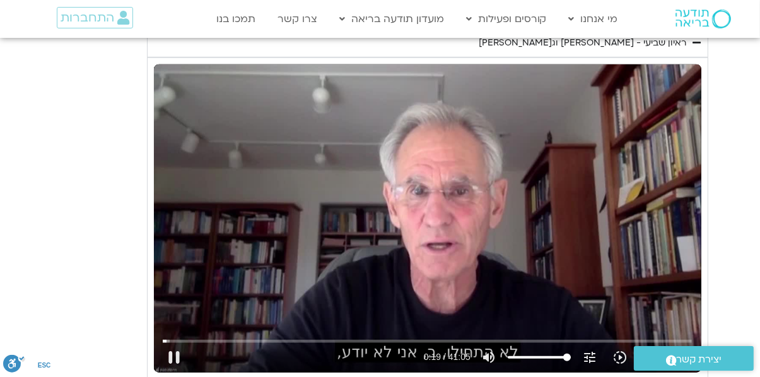
type input "10.617354"
type input "19.207725"
type input "10.750395"
type input "19.341831"
type input "10.882593"
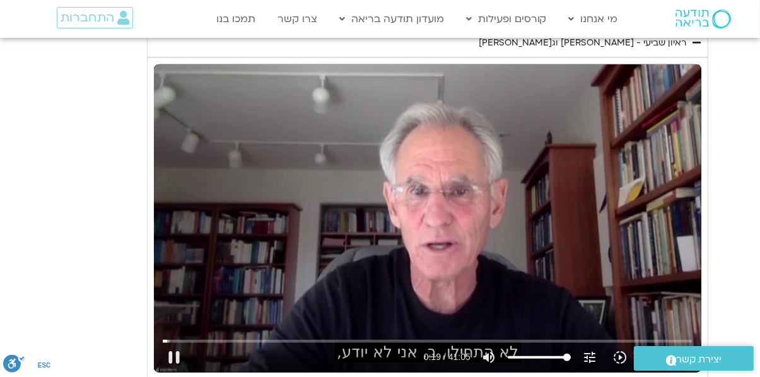
type input "19.470753"
type input "11.015373"
type input "19.606473"
type input "11.150258"
type input "19.737664"
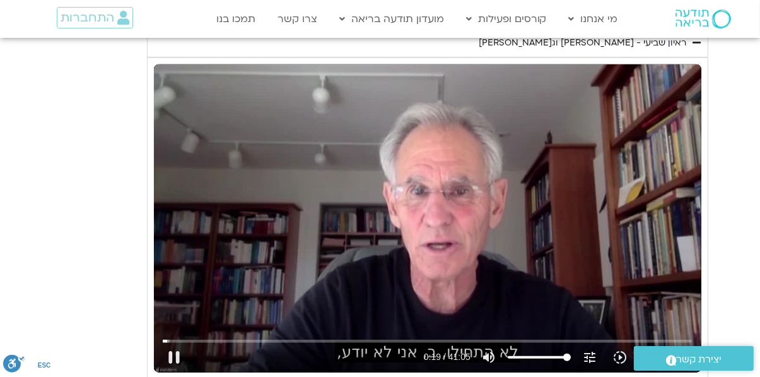
type input "11.280436"
type input "19.868315"
type input "11.413991"
type input "20.001794"
type input "11.545969"
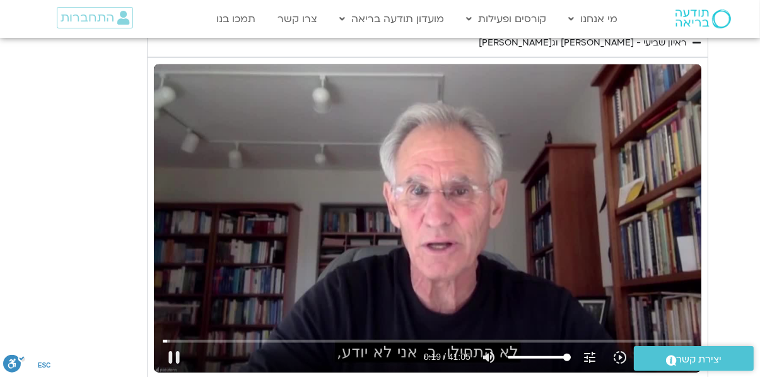
type input "20.13446"
type input "11.679632"
type input "20.267258"
type input "11.812095"
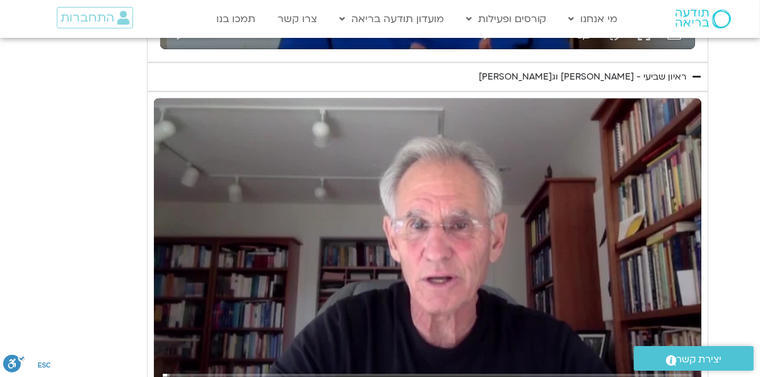
type input "20.391408"
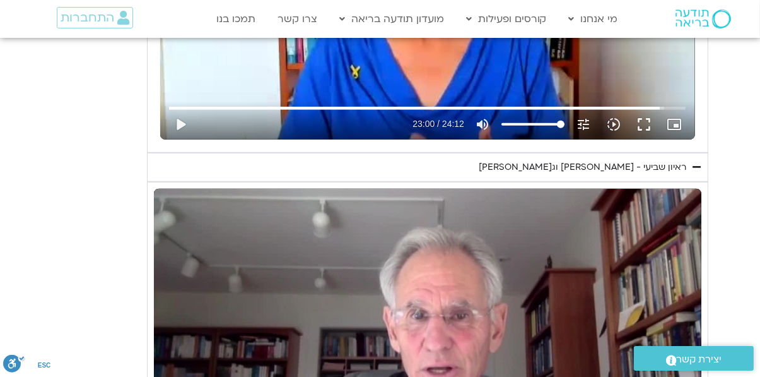
type input "11.944074"
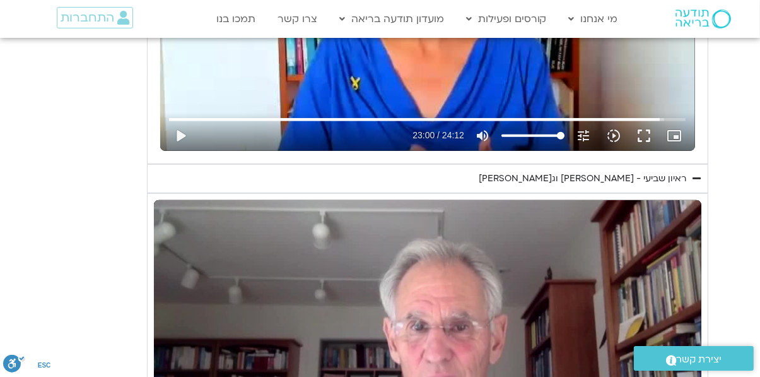
type input "20.530833"
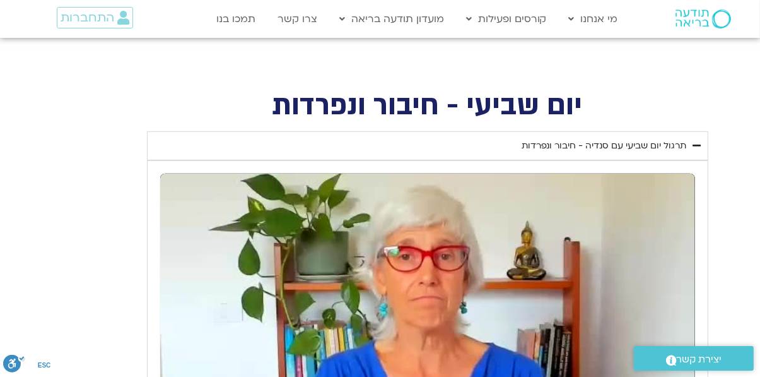
type input "13.727072"
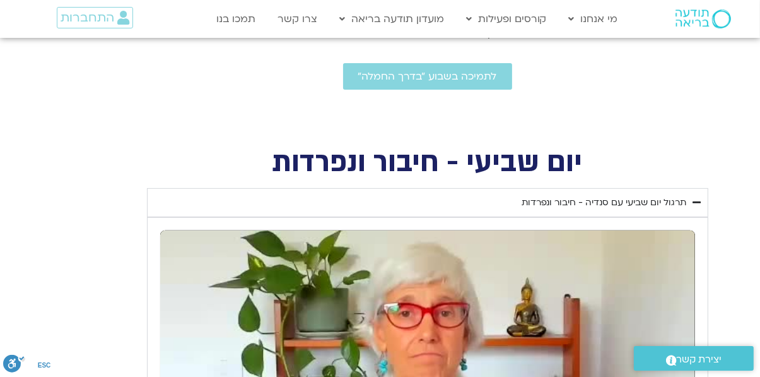
type input "1380.052158"
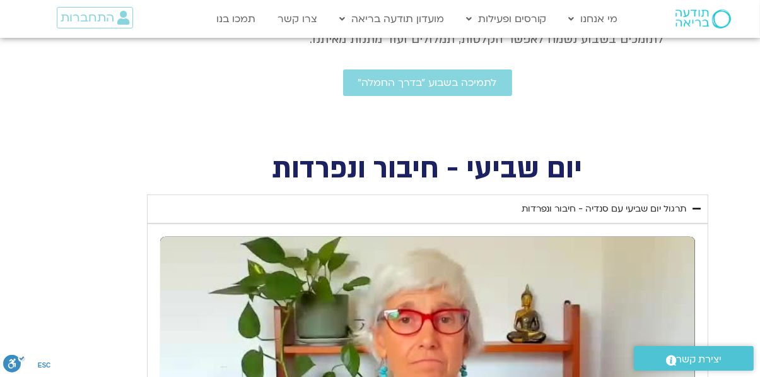
type input "13.853728"
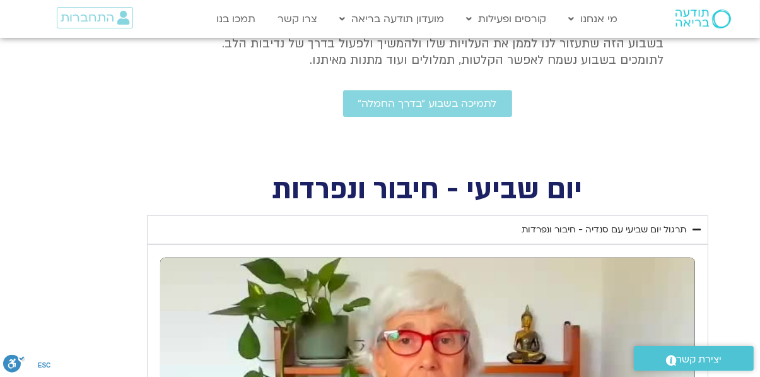
type input "1380.084195"
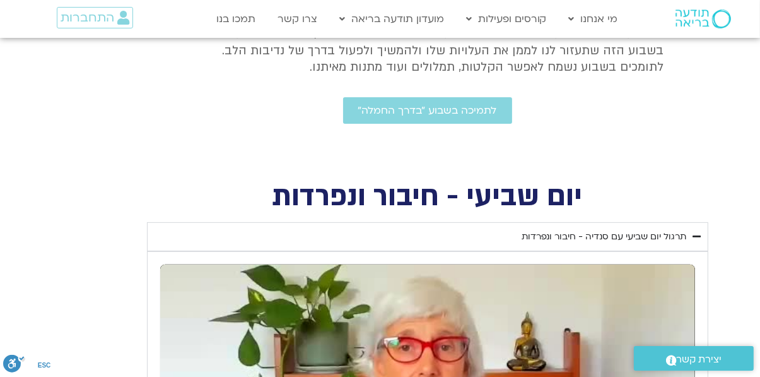
type input "13.986138"
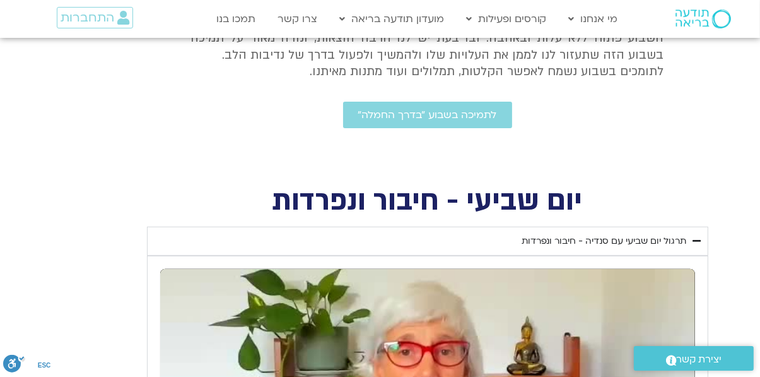
type input "1380.094529"
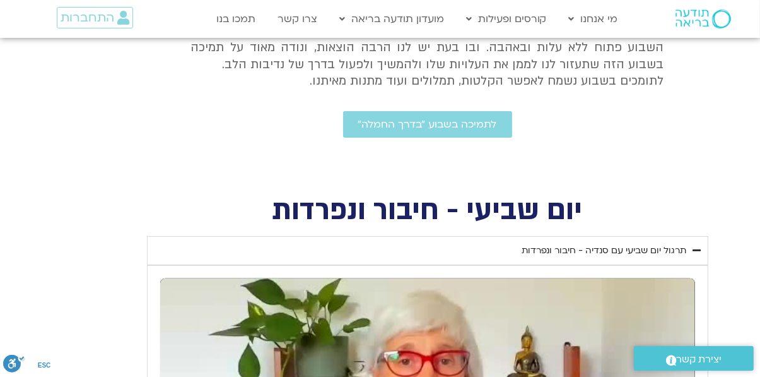
type input "14.1105"
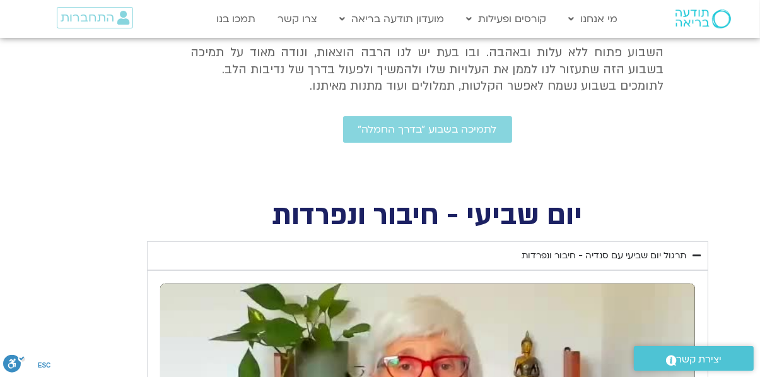
type input "1380.191845"
type input "14.23336"
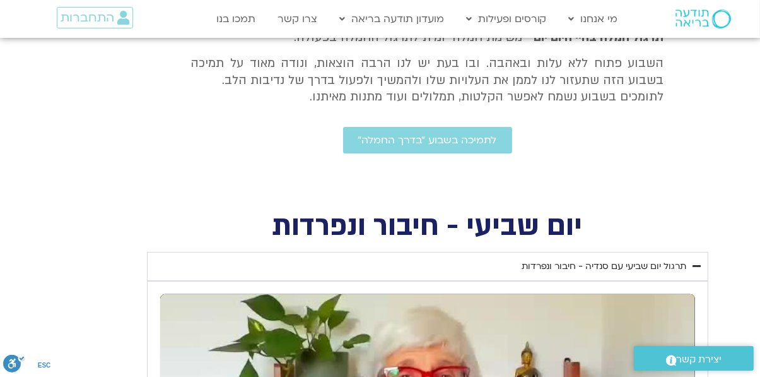
type input "1380.328895"
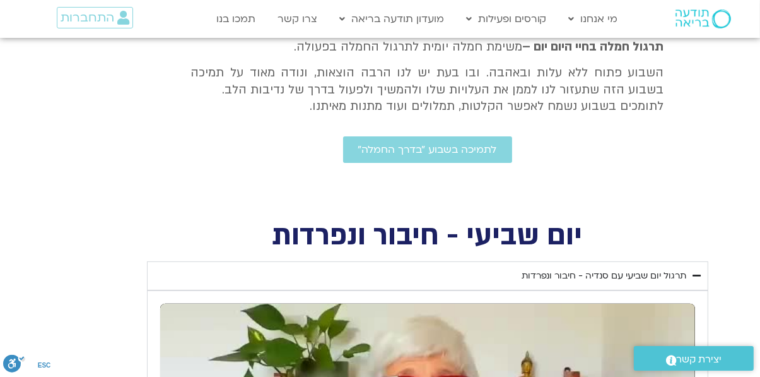
type input "14.365852"
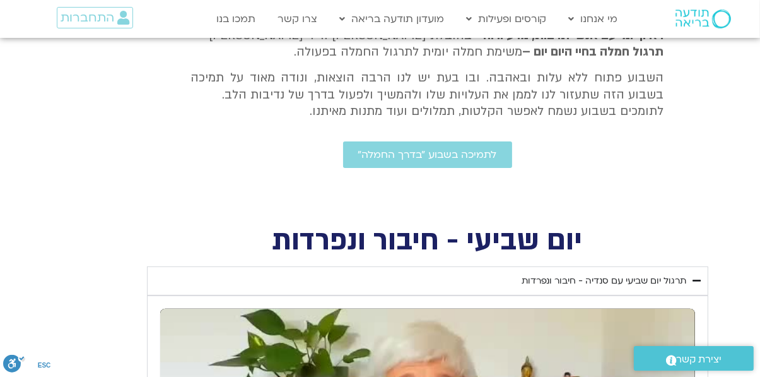
type input "1380.460709"
type input "14.48947"
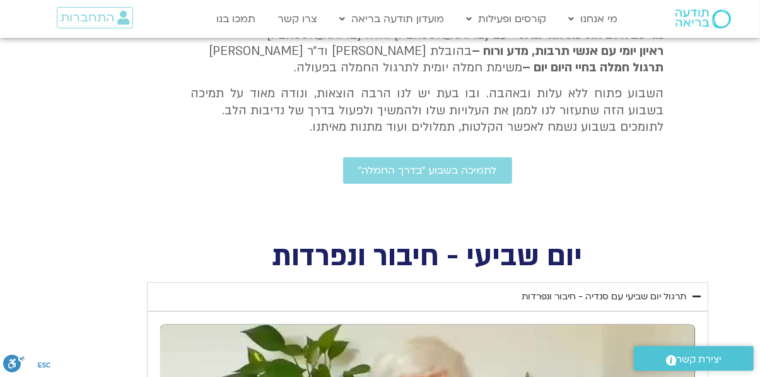
type input "1380.59261"
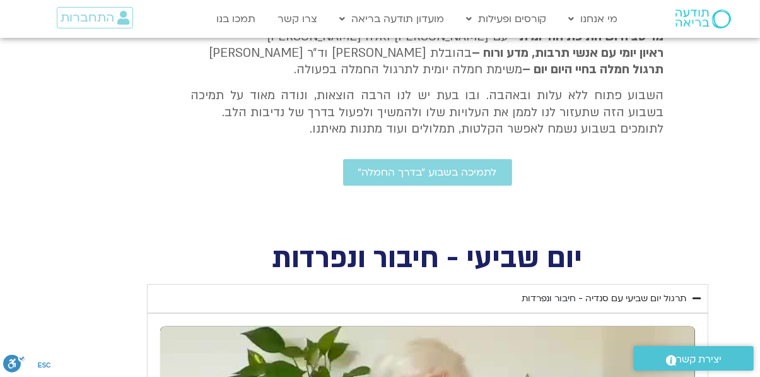
type input "14.618485"
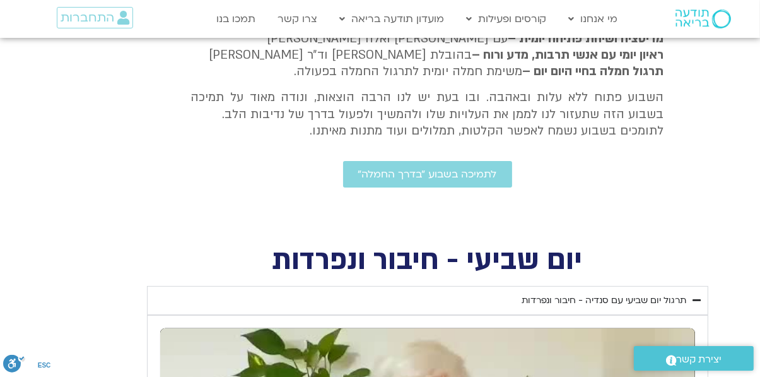
type input "1380.675519"
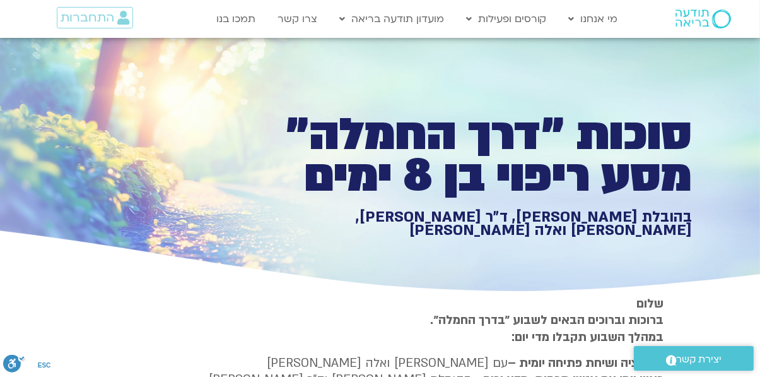
scroll to position [0, 0]
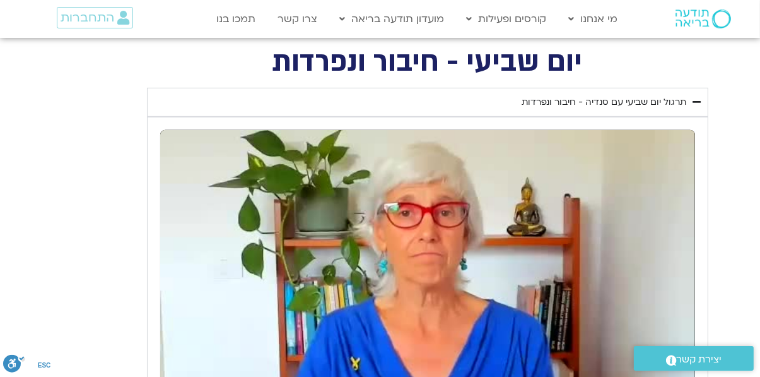
type input "18.979918"
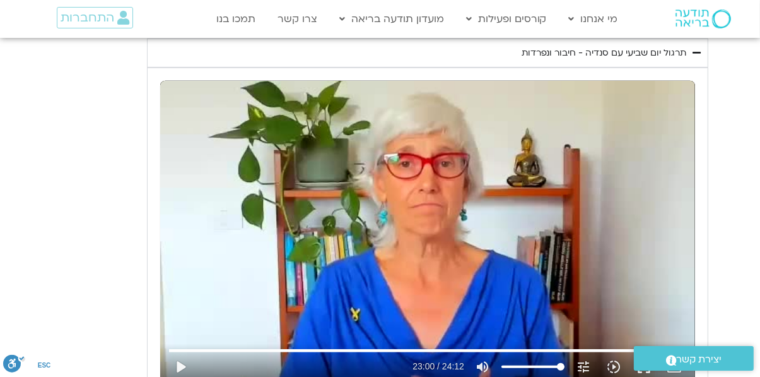
type input "1381.029059"
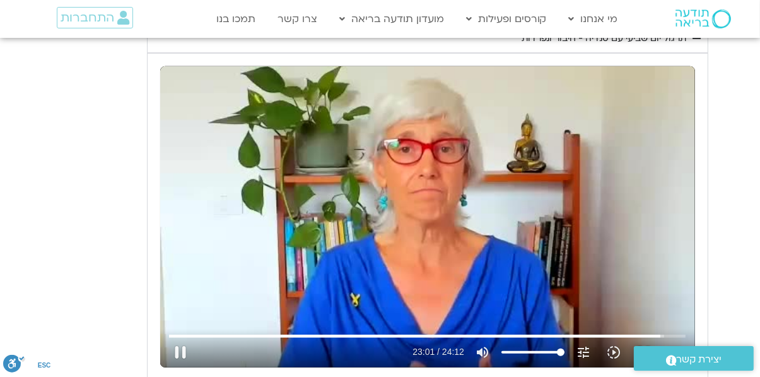
type input "19.128963"
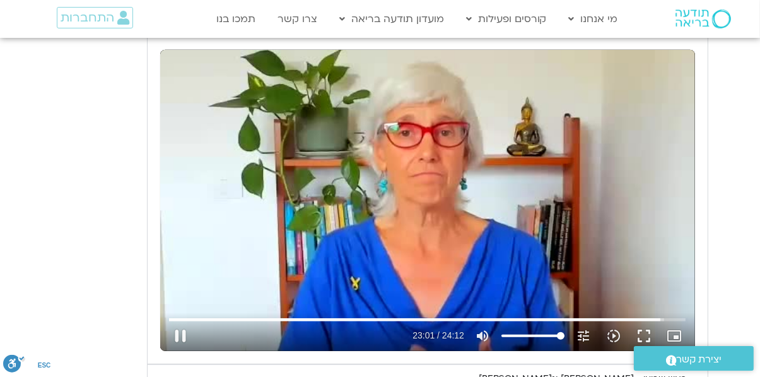
type input "1381.084185"
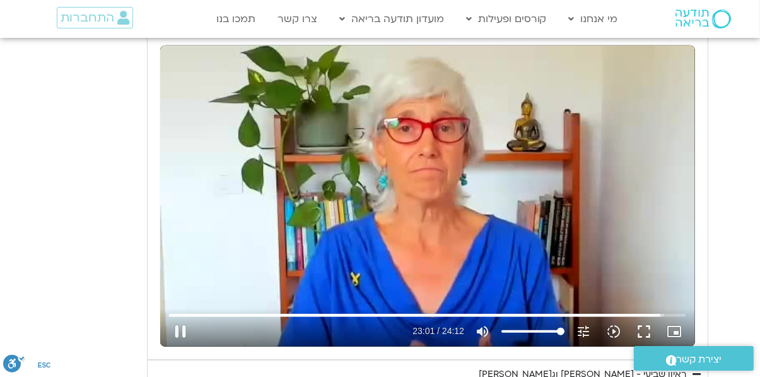
type input "19.264723"
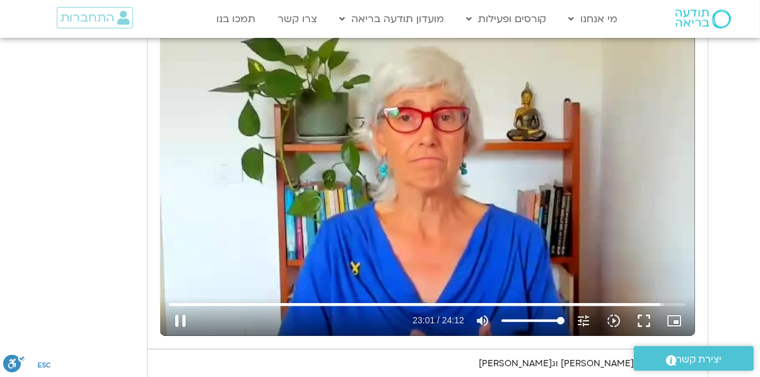
scroll to position [624, 0]
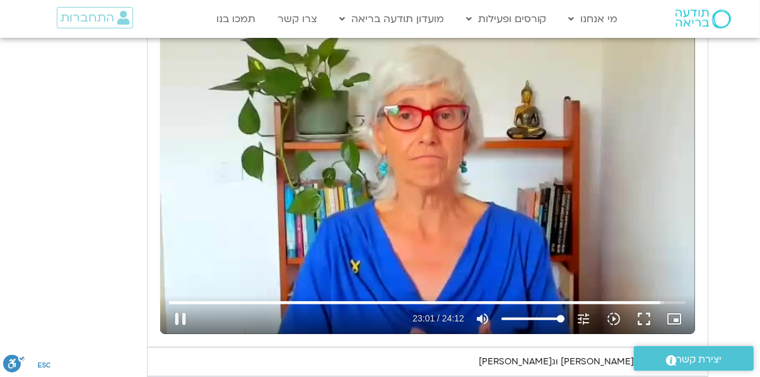
type input "1239"
type input "19.392699"
type input "1274"
type input "19.529208"
type input "1271"
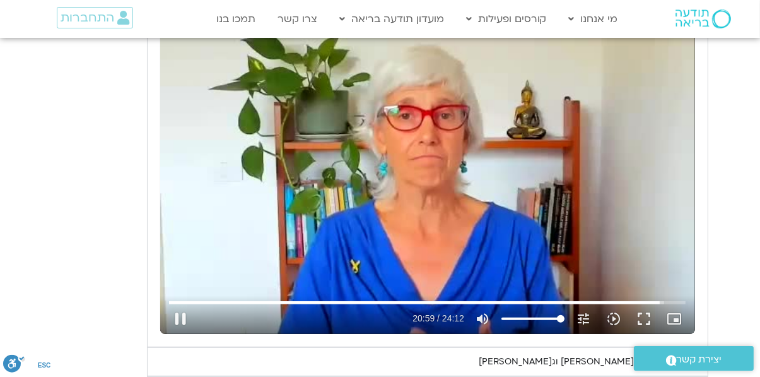
type input "19.655245"
type input "1269"
type input "19.922829"
type input "1269.036766"
type input "20.050209"
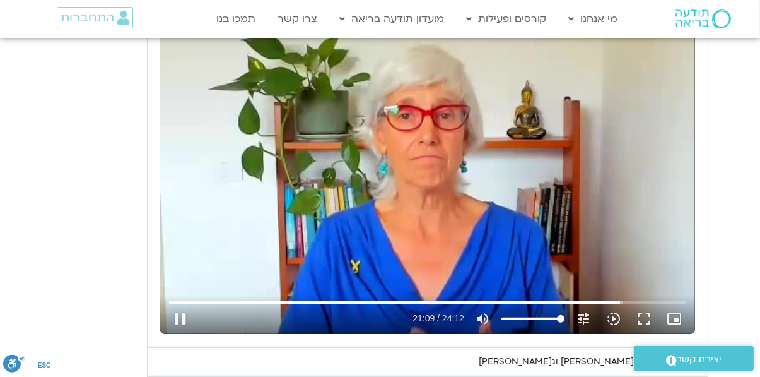
type input "1269.064469"
type input "20.175097"
type input "1269.099588"
type input "20.296151"
type input "1269.159414"
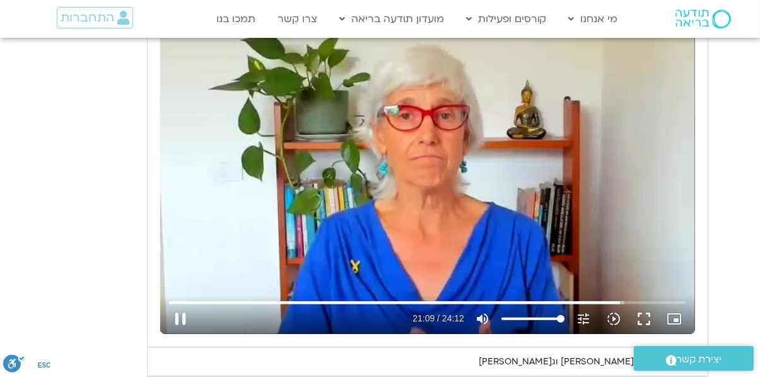
type input "20.418908"
type input "1269.290531"
type input "20.549762"
type input "1269.41041"
type input "20.675658"
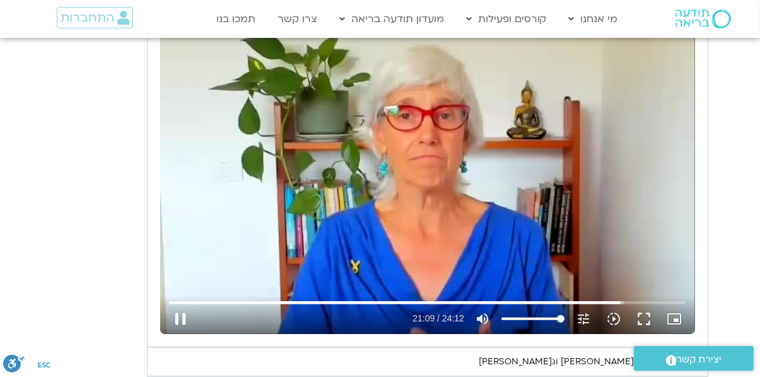
type input "1269.541939"
type input "20.799628"
type input "1269.668929"
type input "20.922992"
type input "1269.797404"
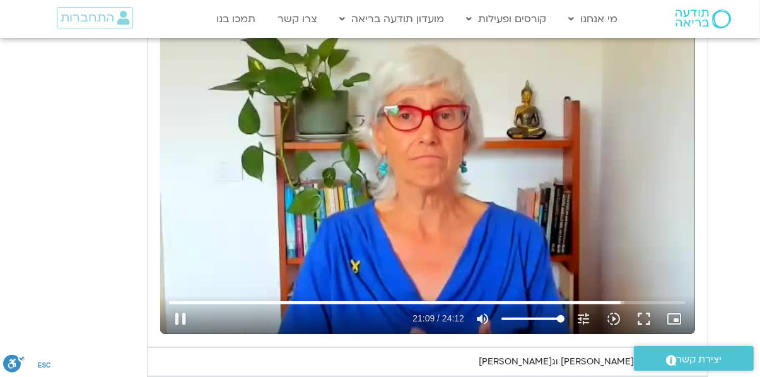
type input "21.051354"
type input "1269.920504"
type input "21.169162"
type input "1270.050556"
type input "21.299291"
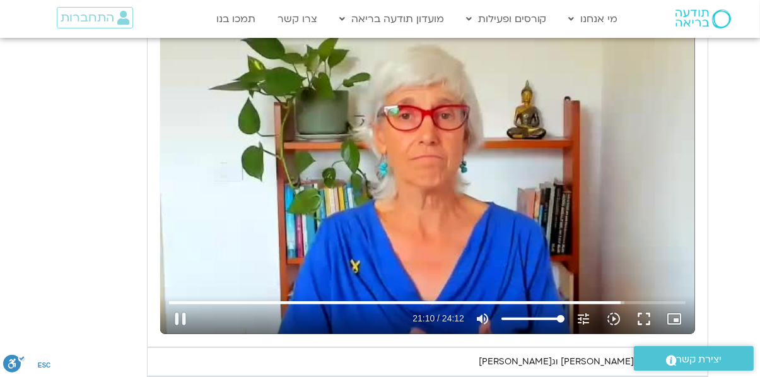
type input "1270.180573"
type input "21.426519"
type input "1270.309932"
type input "21.55085"
type input "1270.446847"
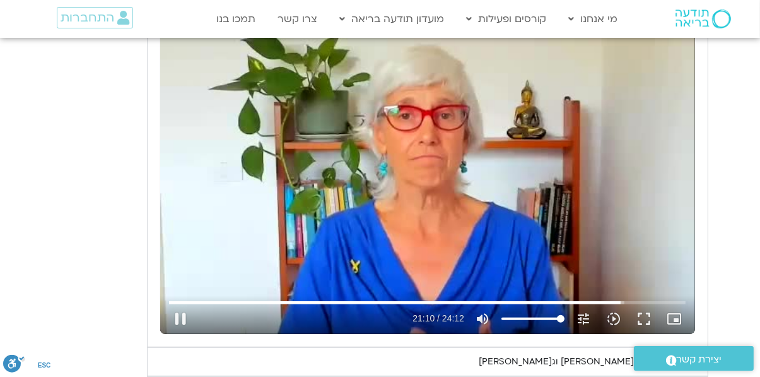
type input "21.681768"
type input "1270.574615"
type input "21.810704"
type input "1270.702939"
type input "21.939291"
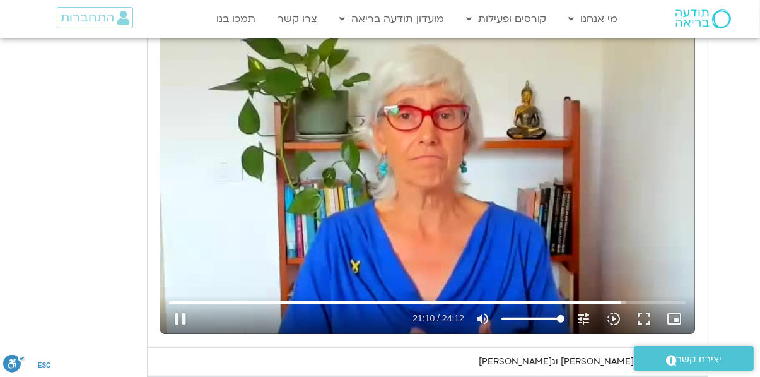
type input "1270.843295"
type input "22.06892"
type input "1270.974433"
type input "22.210696"
type input "1271.099658"
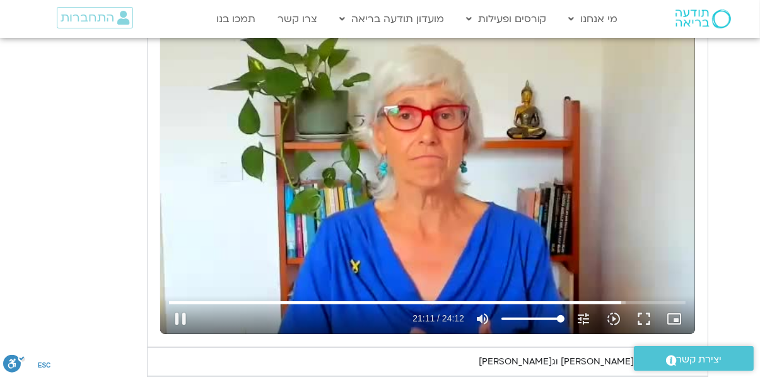
type input "22.337762"
type input "1271.225377"
type input "22.466132"
type input "1271.359782"
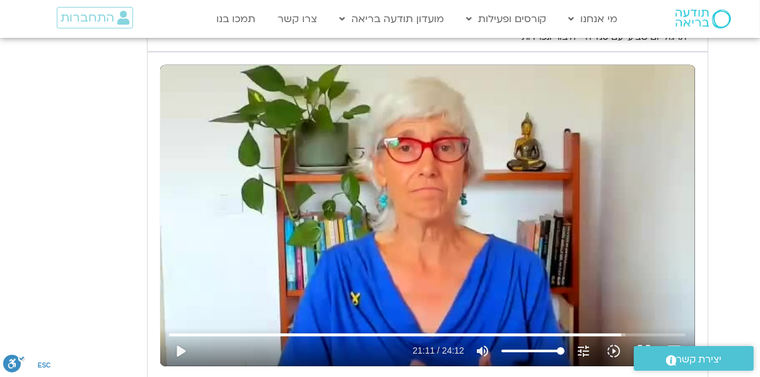
click at [182, 348] on button "play_arrow" at bounding box center [180, 351] width 30 height 30
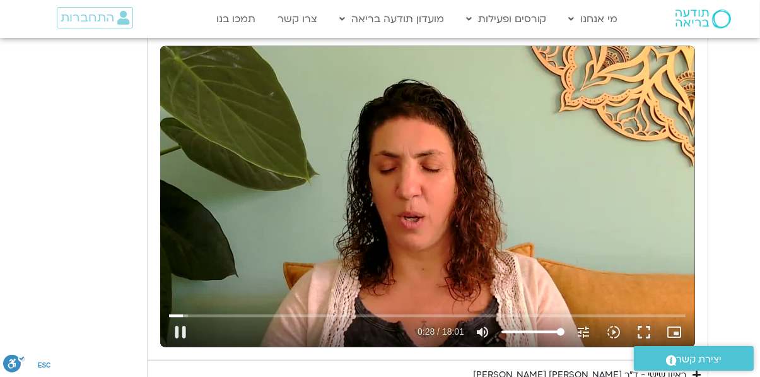
scroll to position [1405, 0]
click at [184, 333] on button "pause" at bounding box center [180, 332] width 30 height 30
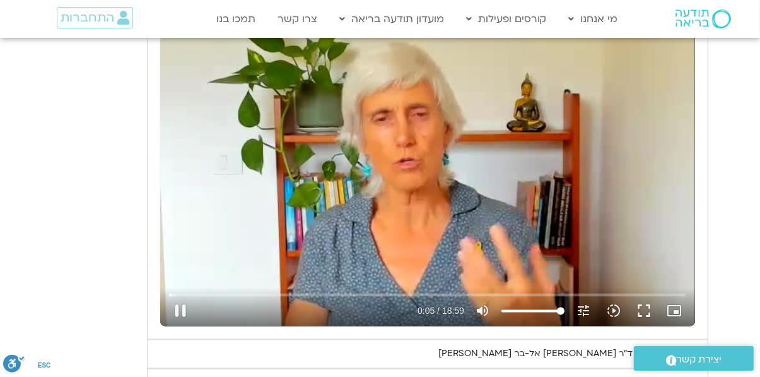
scroll to position [1909, 0]
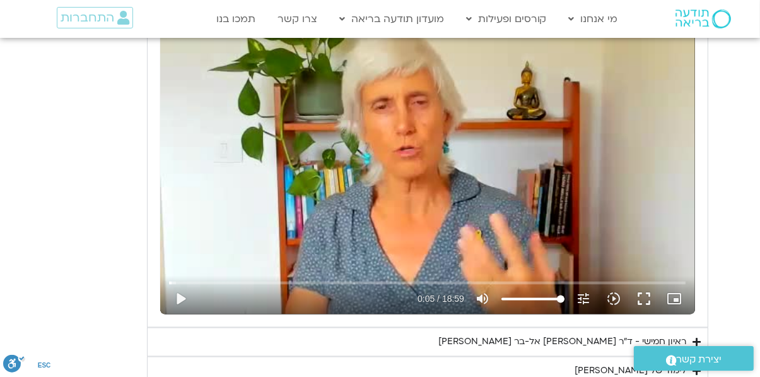
click at [185, 298] on button "play_arrow" at bounding box center [180, 299] width 30 height 30
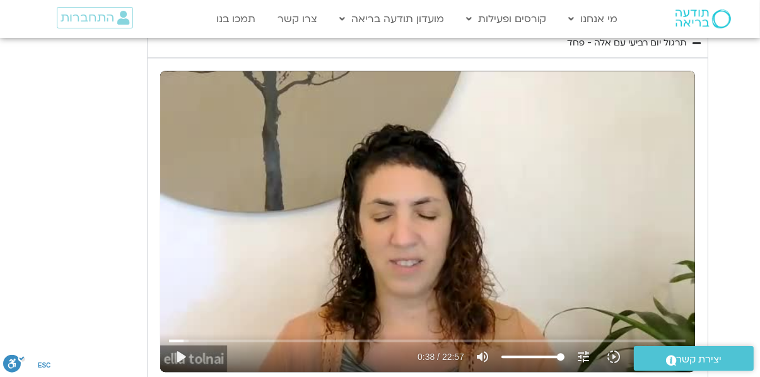
scroll to position [2391, 0]
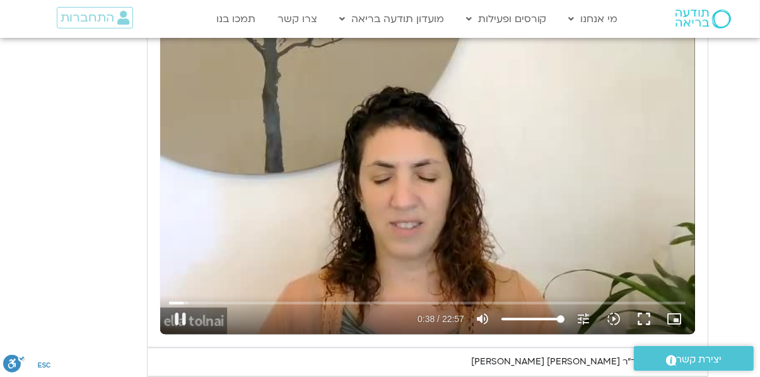
click at [189, 318] on button "pause" at bounding box center [180, 319] width 30 height 30
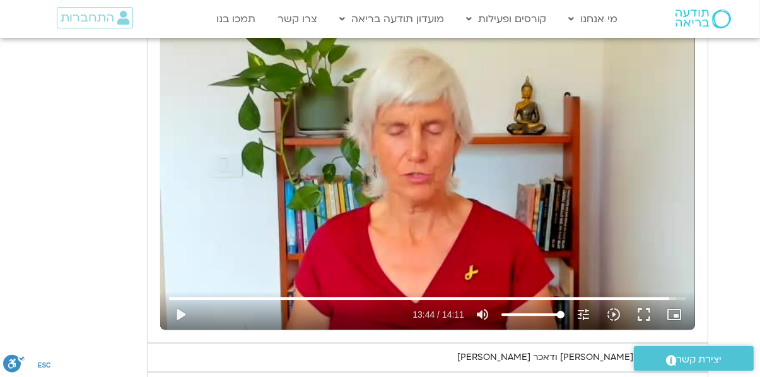
scroll to position [2985, 0]
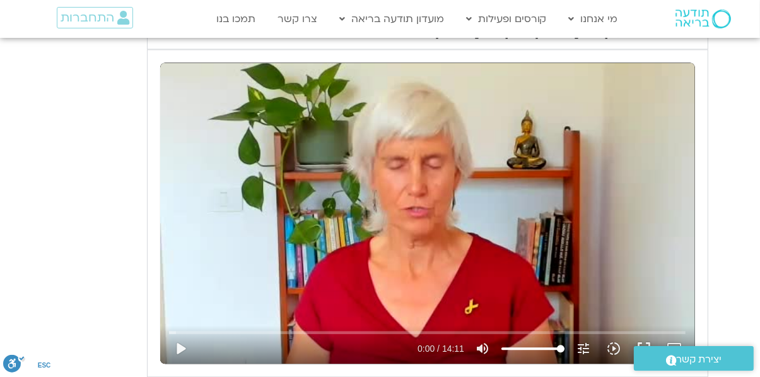
scroll to position [2596, 0]
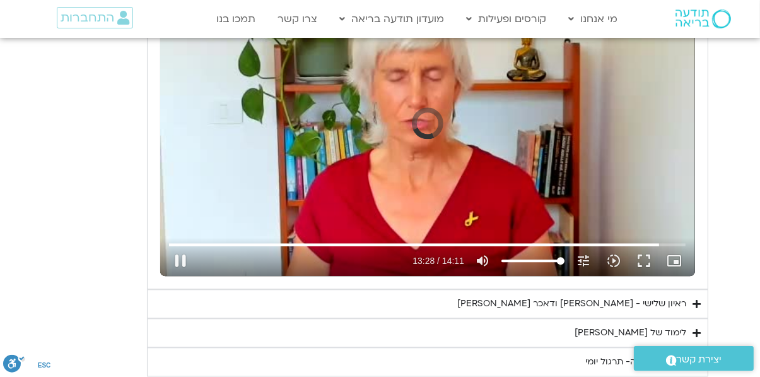
type input "834"
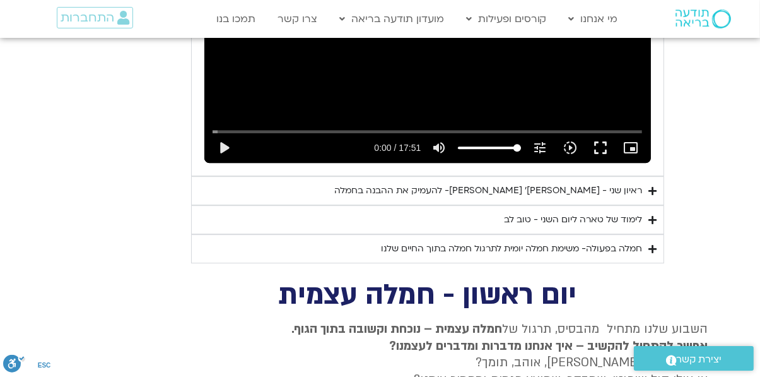
scroll to position [3418, 0]
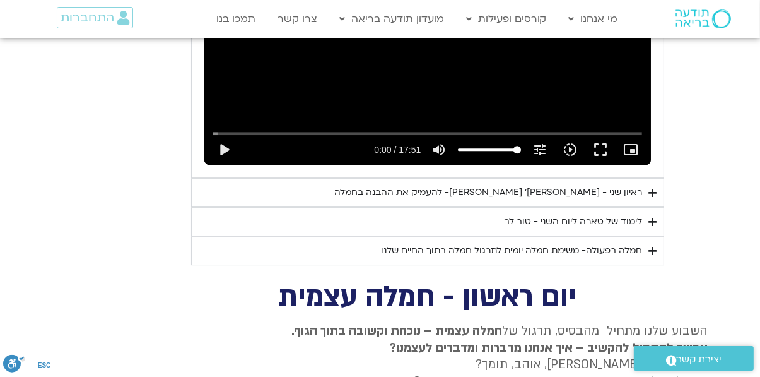
click at [588, 214] on div "לימוד של טארה ליום השני - טוב לב" at bounding box center [574, 221] width 138 height 15
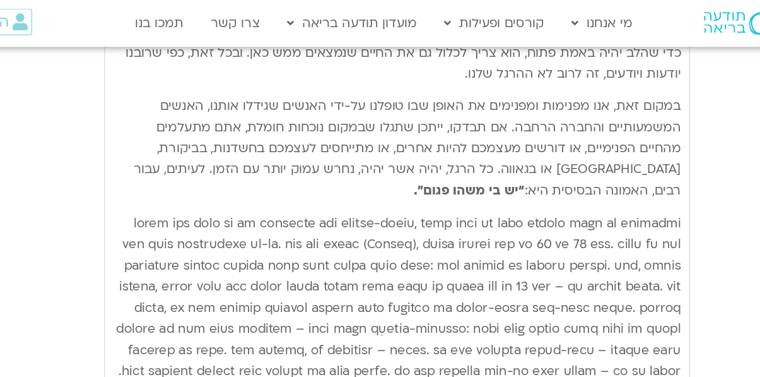
scroll to position [3667, 0]
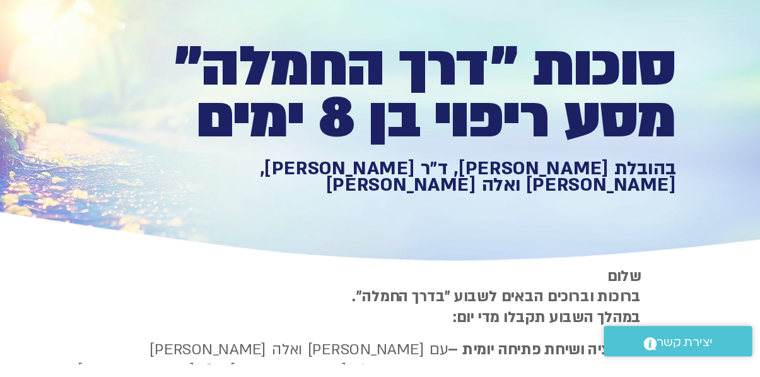
scroll to position [20, 0]
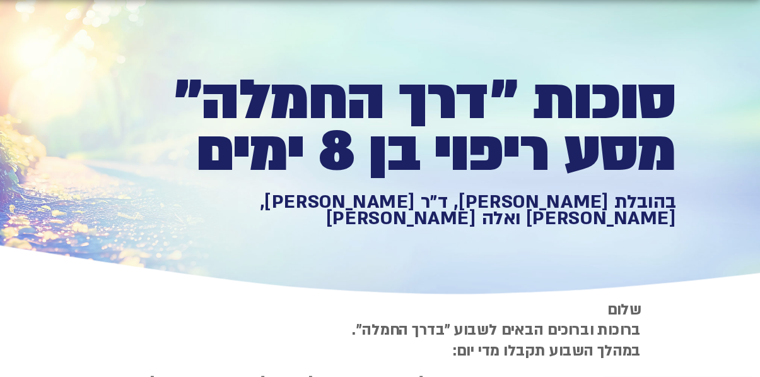
click at [230, 116] on div "סוכות ״דרך החמלה״ מסע ריפוי בן 8 ימים בהובלת [PERSON_NAME], ד״ר [PERSON_NAME], …" at bounding box center [380, 149] width 625 height 262
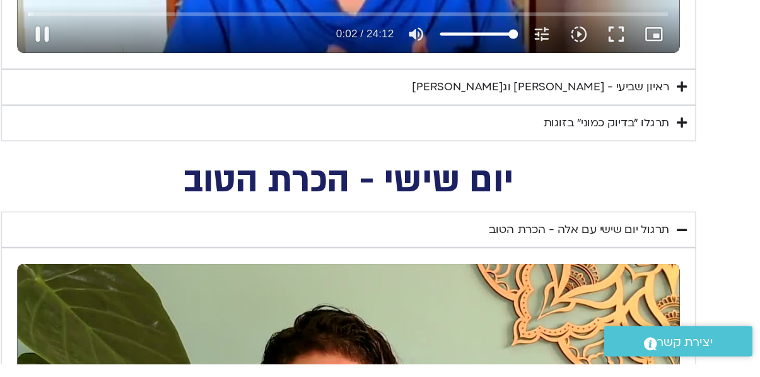
type input "2.617973"
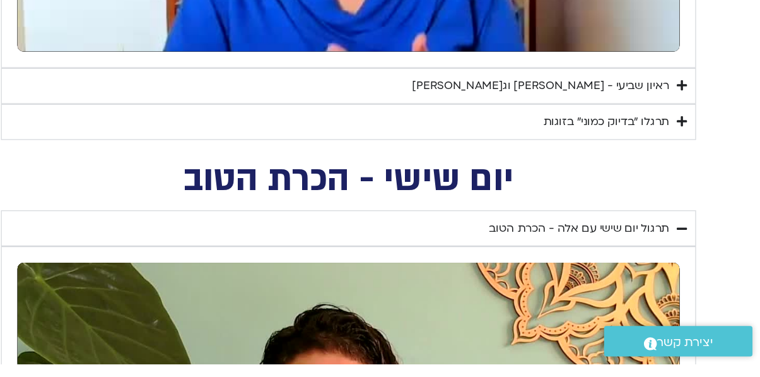
scroll to position [834, 0]
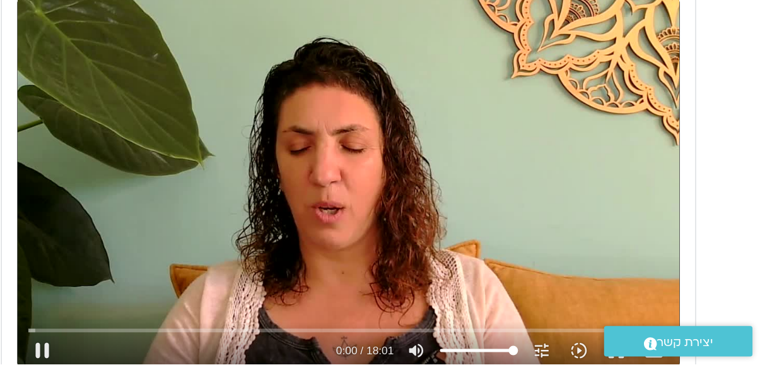
type input "0.28958"
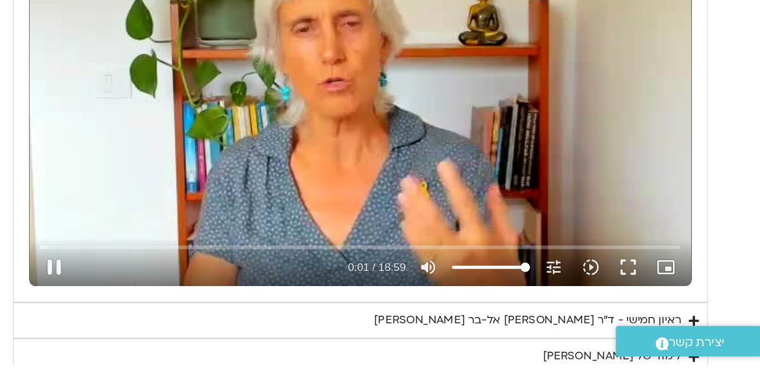
type input "1.811262"
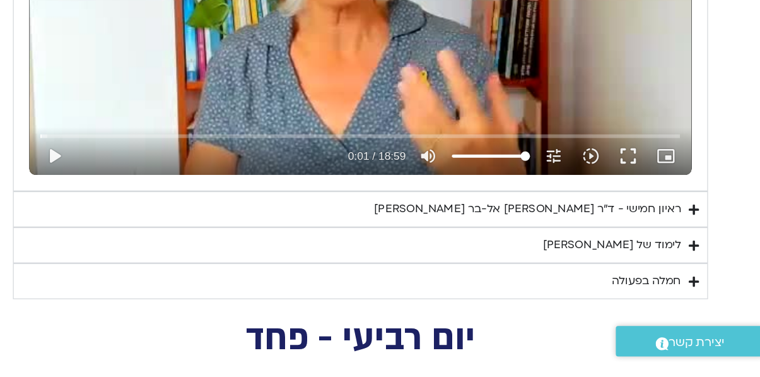
scroll to position [1678, 0]
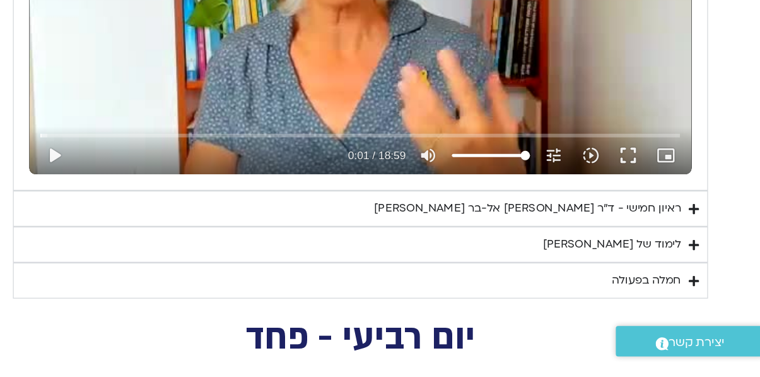
click at [667, 285] on div "לימוד של [PERSON_NAME]" at bounding box center [632, 280] width 112 height 15
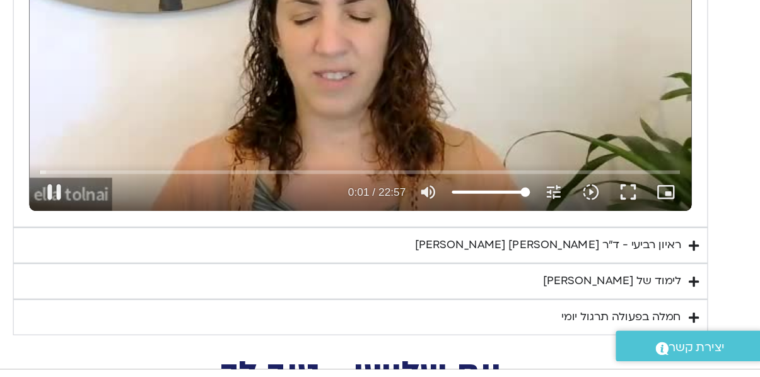
scroll to position [3461, 0]
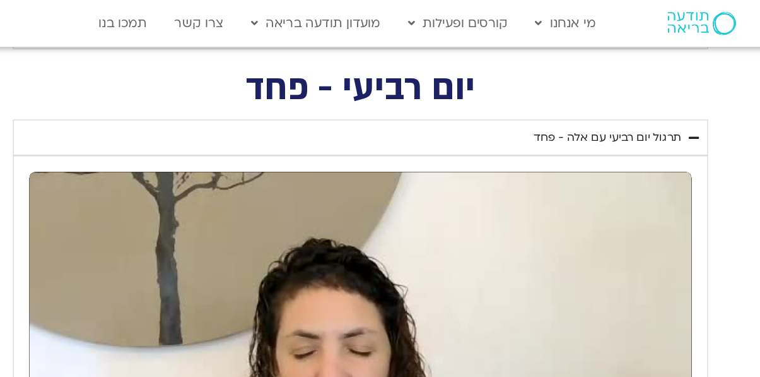
type input "3.421433"
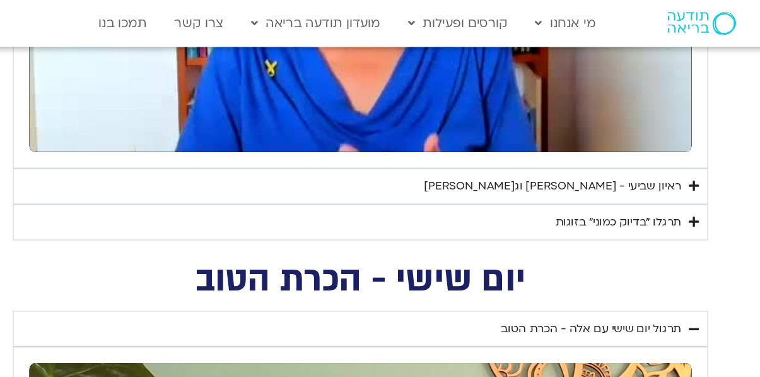
scroll to position [835, 0]
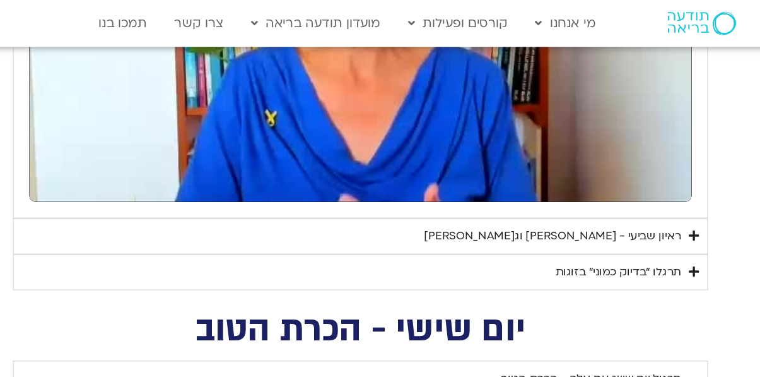
type input "1024.573367"
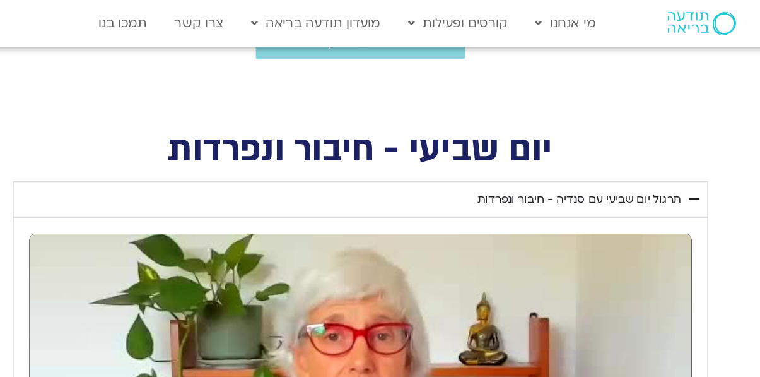
type input "425.067281"
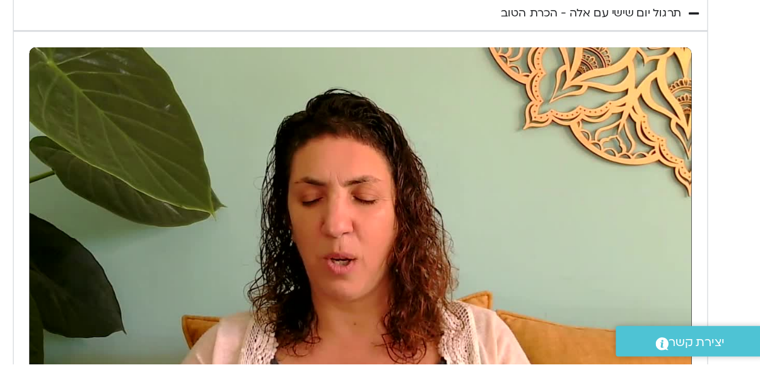
type input "1027.768302"
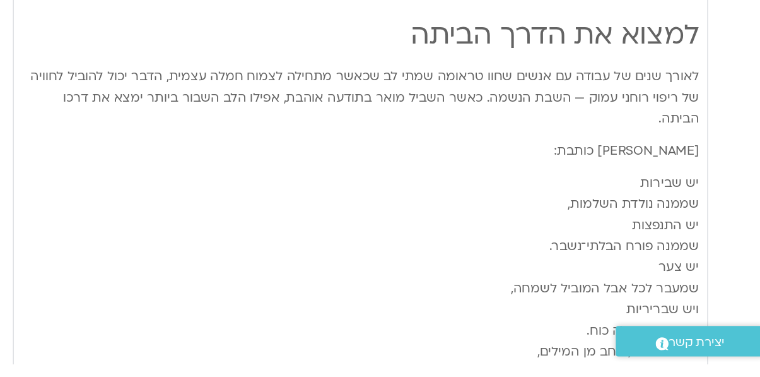
type input "4.437431"
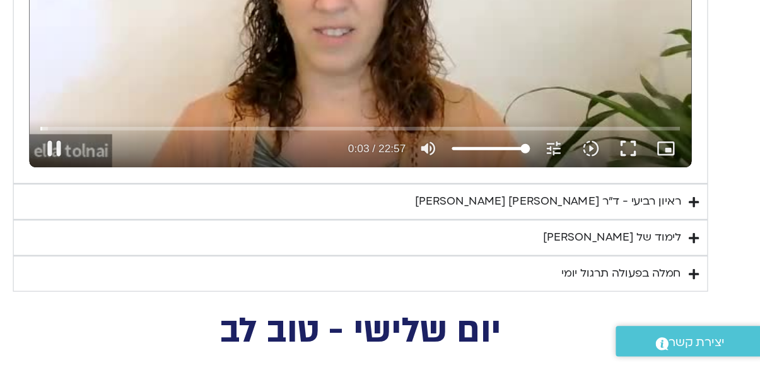
scroll to position [3458, 0]
click at [671, 267] on div "לימוד של [PERSON_NAME]" at bounding box center [632, 274] width 112 height 15
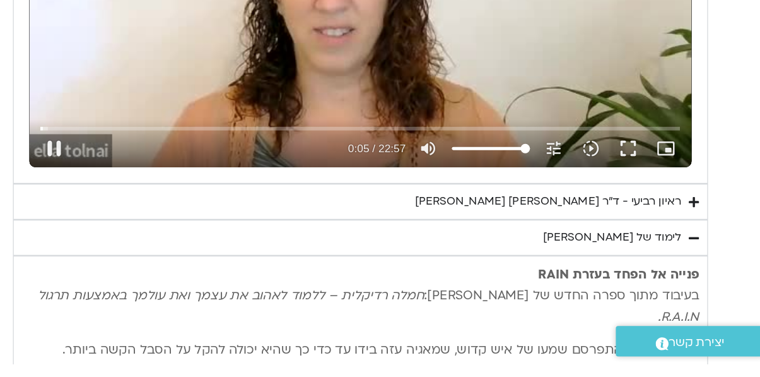
type input "6.033979"
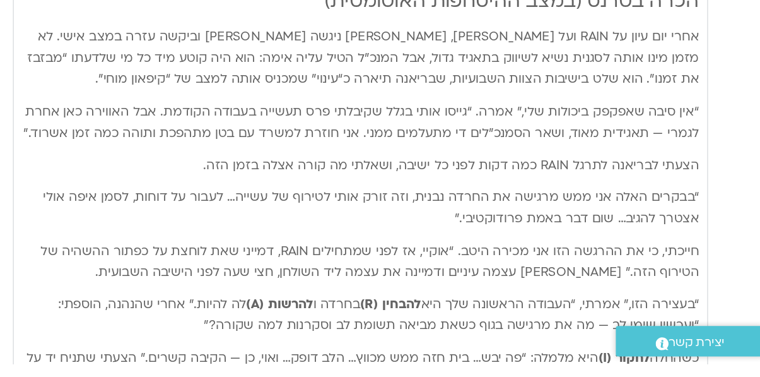
scroll to position [3846, 0]
type input "485.612348"
type input "482.379625"
type input "485.612354"
type input "482.379647"
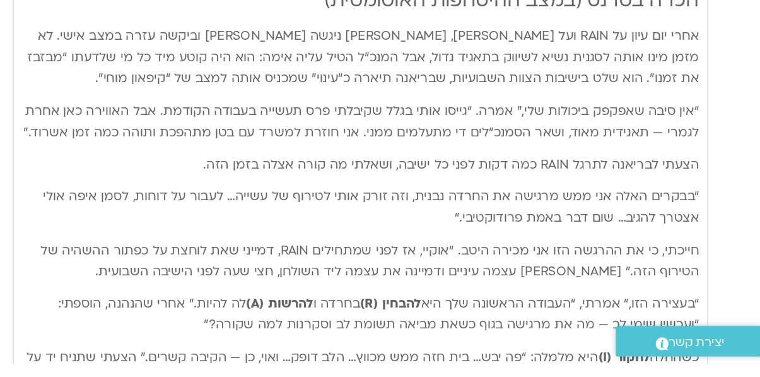
scroll to position [3911, 0]
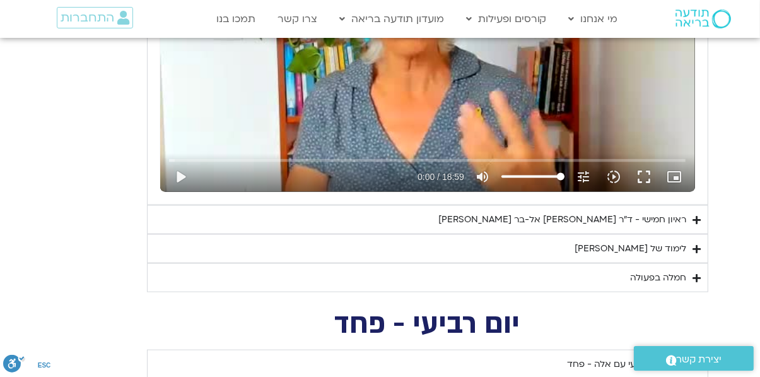
scroll to position [1709, 0]
click at [667, 245] on div "לימוד של [PERSON_NAME]" at bounding box center [632, 249] width 112 height 15
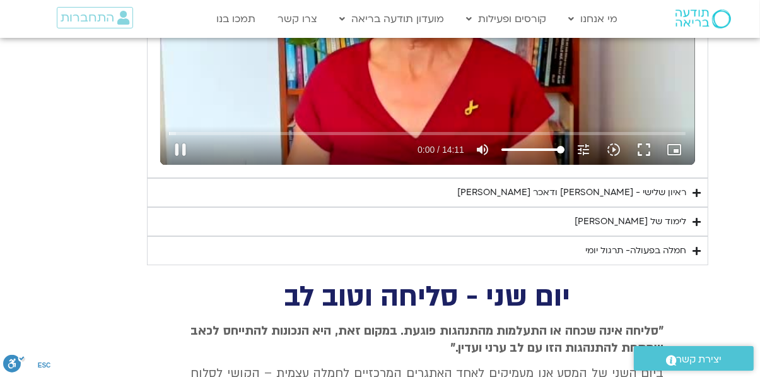
scroll to position [4052, 0]
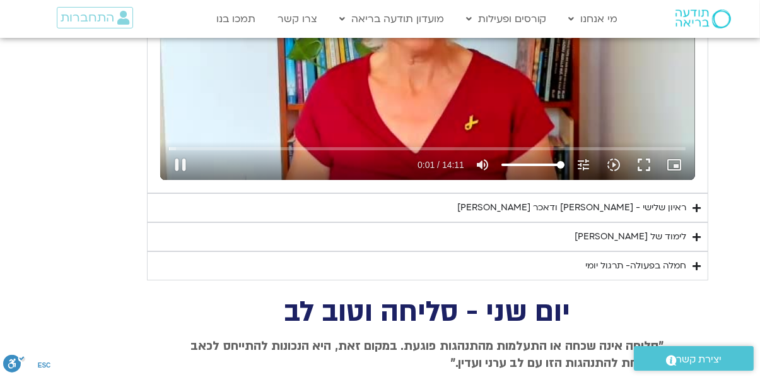
click at [663, 229] on div "לימוד של [PERSON_NAME]" at bounding box center [632, 236] width 112 height 15
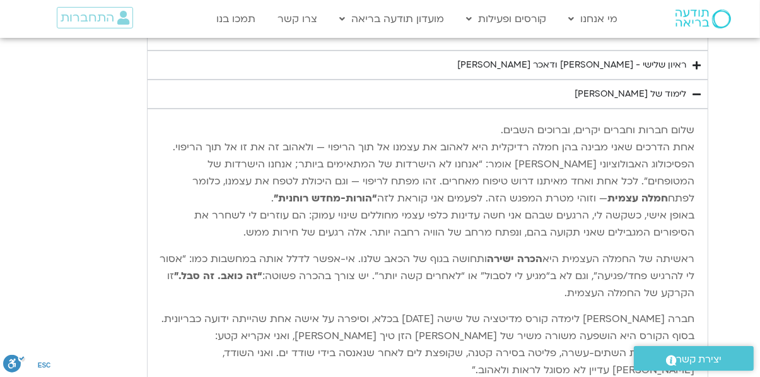
scroll to position [4192, 0]
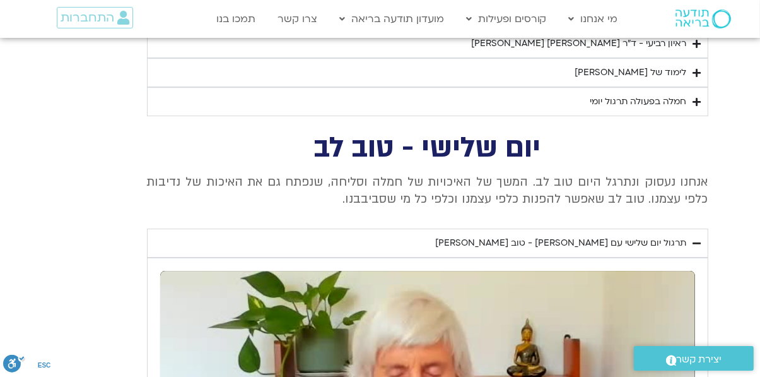
type input "833.221065"
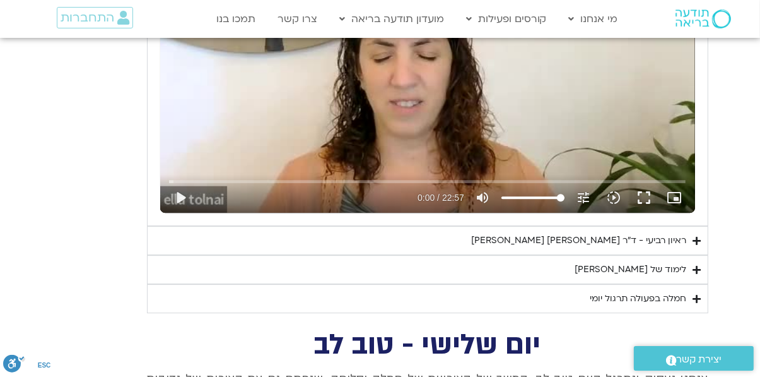
scroll to position [3462, 0]
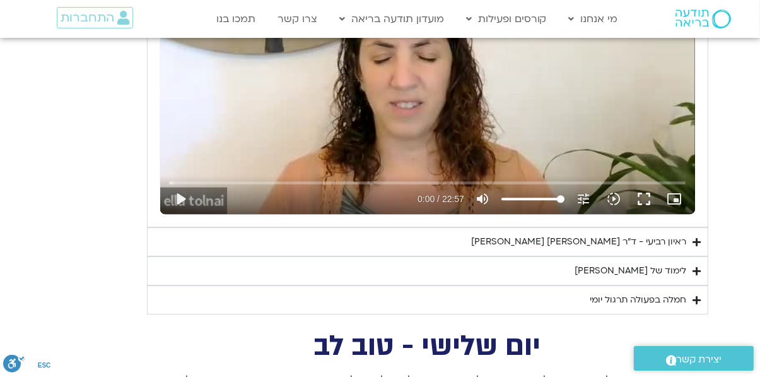
click at [675, 263] on div "לימוד של [PERSON_NAME]" at bounding box center [632, 270] width 112 height 15
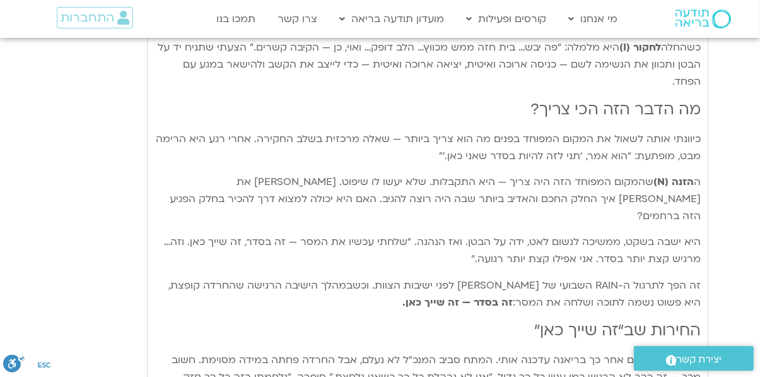
scroll to position [4170, 0]
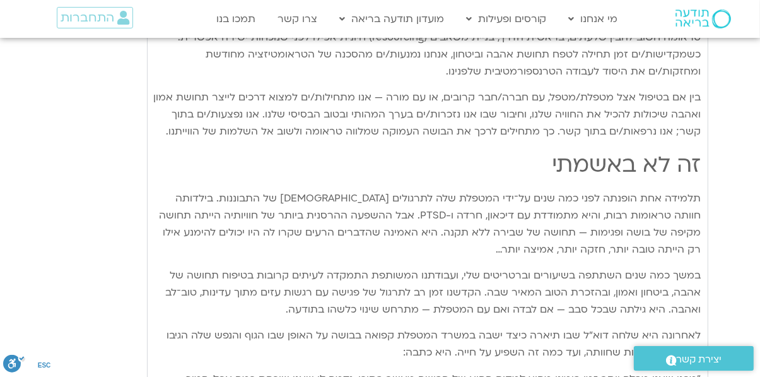
type input "2.617834"
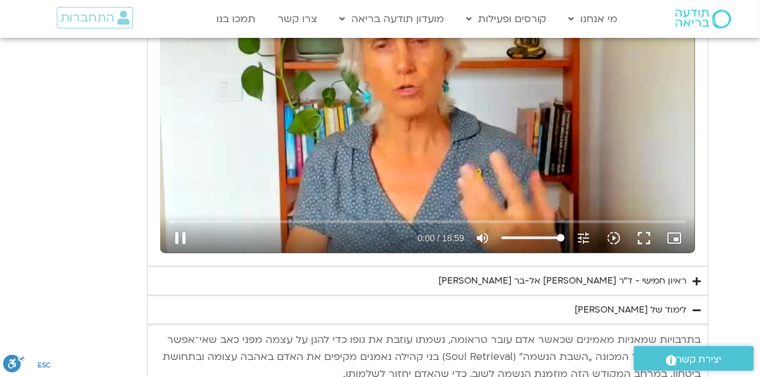
scroll to position [1650, 0]
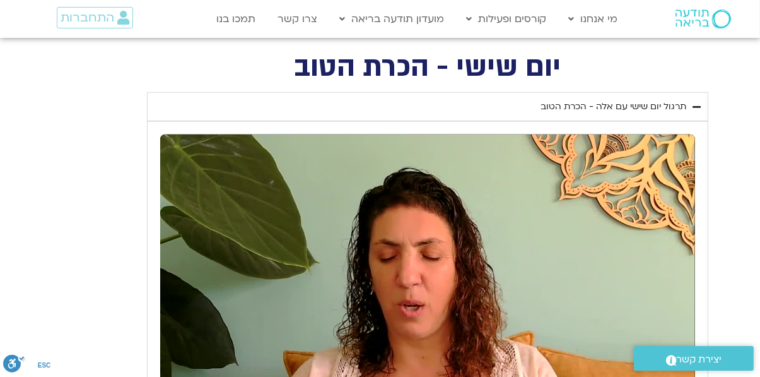
type input "2.643817"
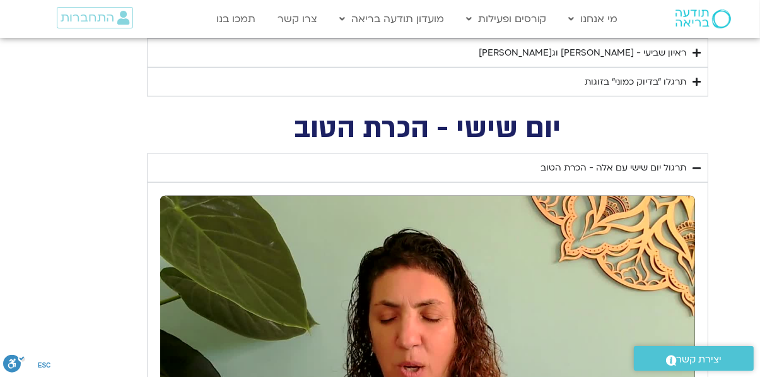
type input "0.025687"
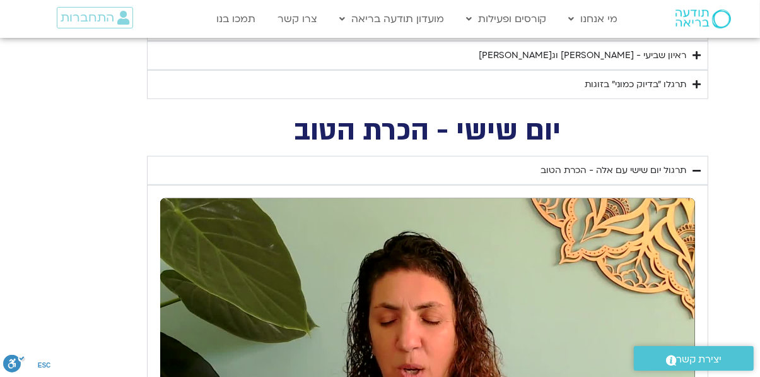
type input "2.77864"
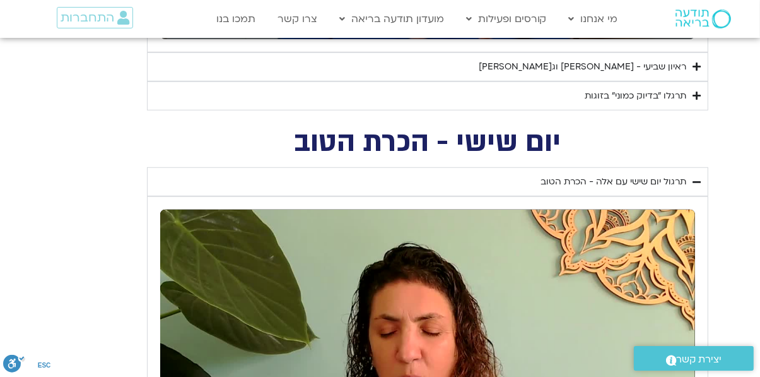
type input "0.089641"
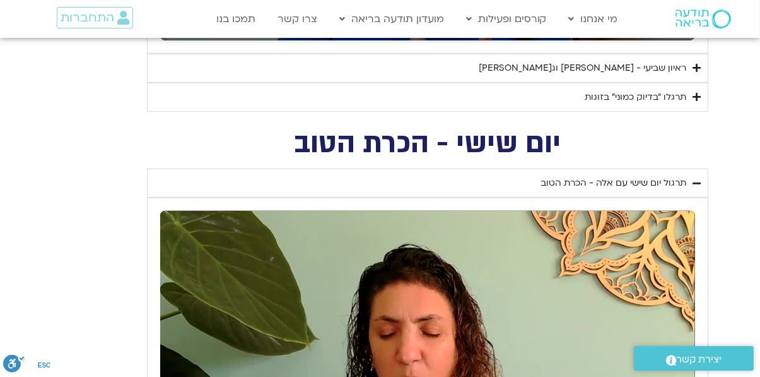
type input "2.914524"
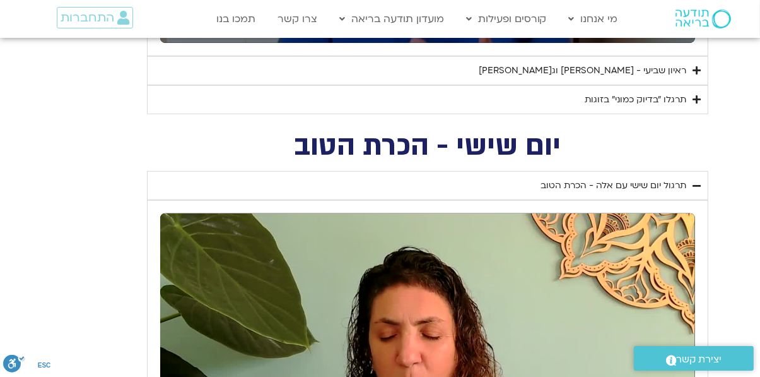
type input "0.096183"
type input "3.050736"
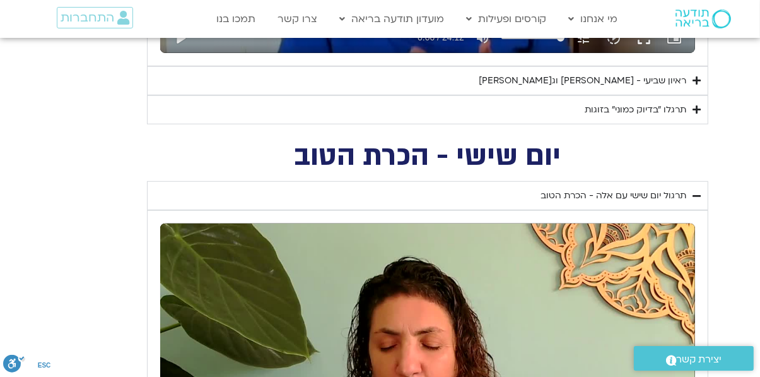
type input "0.146757"
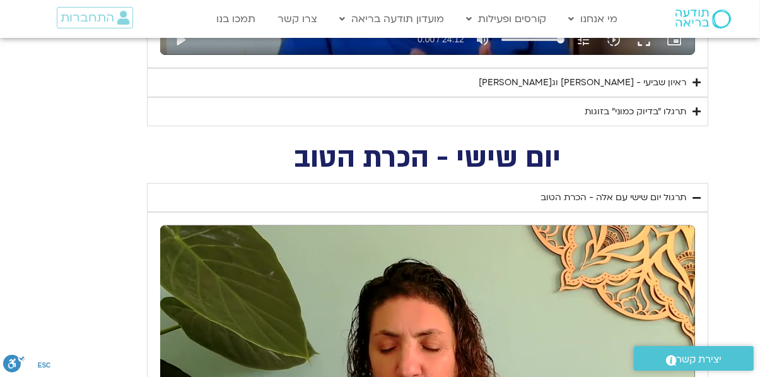
type input "3.176274"
type input "0.284032"
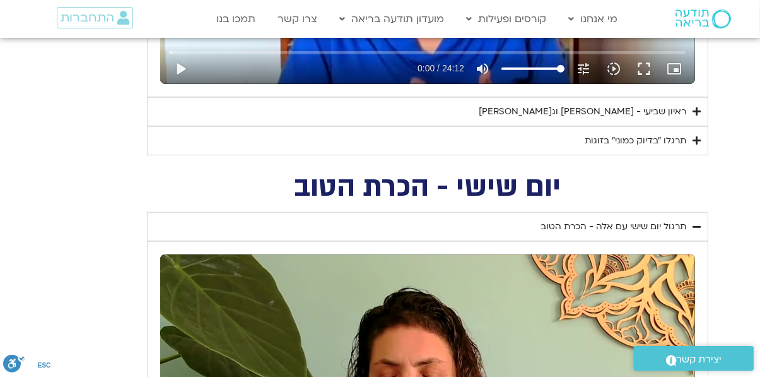
type input "3.312577"
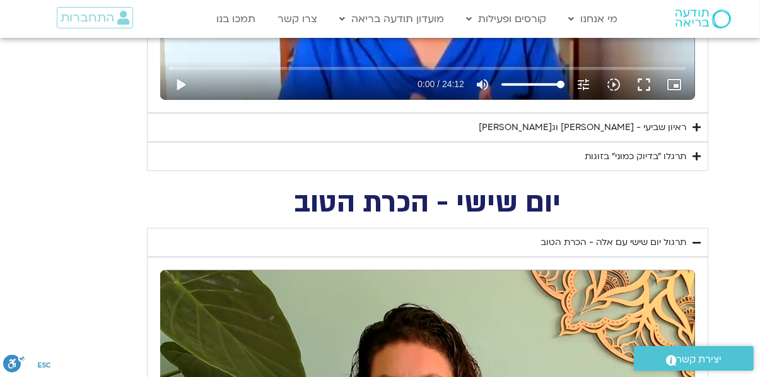
type input "0.4172"
type input "3.446887"
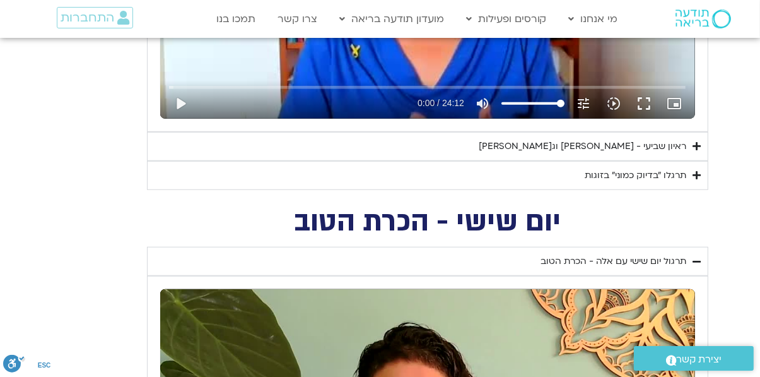
type input "0.545191"
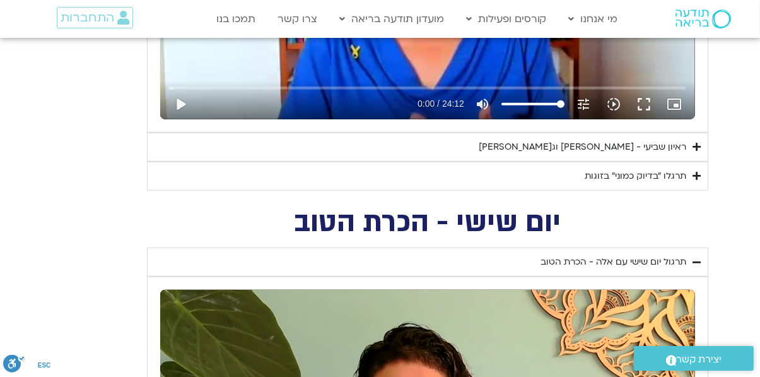
type input "3.573921"
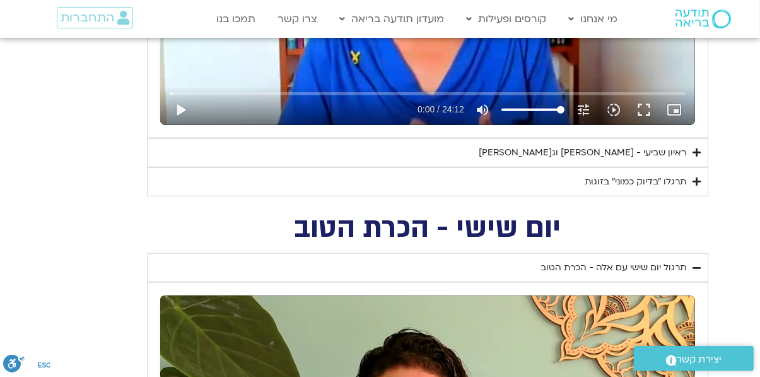
type input "0.673159"
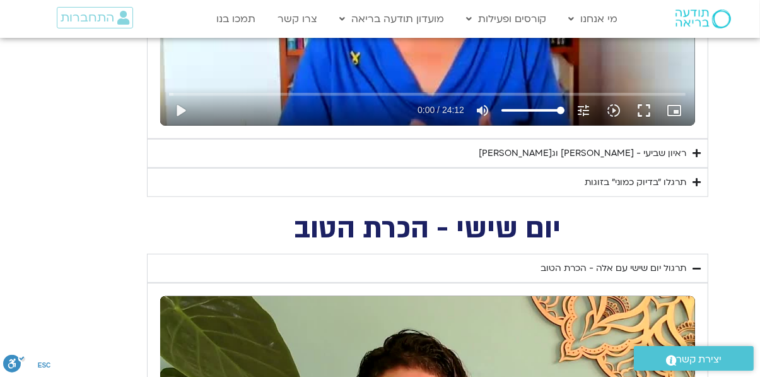
type input "3.702743"
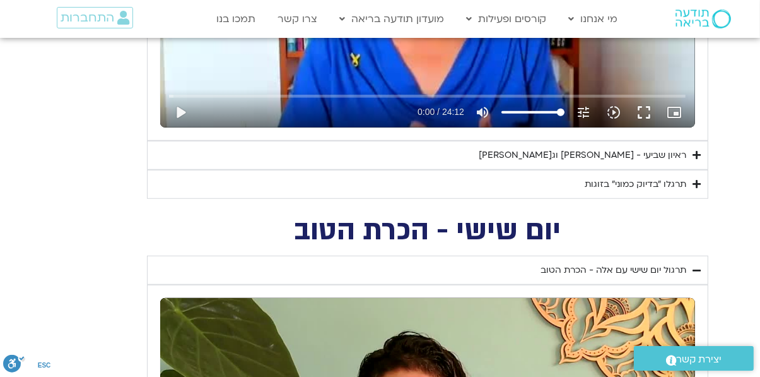
type input "0.800155"
type input "3.827663"
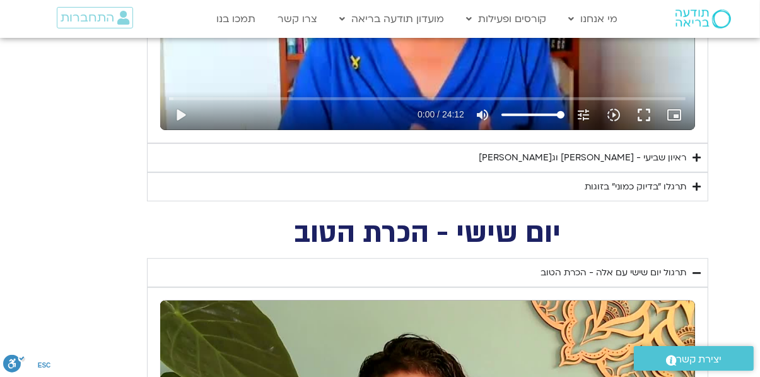
type input "0.931718"
type input "3.958581"
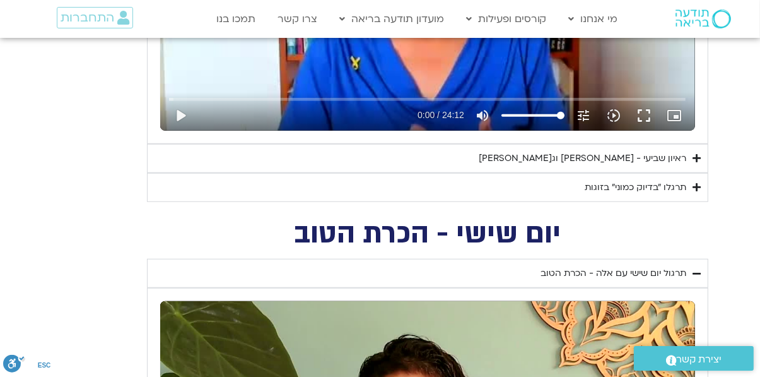
type input "1.063498"
type input "4.088773"
type input "1.193848"
type input "4.217394"
type input "1.322245"
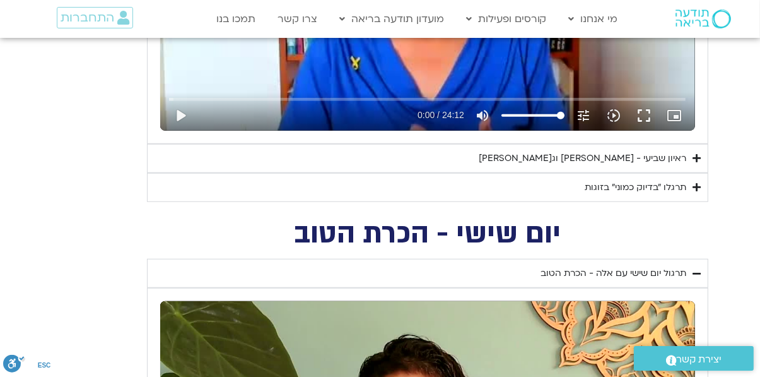
type input "4.34787"
type input "1.451661"
type input "4.479124"
type input "1.579204"
type input "4.609549"
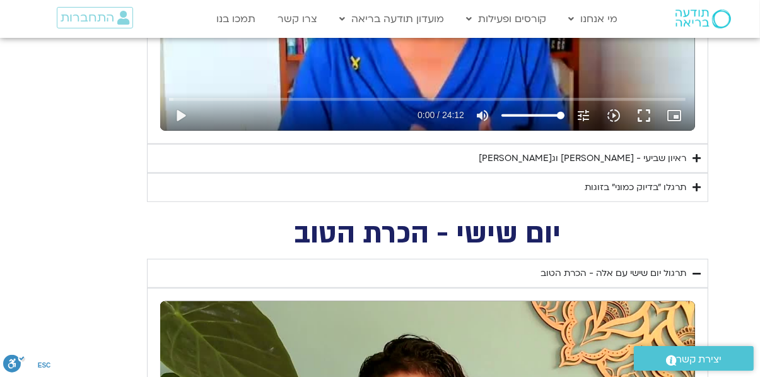
type input "1.704708"
type input "4.735445"
type input "1.833083"
type input "4.861153"
type input "1.961489"
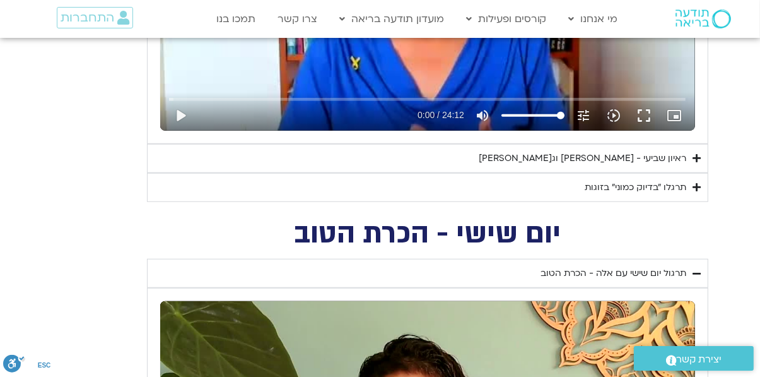
type input "4.987455"
type input "2.088245"
type input "5.118461"
type input "2.213457"
type input "5.245121"
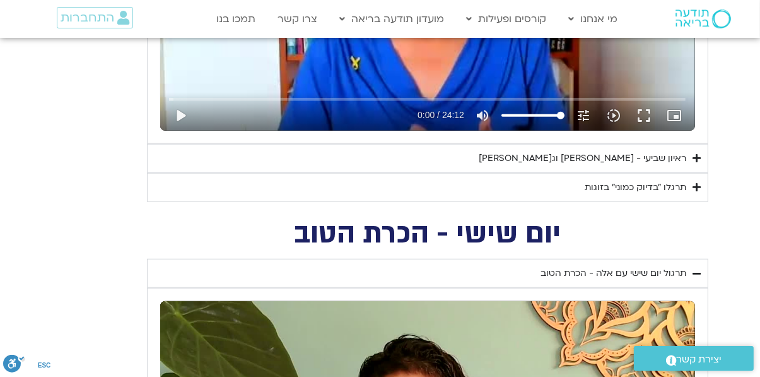
type input "2.345672"
type input "5.375639"
type input "2.474006"
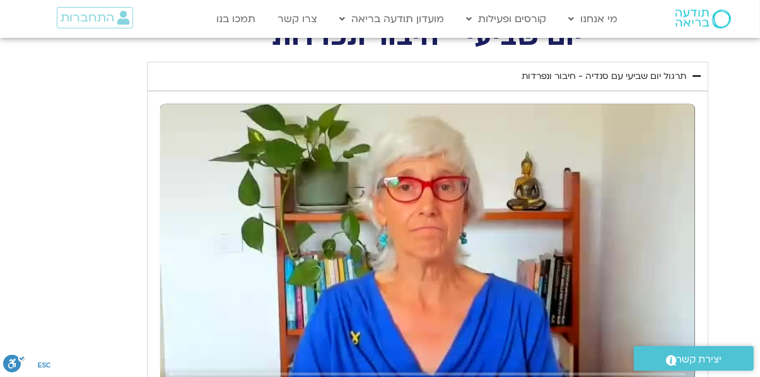
type input "10.86599"
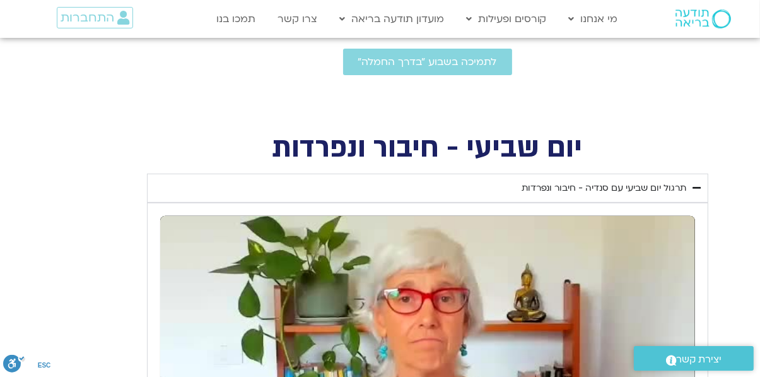
type input "0.02895"
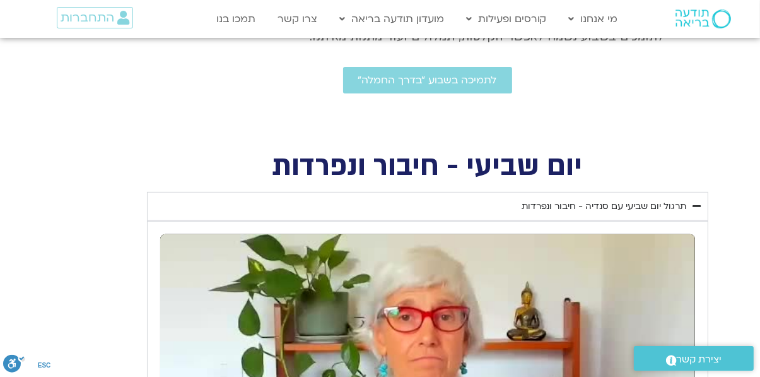
type input "10.993291"
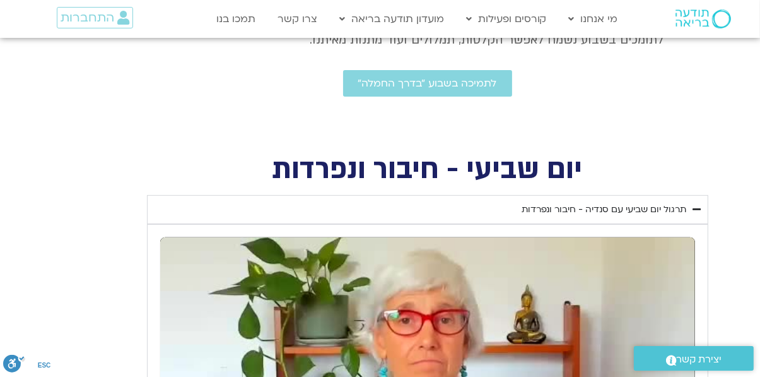
type input "0.09468"
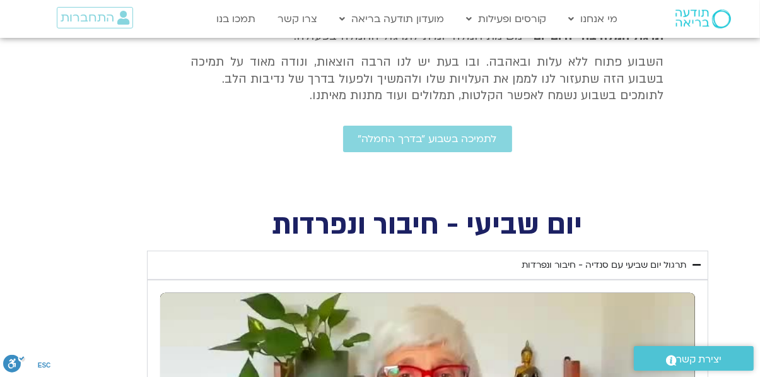
type input "11.125473"
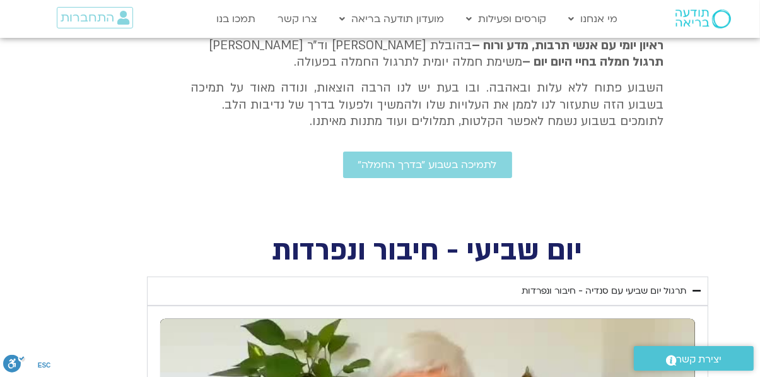
type input "0.09681"
type input "11.256998"
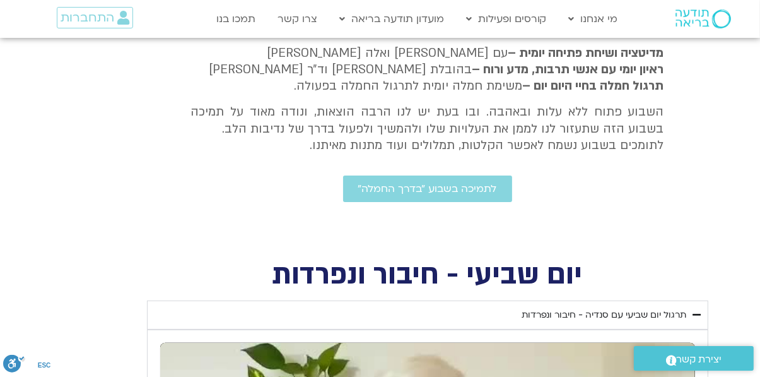
type input "0.154781"
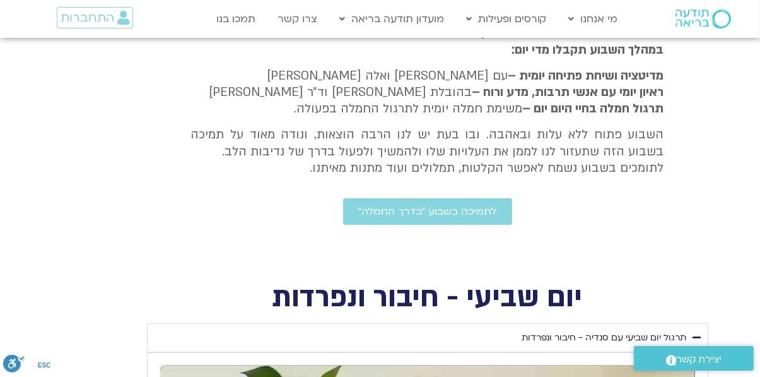
type input "11.384233"
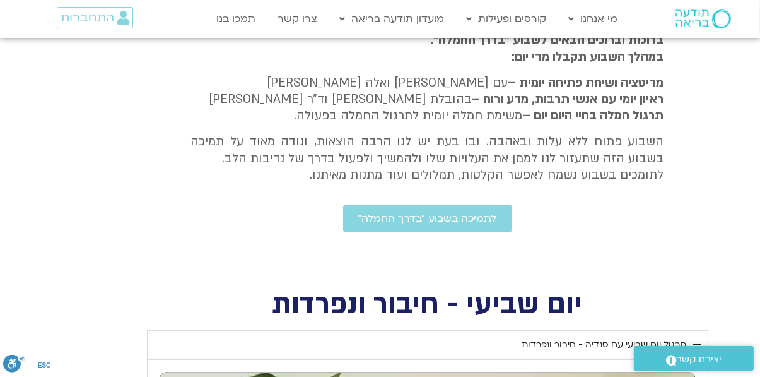
type input "0.284862"
type input "11.513093"
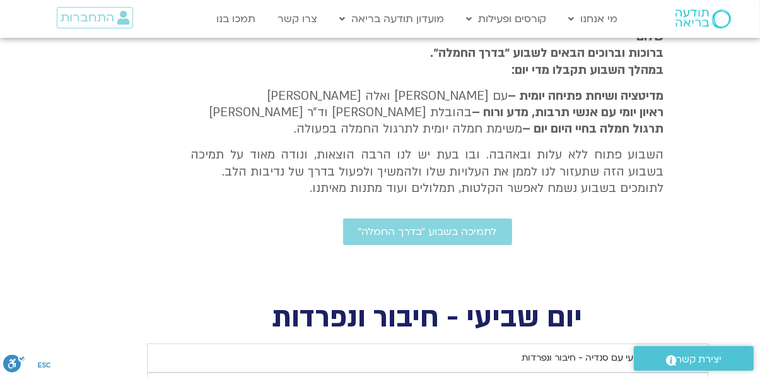
type input "0.409454"
type input "11.639776"
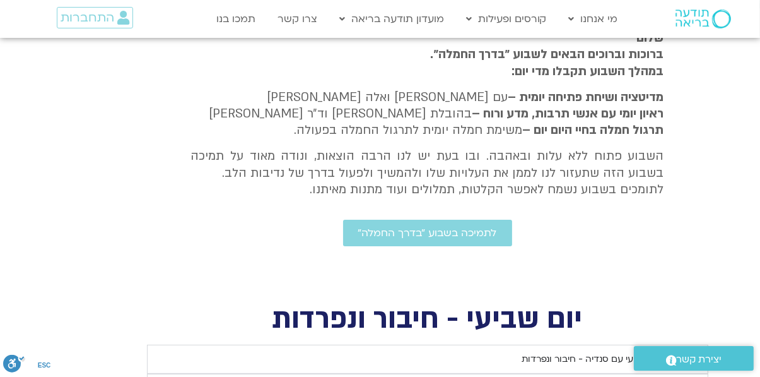
type input "0.540356"
type input "11.769939"
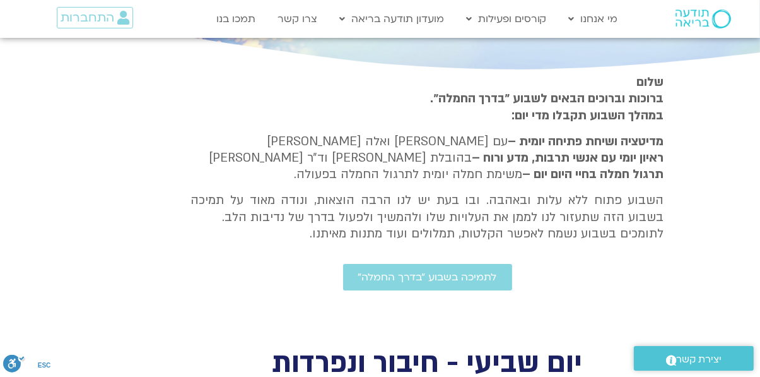
type input "0.673048"
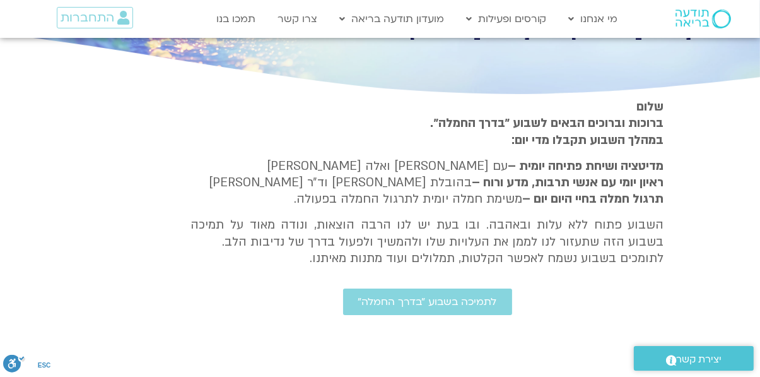
type input "11.901953"
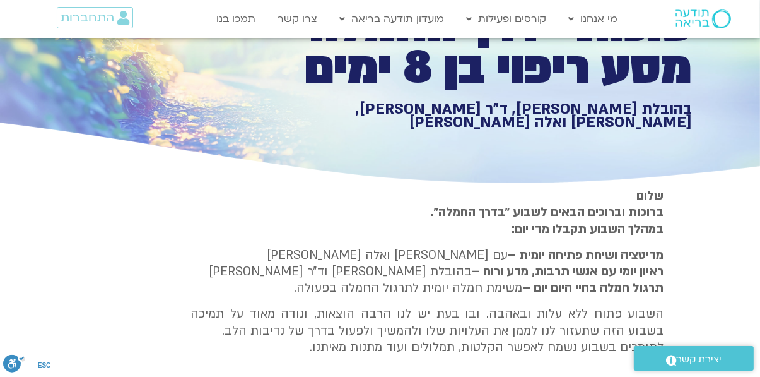
type input "0.803358"
type input "12.029572"
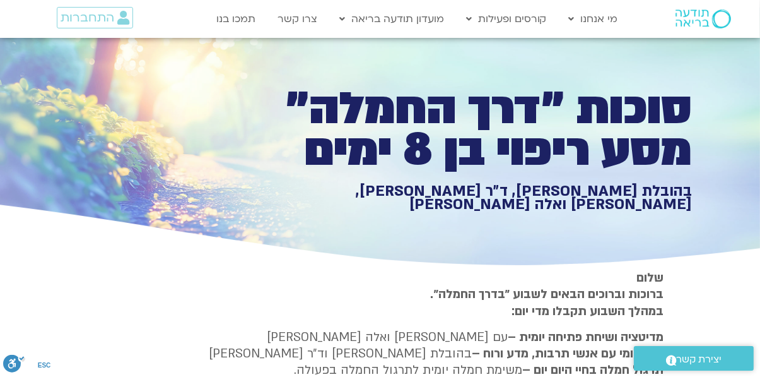
type input "0.932049"
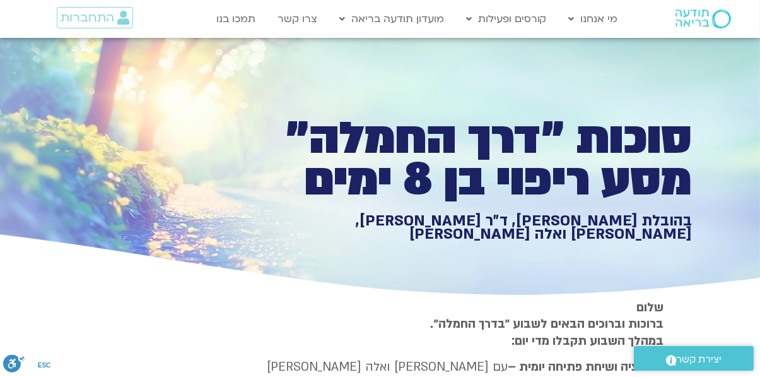
type input "12.159741"
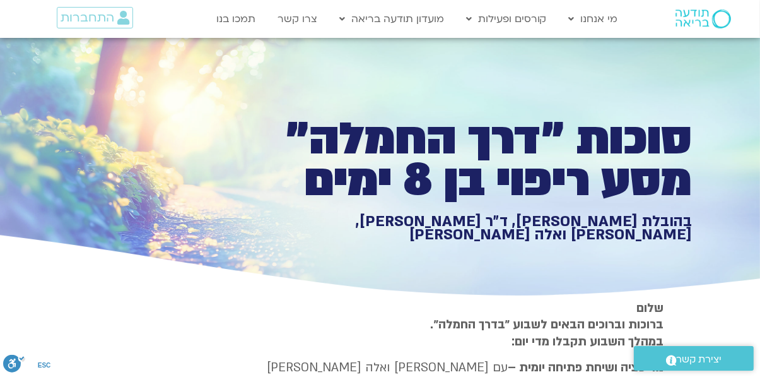
type input "1.055351"
type input "12.282515"
type input "1.1869"
type input "12.414129"
type input "1.312136"
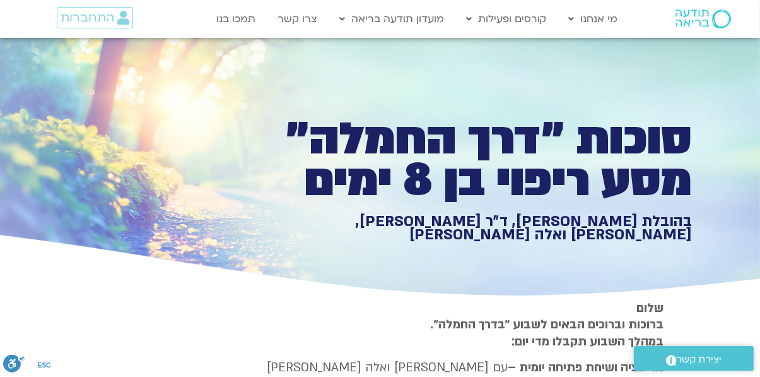
type input "12.540319"
type input "1.438661"
type input "12.668473"
type input "1.565718"
type input "12.793783"
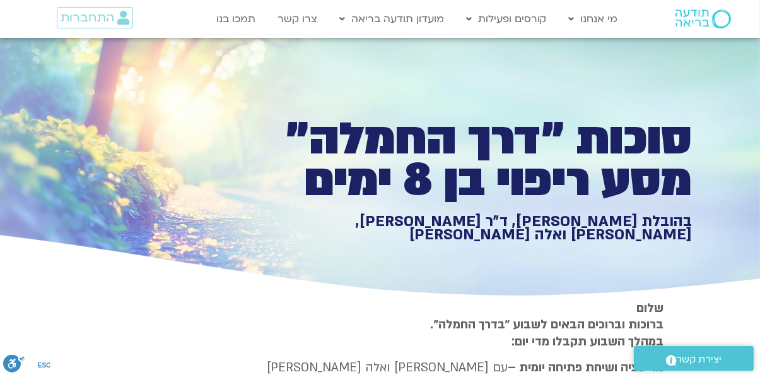
type input "1.696421"
type input "12.922829"
type input "1.82148"
type input "13.046731"
type input "1.947936"
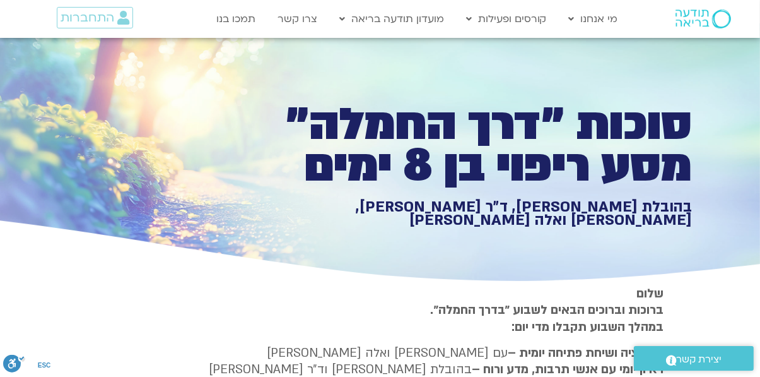
type input "13.177516"
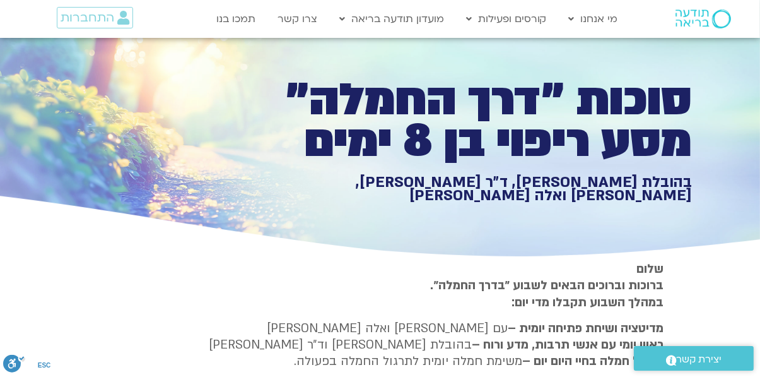
type input "2.075427"
type input "13.307751"
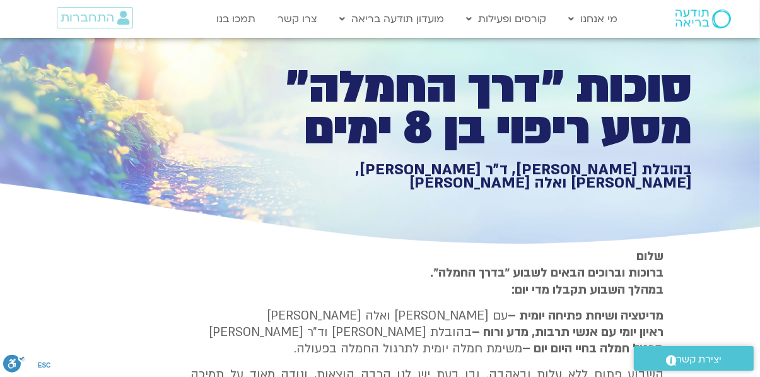
type input "2.204957"
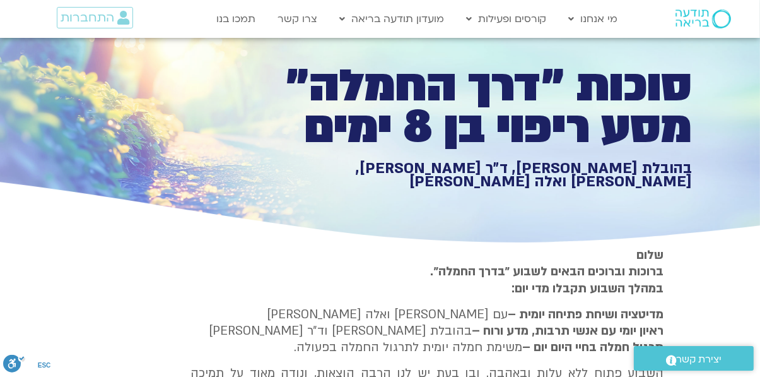
type input "13.435972"
type input "2.345996"
type input "13.571998"
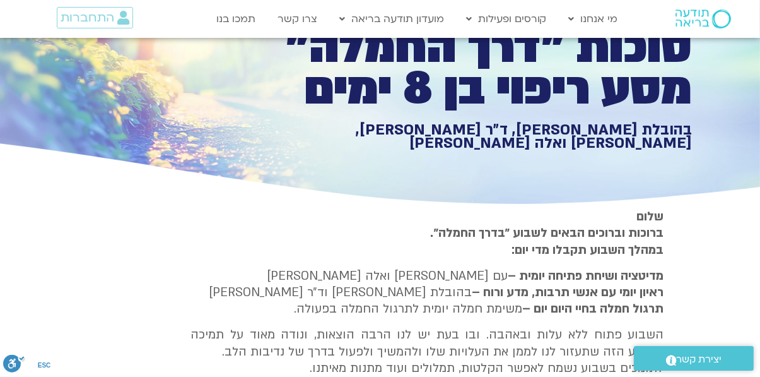
type input "2.523156"
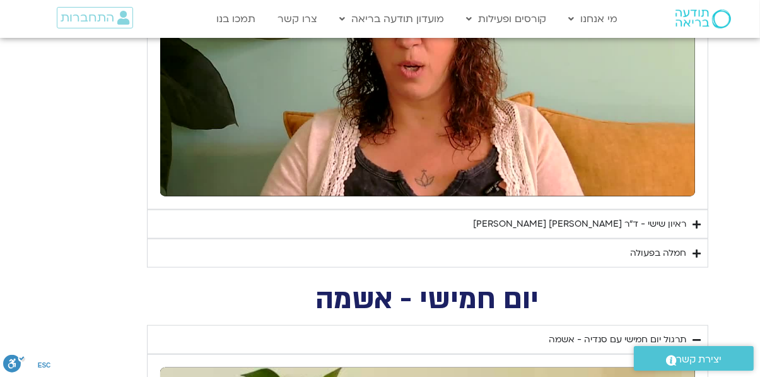
scroll to position [1237, 0]
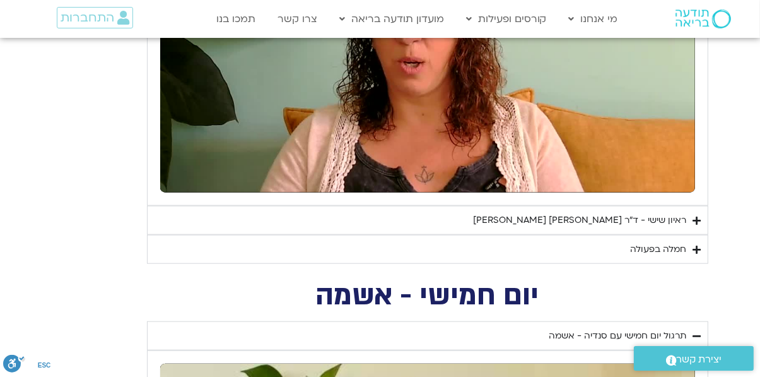
click at [629, 221] on div "ראיון שישי - ד"ר [PERSON_NAME] [PERSON_NAME]" at bounding box center [580, 220] width 213 height 15
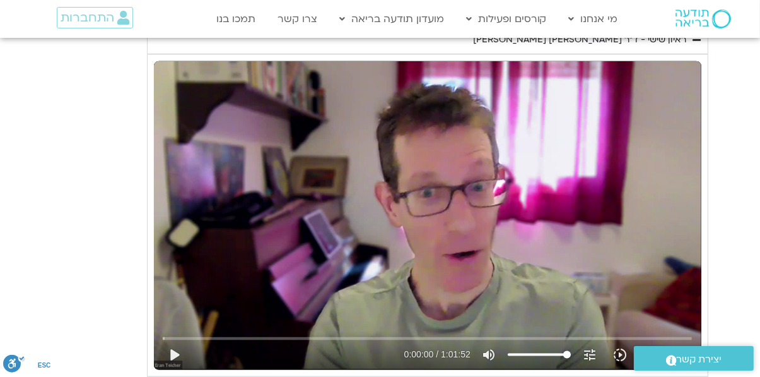
type input "20.833645"
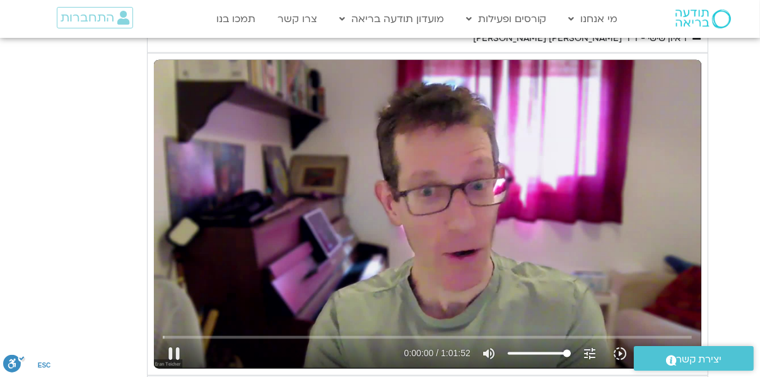
type input "0.010982"
type input "20.958356"
type input "0.065793"
type input "21.211708"
type input "0.121196"
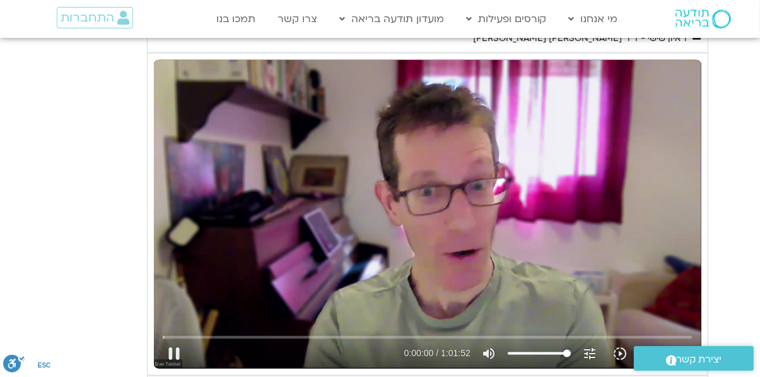
type input "21.3401"
type input "0.245624"
type input "21.464593"
type input "0.37958"
type input "21.601924"
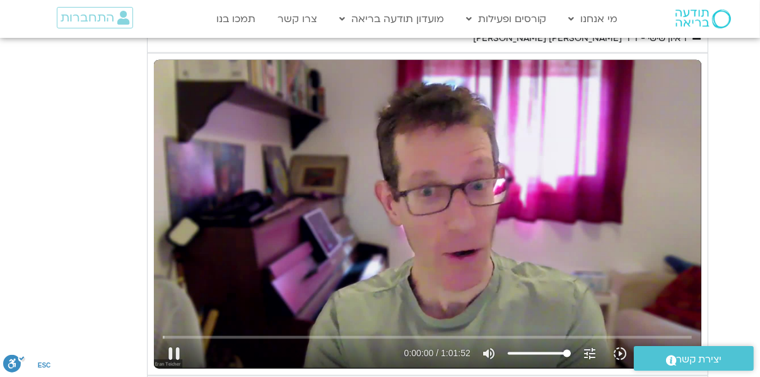
type input "0.505854"
type input "21.728146"
type input "0.632822"
type input "21.856417"
type input "0.759426"
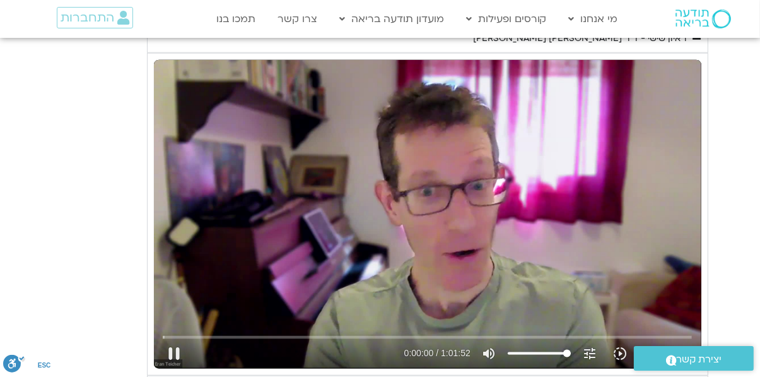
type input "21.983143"
type input "0.884783"
type input "22.108215"
type input "1.010547"
type input "22.233983"
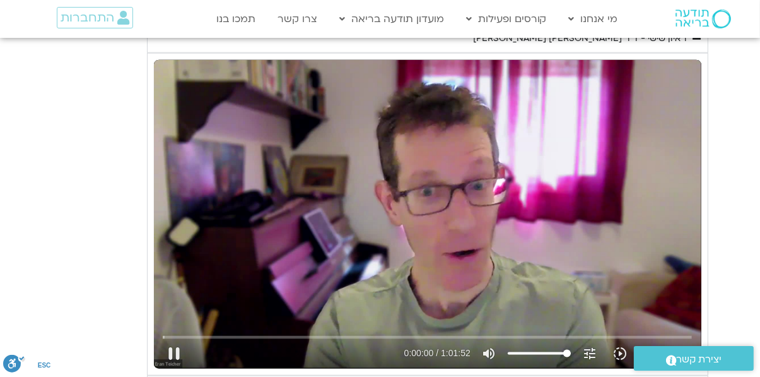
type input "1.137021"
type input "22.358306"
type input "1.265293"
type input "22.490945"
type input "1.391242"
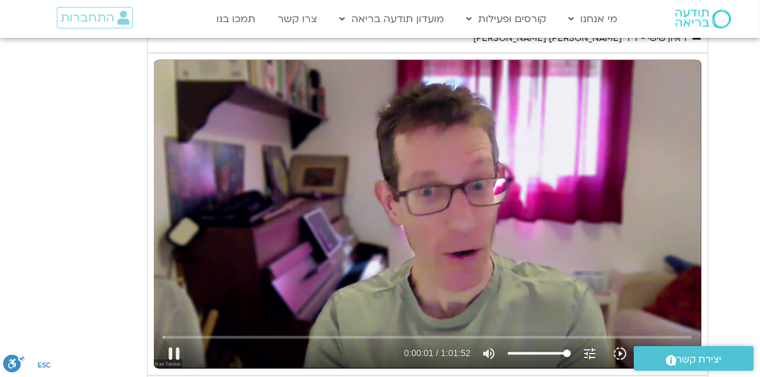
type input "22.615855"
type input "1.51721"
type input "22.740821"
type input "1.64228"
type input "22.867273"
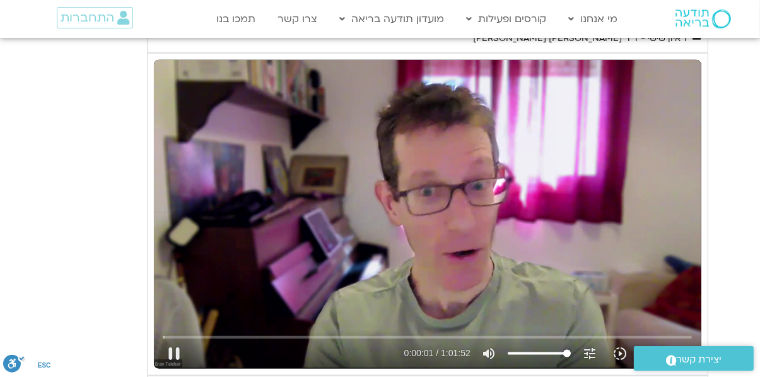
type input "1.766882"
type input "22.991971"
type input "1.890503"
type input "23.11534"
type input "2.017407"
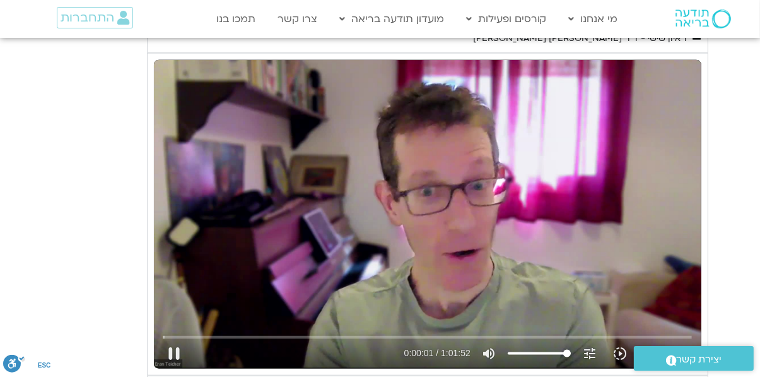
type input "23.23953"
type input "2.140676"
type input "23.365792"
type input "2.266975"
type input "23.491663"
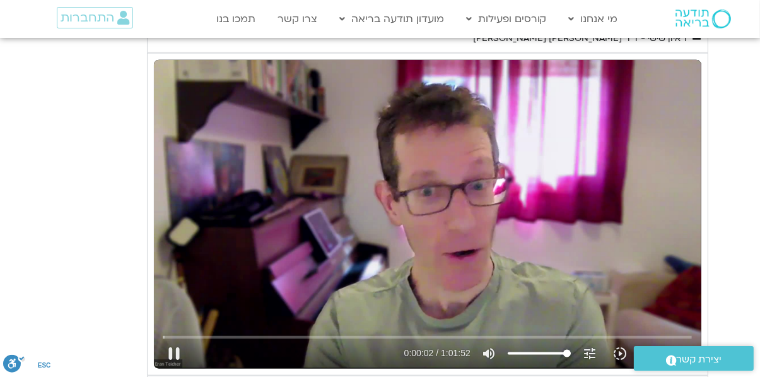
type input "2.393092"
type input "23.621452"
type input "2.518736"
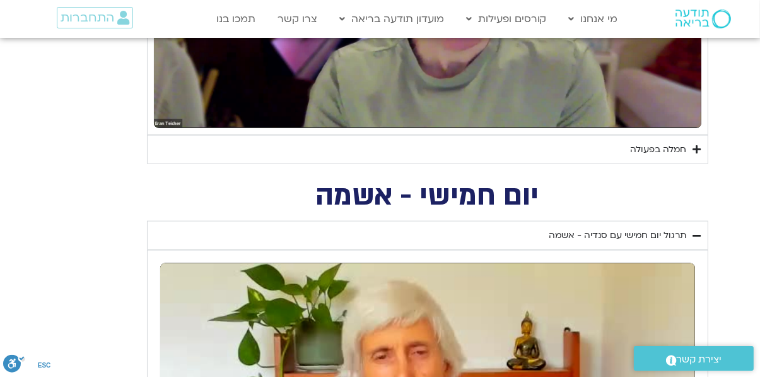
scroll to position [1662, 0]
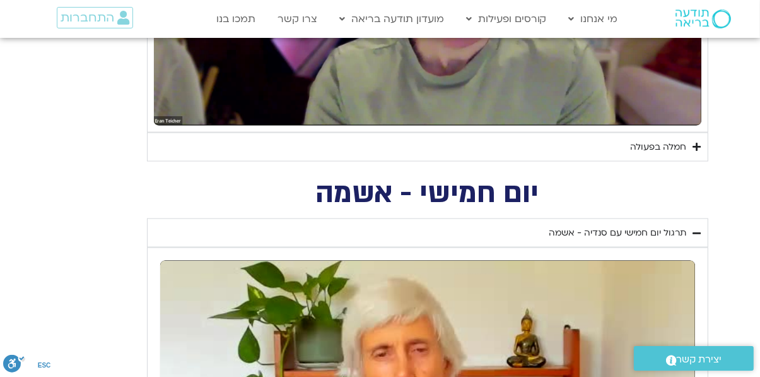
type input "31.479751"
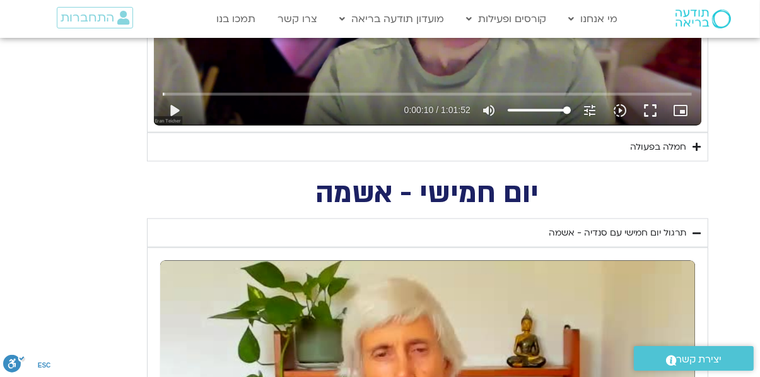
type input "20.378393"
type input "28.570279"
type input "10.372817"
type input "31.578055"
type input "37.743162"
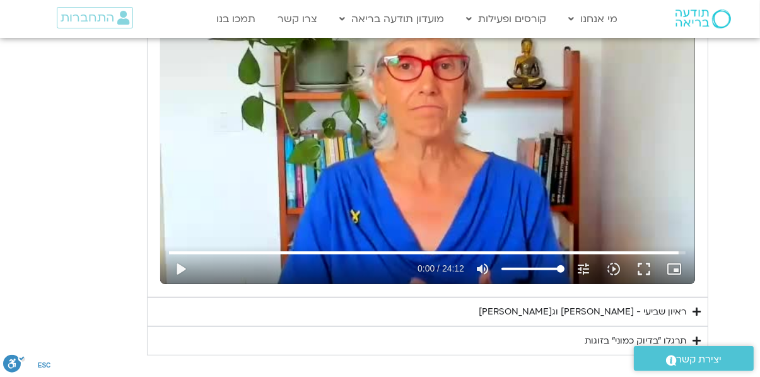
type input "1425"
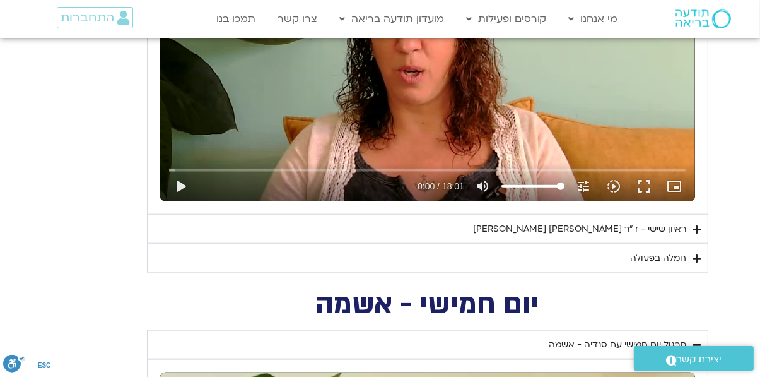
scroll to position [1229, 0]
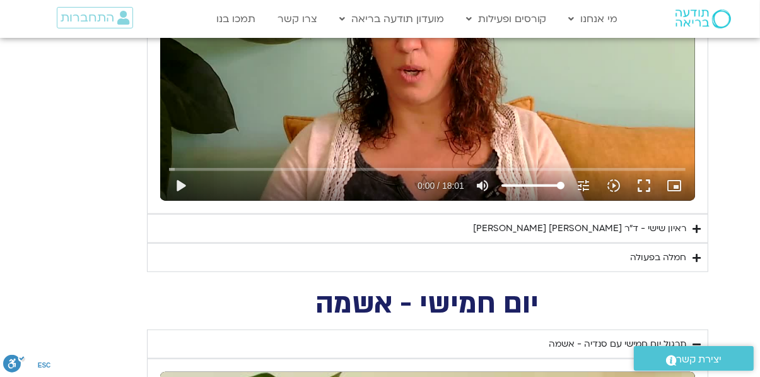
click at [624, 230] on div "ראיון שישי - ד"ר [PERSON_NAME] [PERSON_NAME]" at bounding box center [580, 228] width 213 height 15
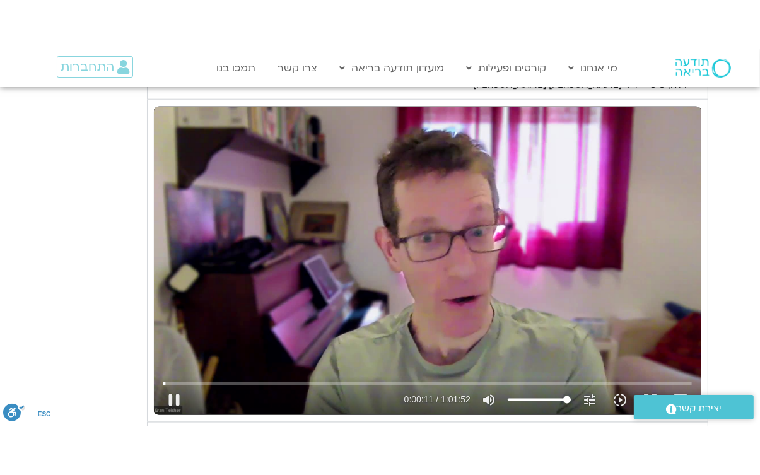
scroll to position [1438, 0]
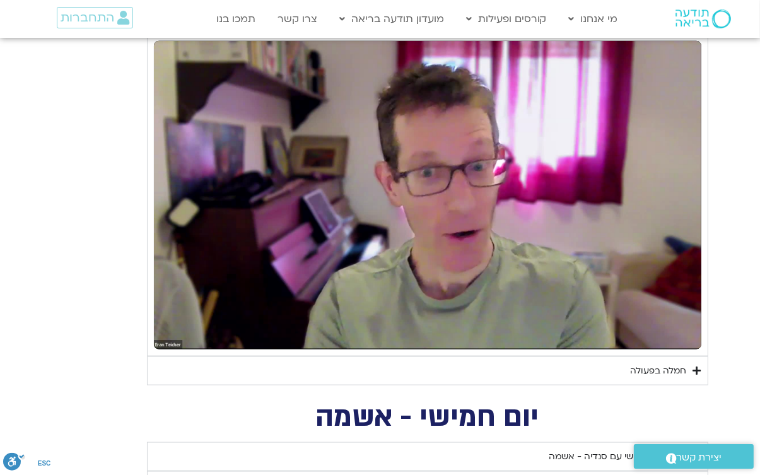
type input "1502.590021"
